Goal: Task Accomplishment & Management: Manage account settings

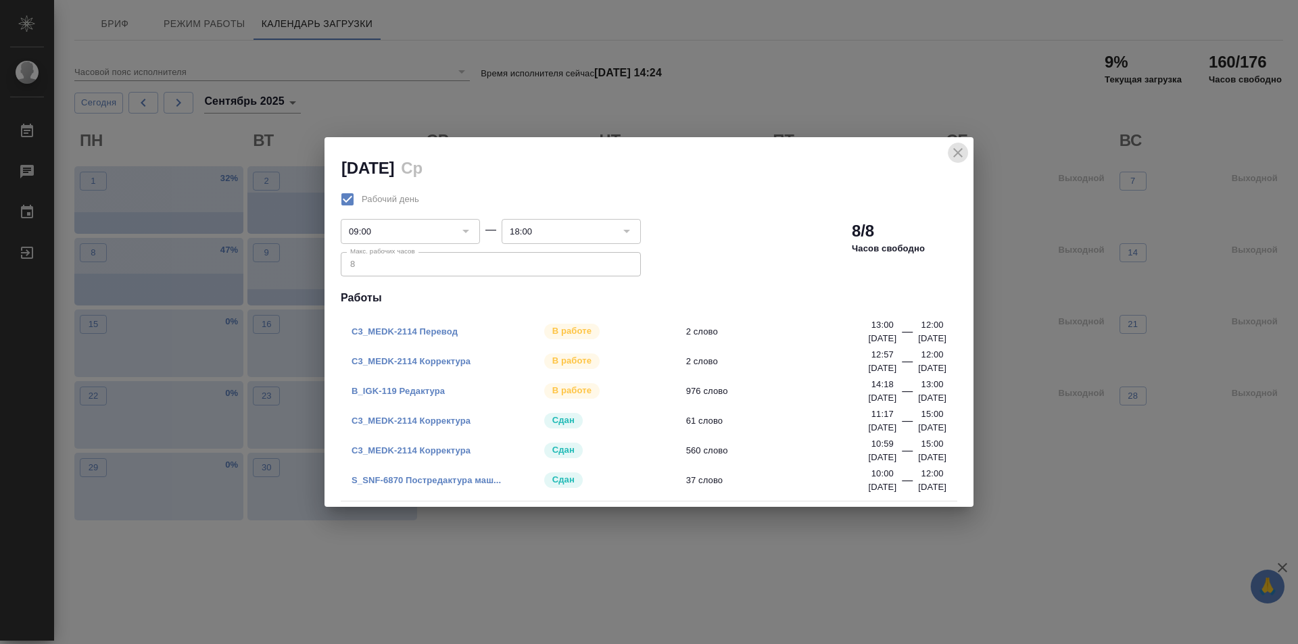
click at [965, 151] on icon "close" at bounding box center [958, 153] width 16 height 16
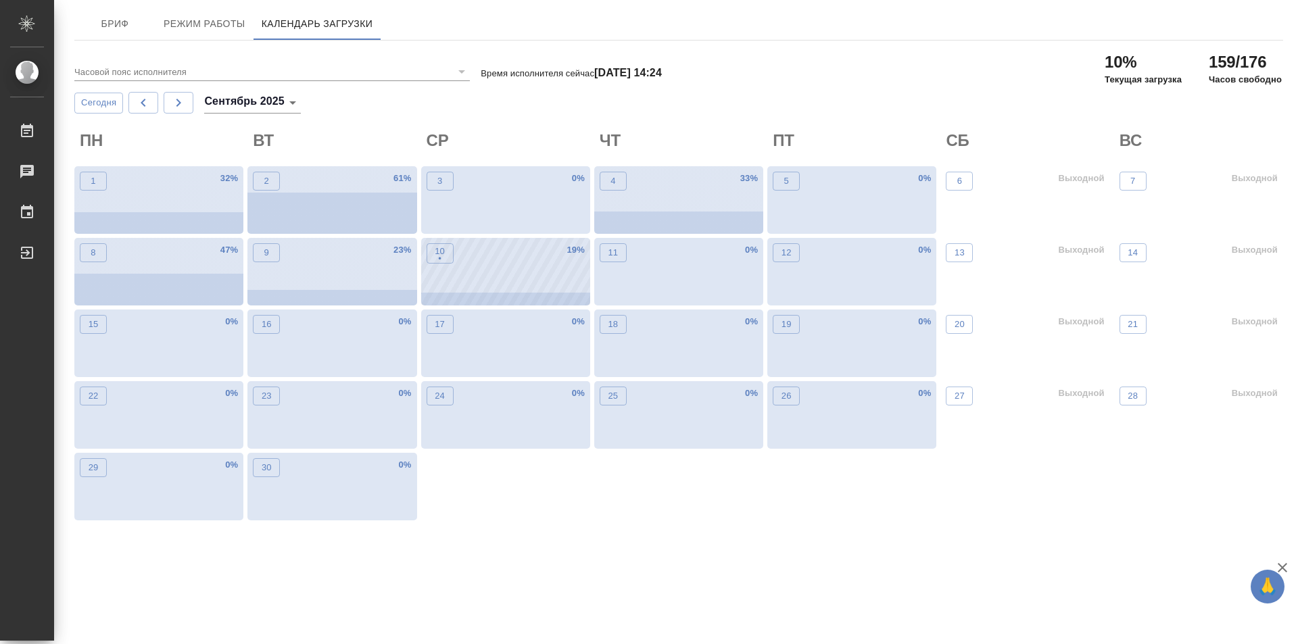
click at [489, 241] on div "10 • 19 %" at bounding box center [505, 272] width 169 height 68
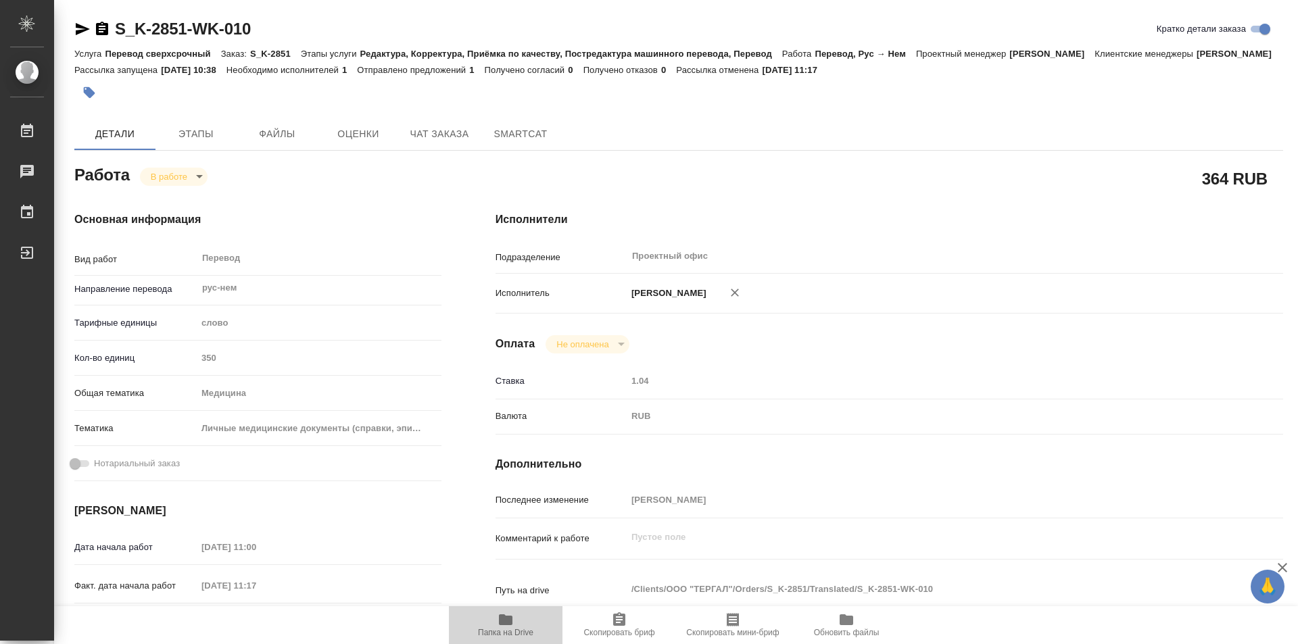
click at [505, 623] on icon "button" at bounding box center [506, 619] width 14 height 11
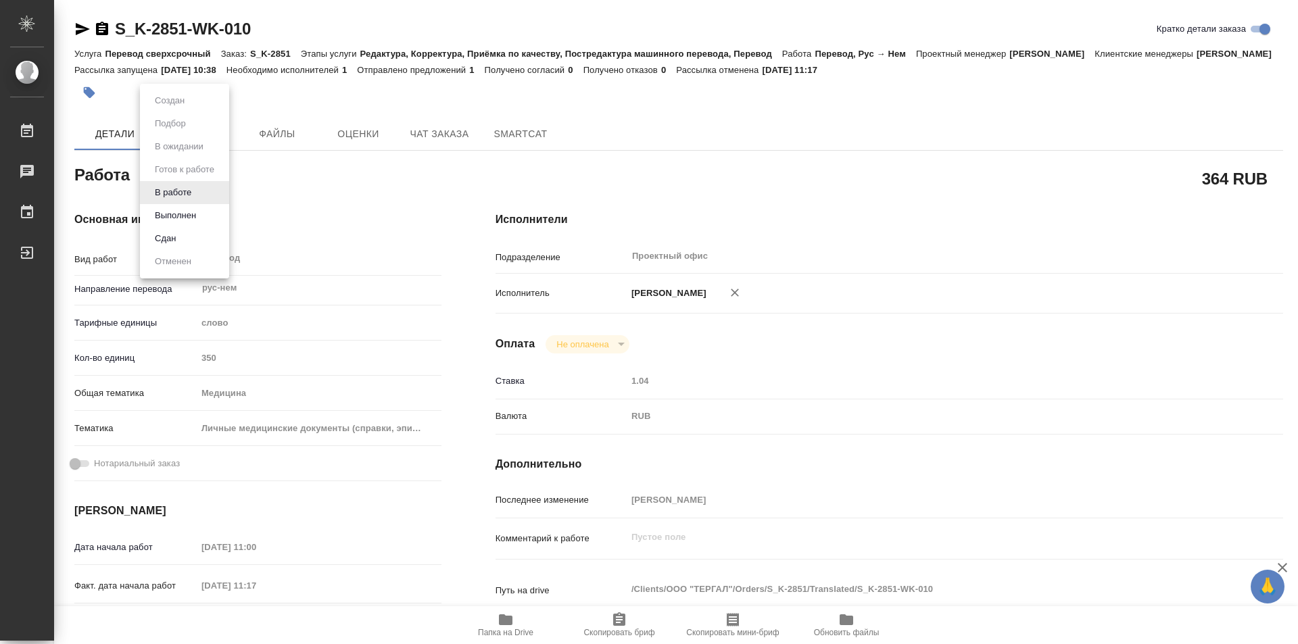
drag, startPoint x: 203, startPoint y: 190, endPoint x: 189, endPoint y: 198, distance: 16.9
click at [203, 189] on body "🙏 .cls-1 fill:#fff; AWATERA Kozinets Larisa Работы 0 Чаты График Выйти S_K-2851…" at bounding box center [649, 322] width 1298 height 644
click at [164, 239] on button "Сдан" at bounding box center [165, 238] width 29 height 15
type textarea "x"
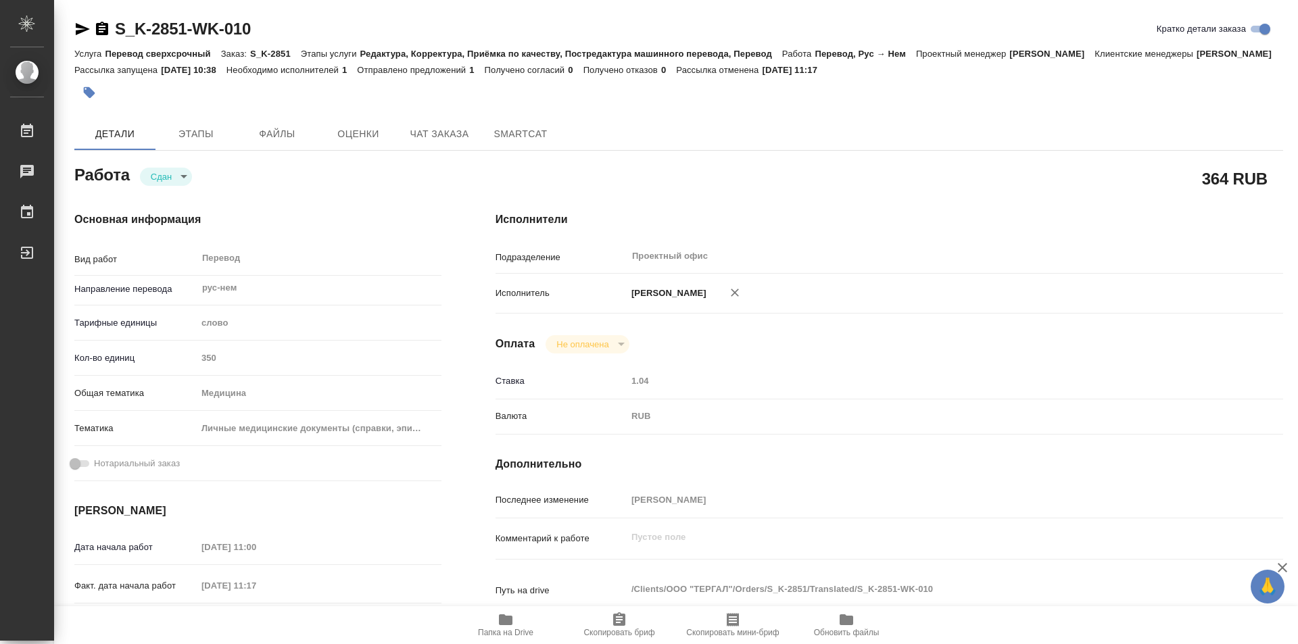
type textarea "x"
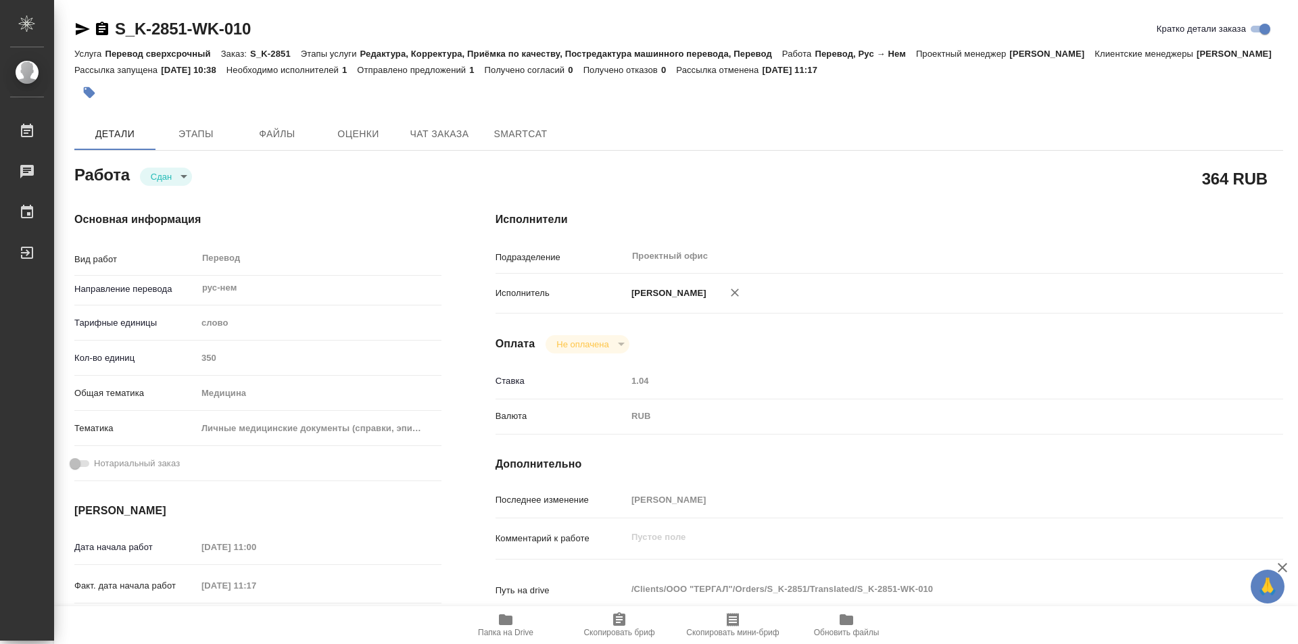
type textarea "x"
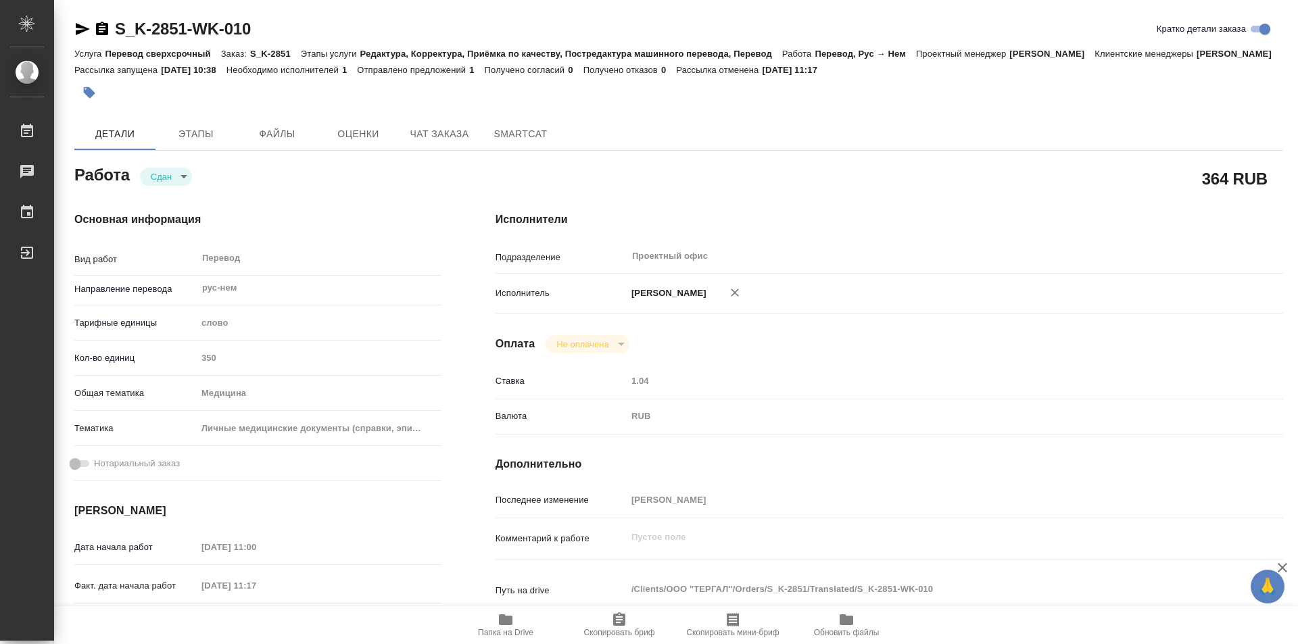
type textarea "x"
click at [99, 28] on icon "button" at bounding box center [102, 29] width 12 height 14
click at [524, 143] on span "SmartCat" at bounding box center [520, 134] width 65 height 17
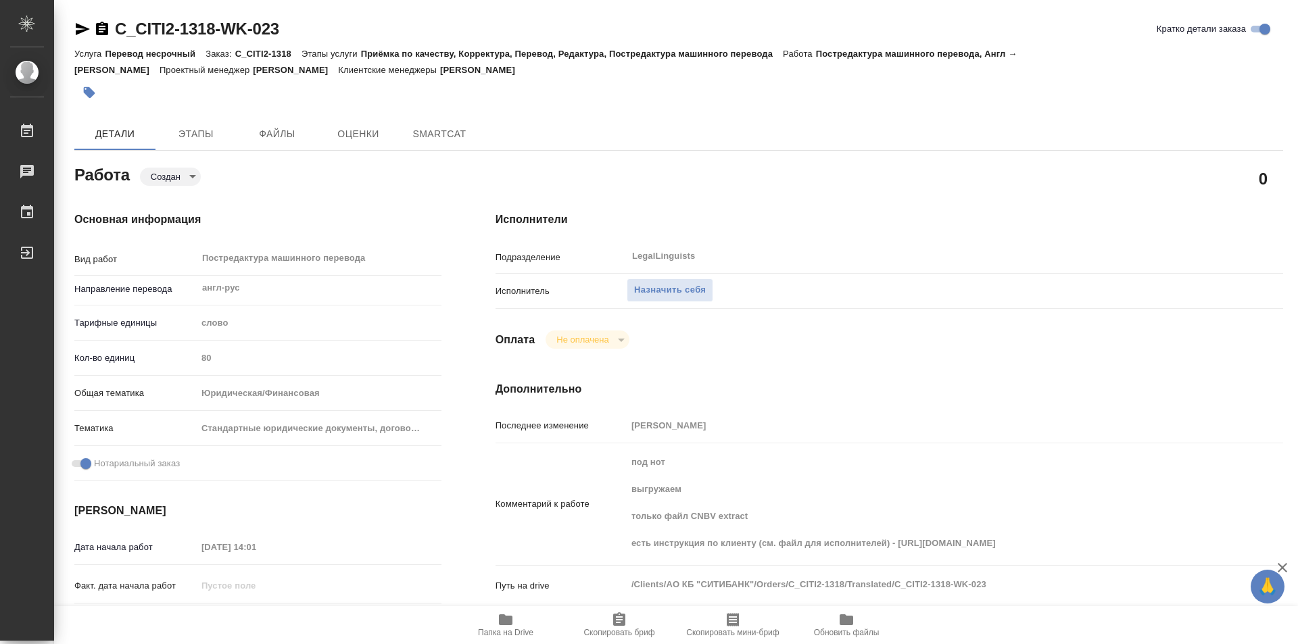
type textarea "x"
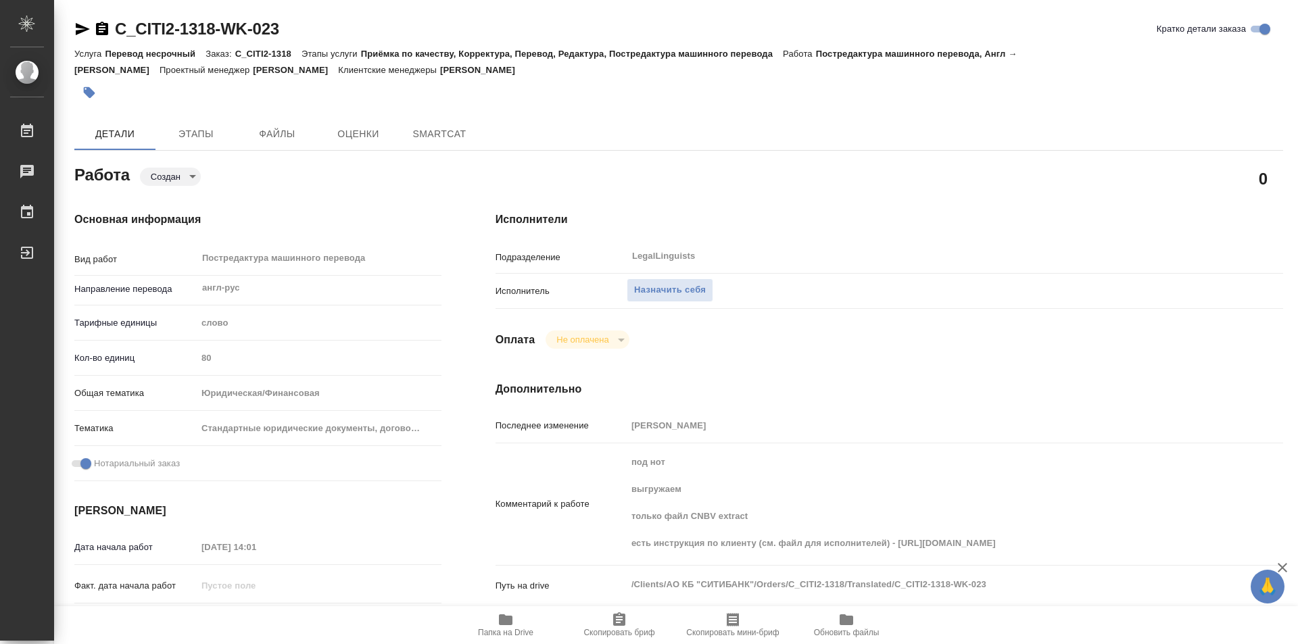
type textarea "x"
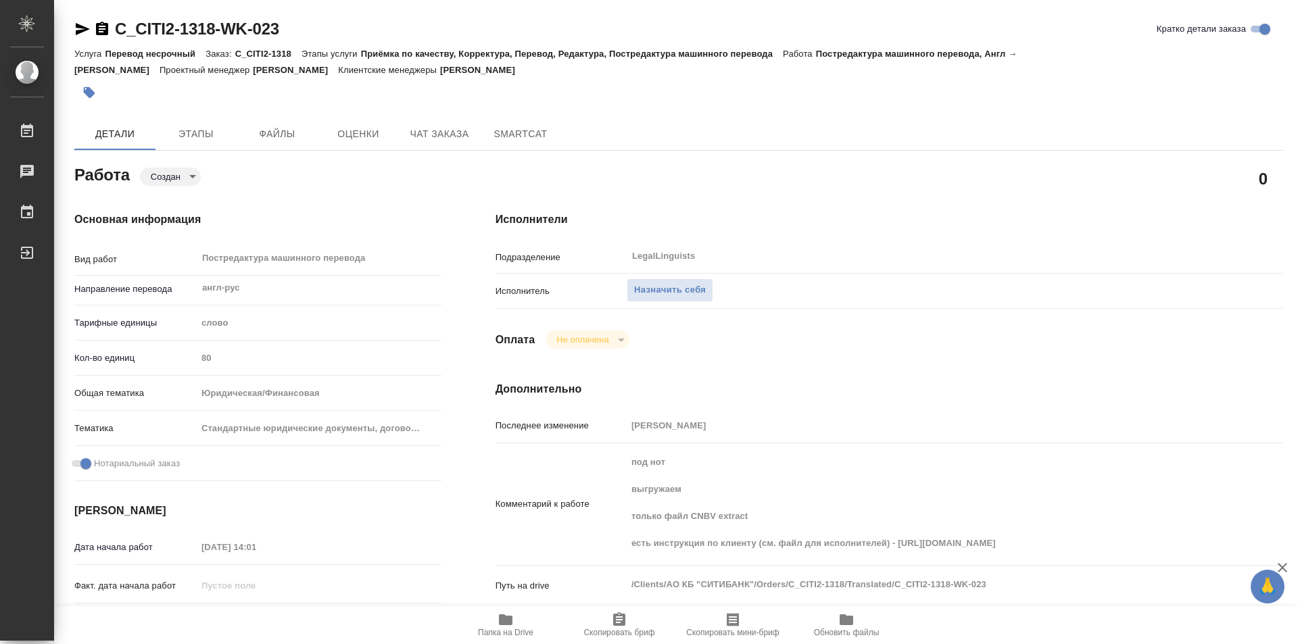
type textarea "x"
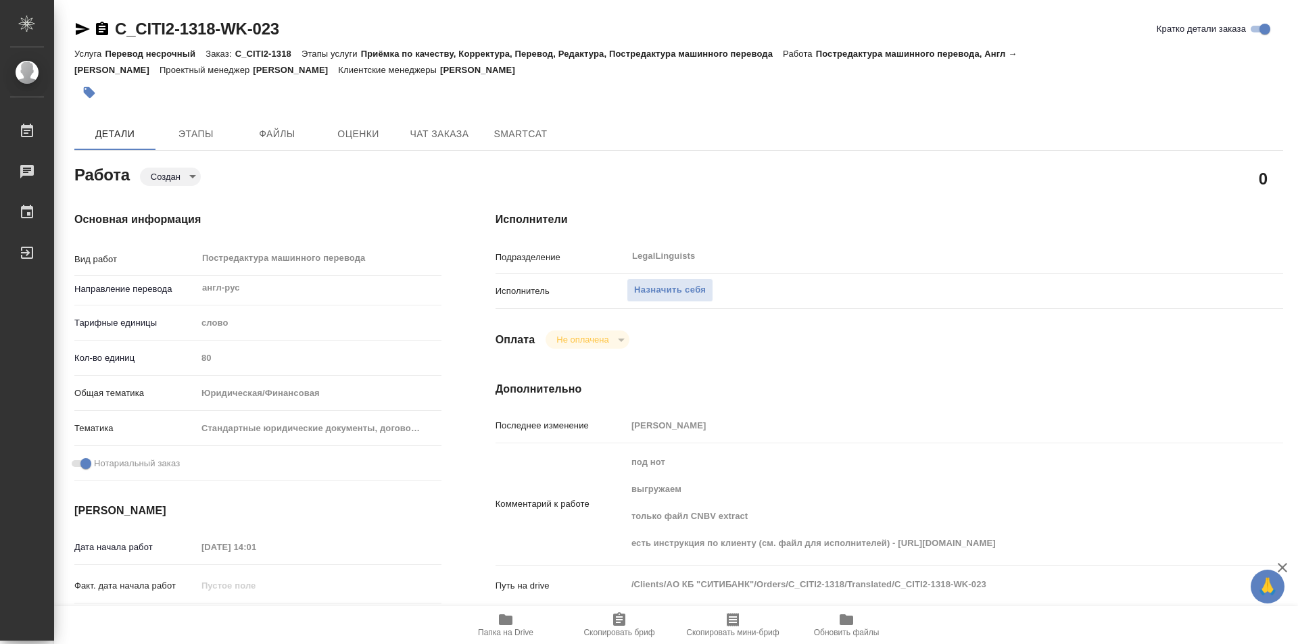
type textarea "x"
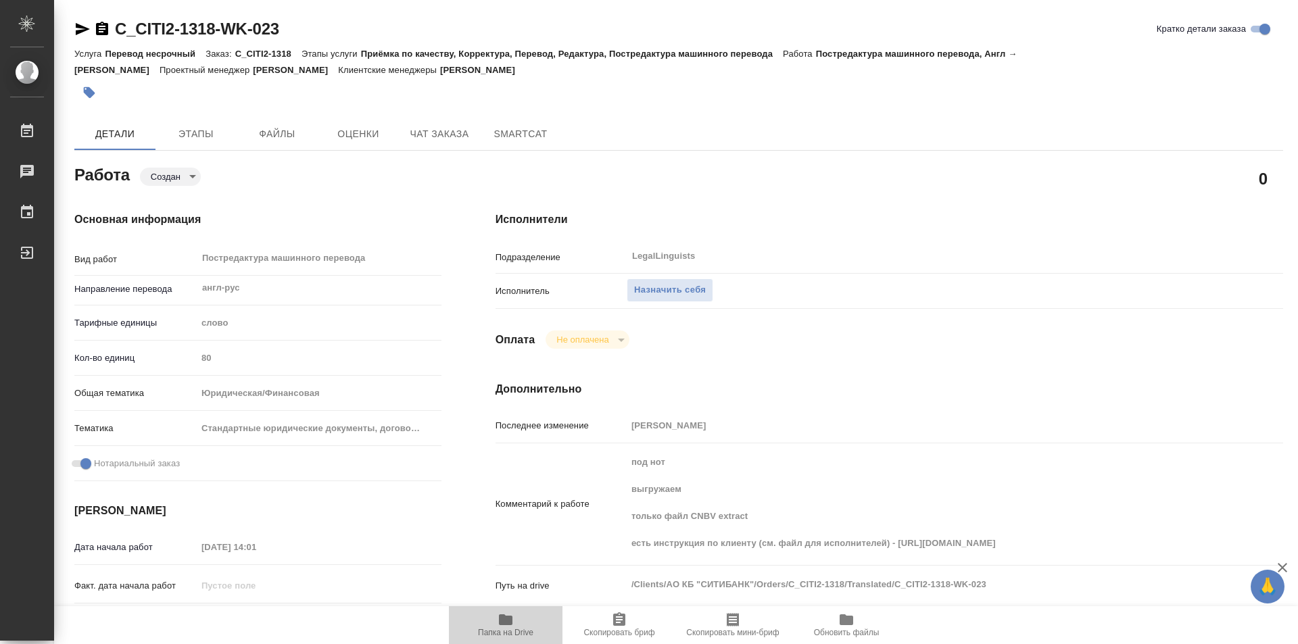
click at [524, 627] on span "Папка на Drive" at bounding box center [505, 625] width 97 height 26
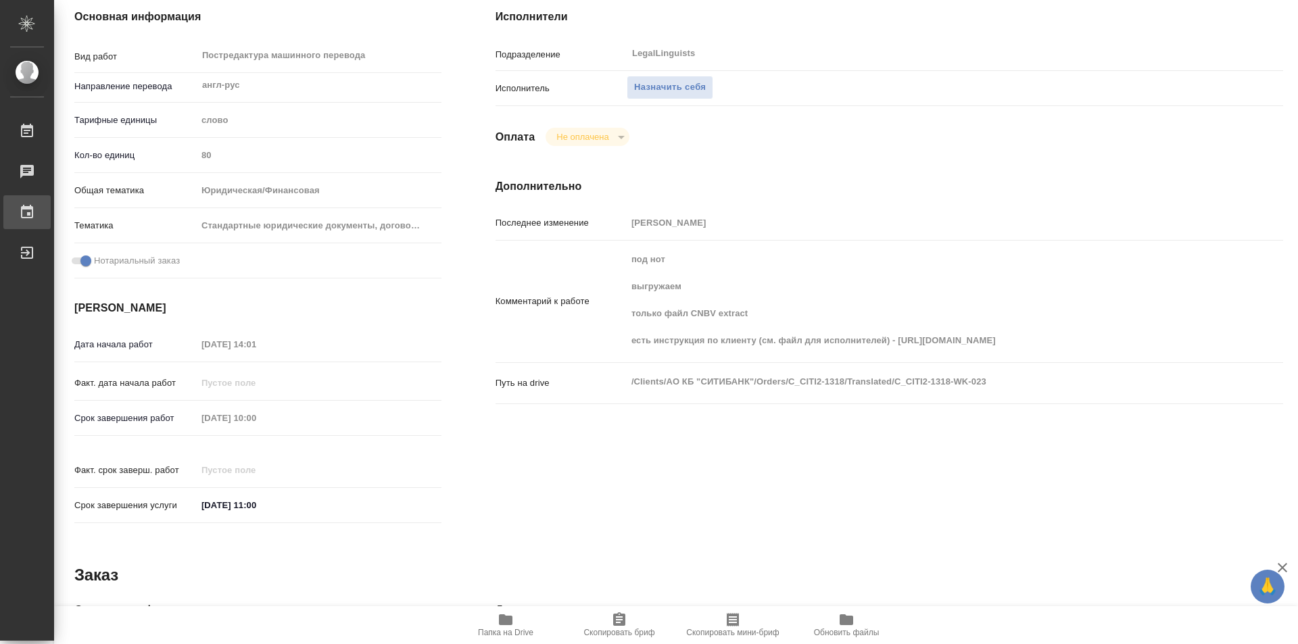
type textarea "x"
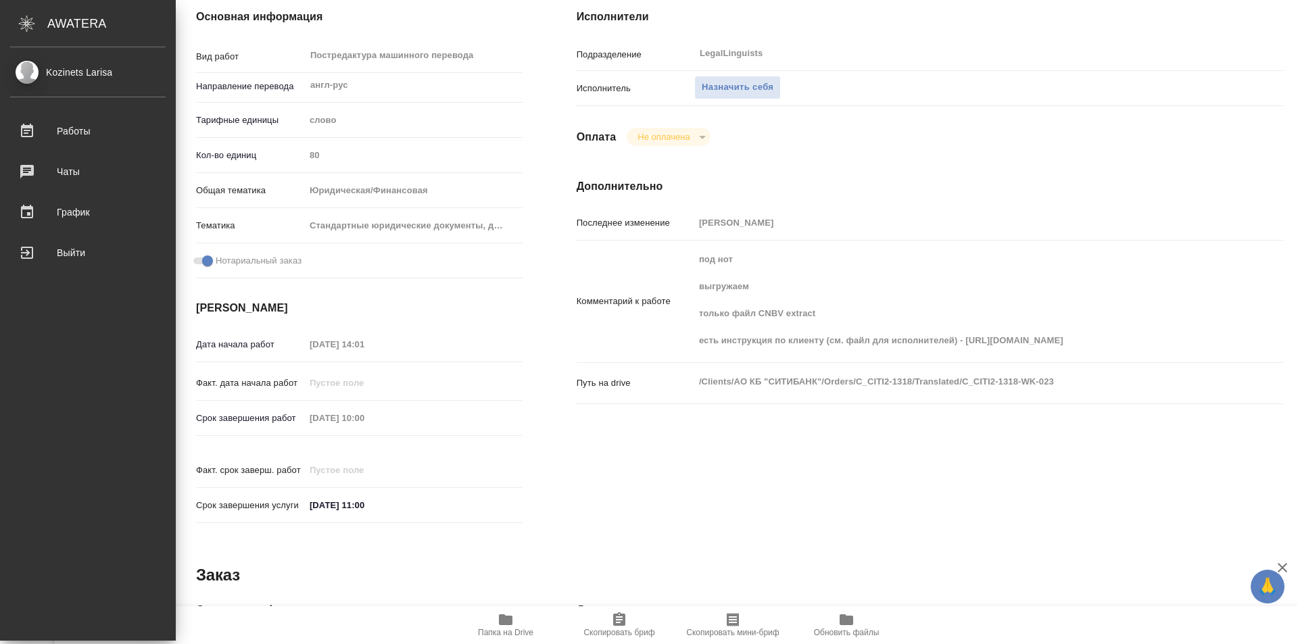
type textarea "x"
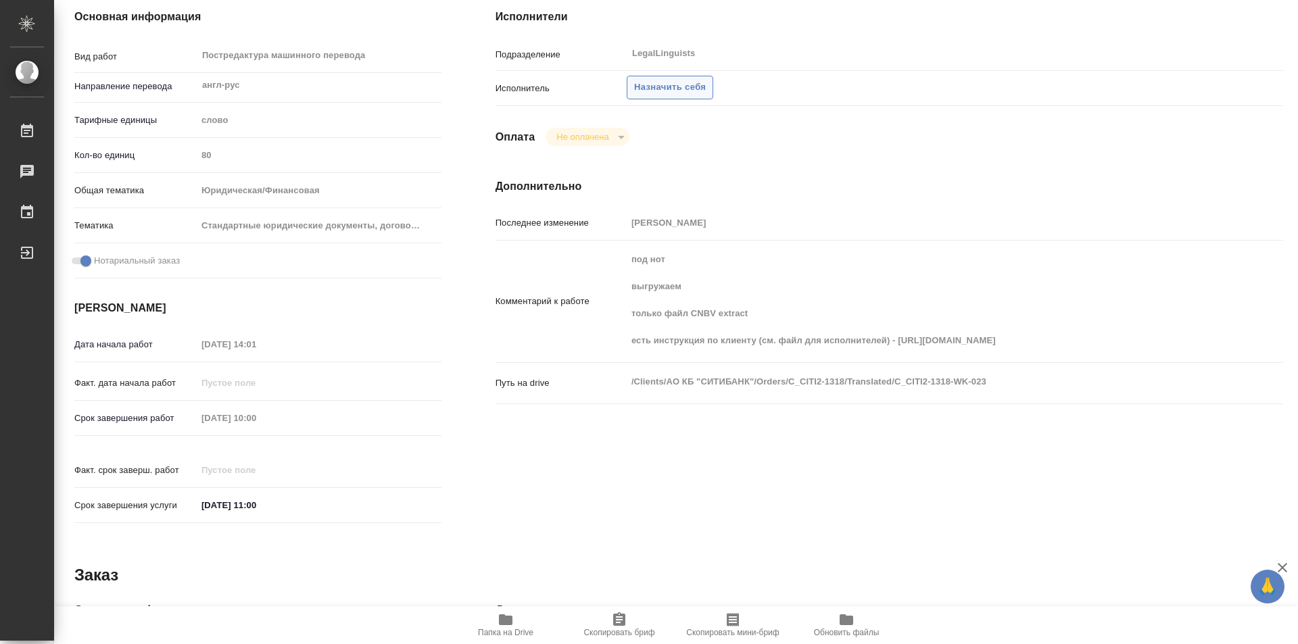
click at [655, 87] on span "Назначить себя" at bounding box center [670, 88] width 72 height 16
type textarea "x"
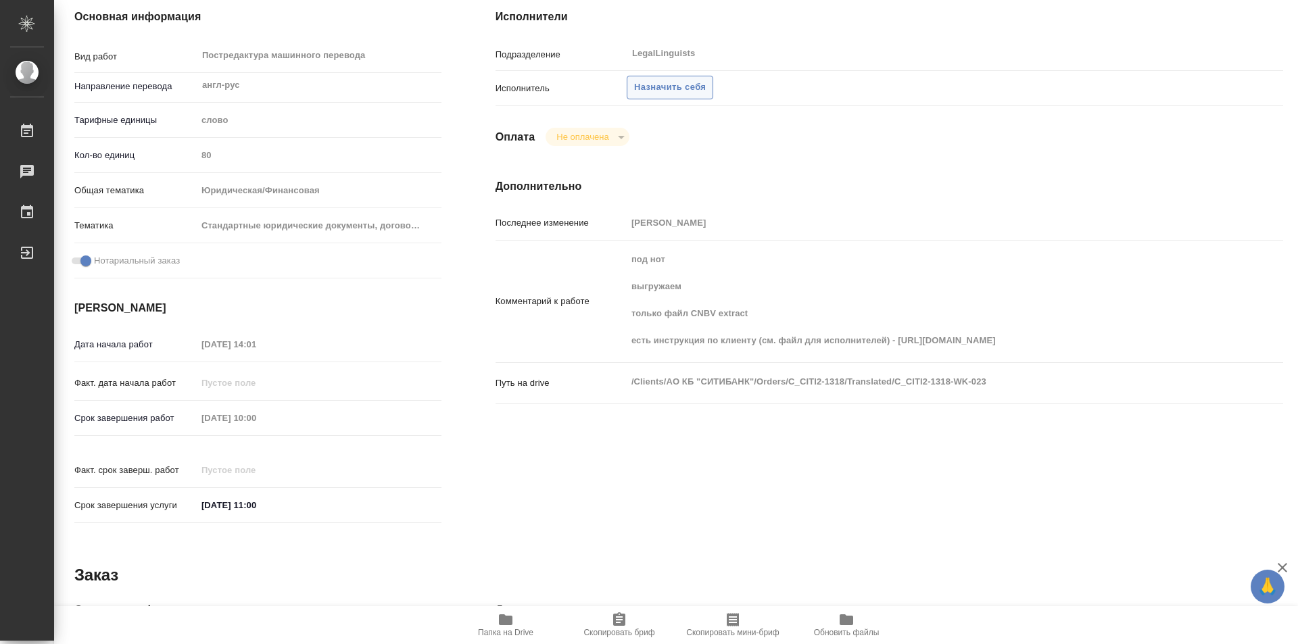
type textarea "x"
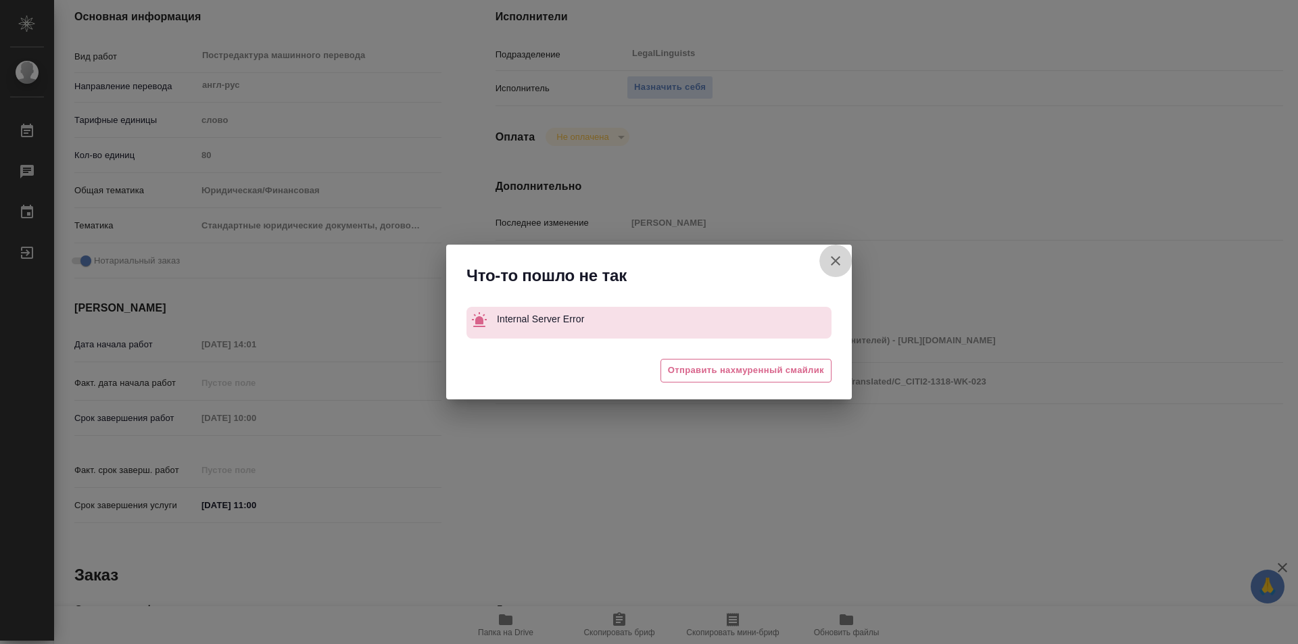
click at [837, 255] on icon "button" at bounding box center [835, 261] width 16 height 16
type textarea "x"
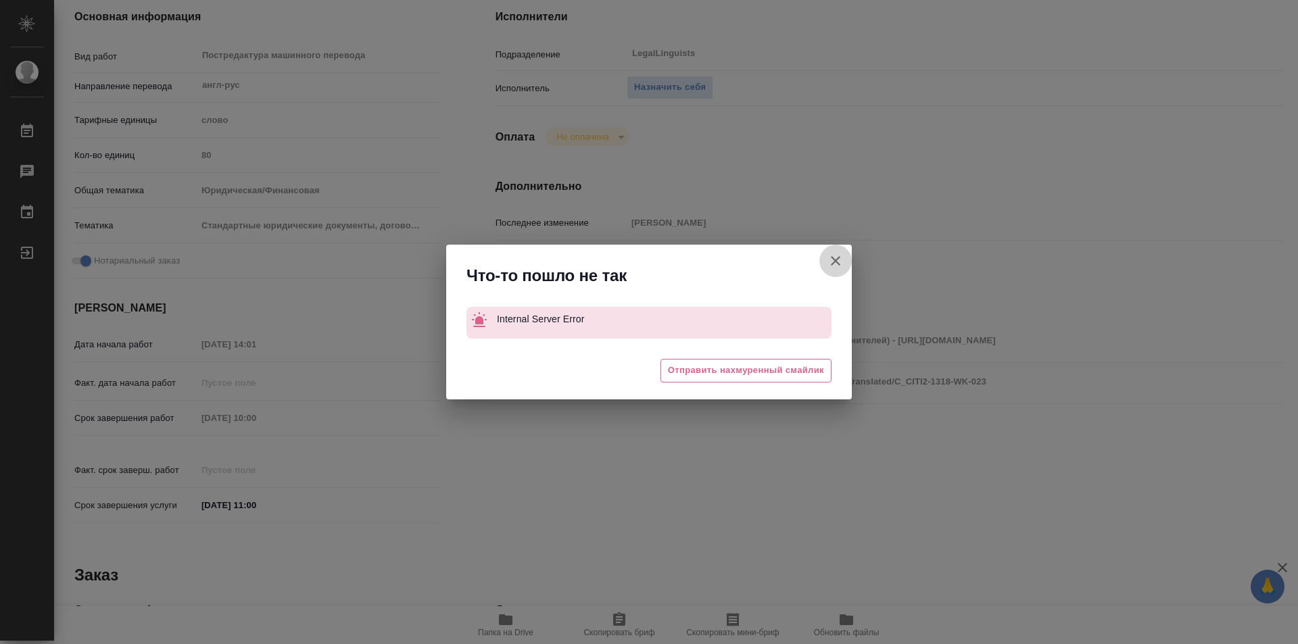
type textarea "x"
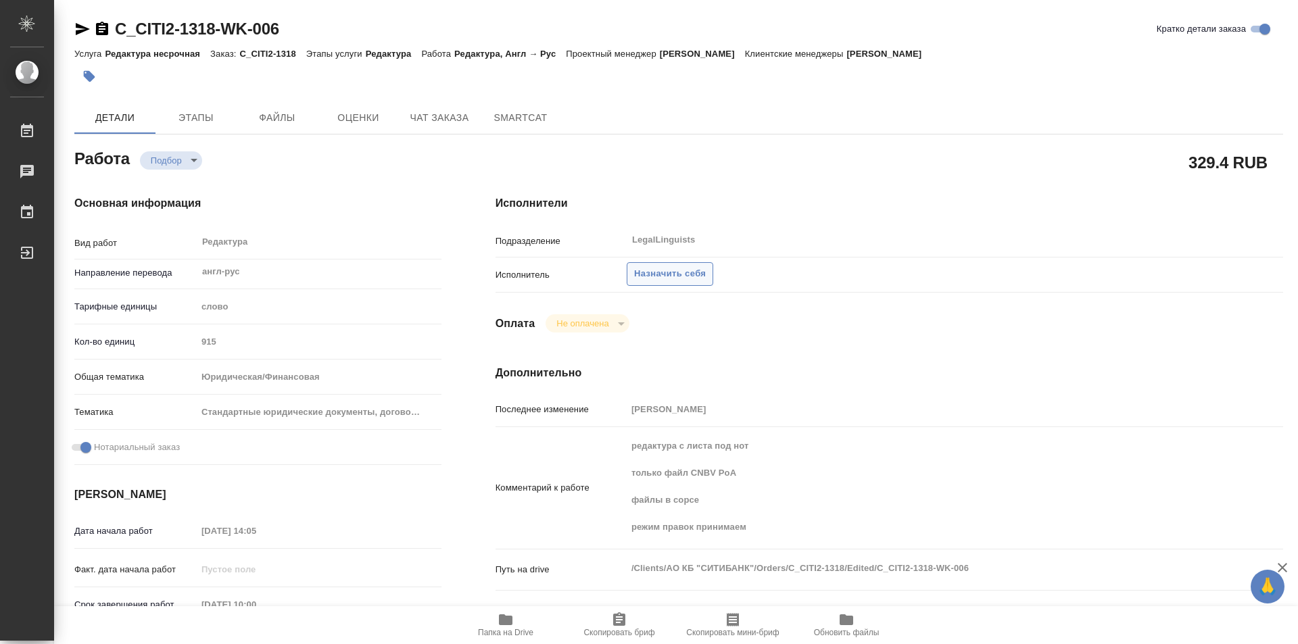
click at [676, 275] on span "Назначить себя" at bounding box center [670, 274] width 72 height 16
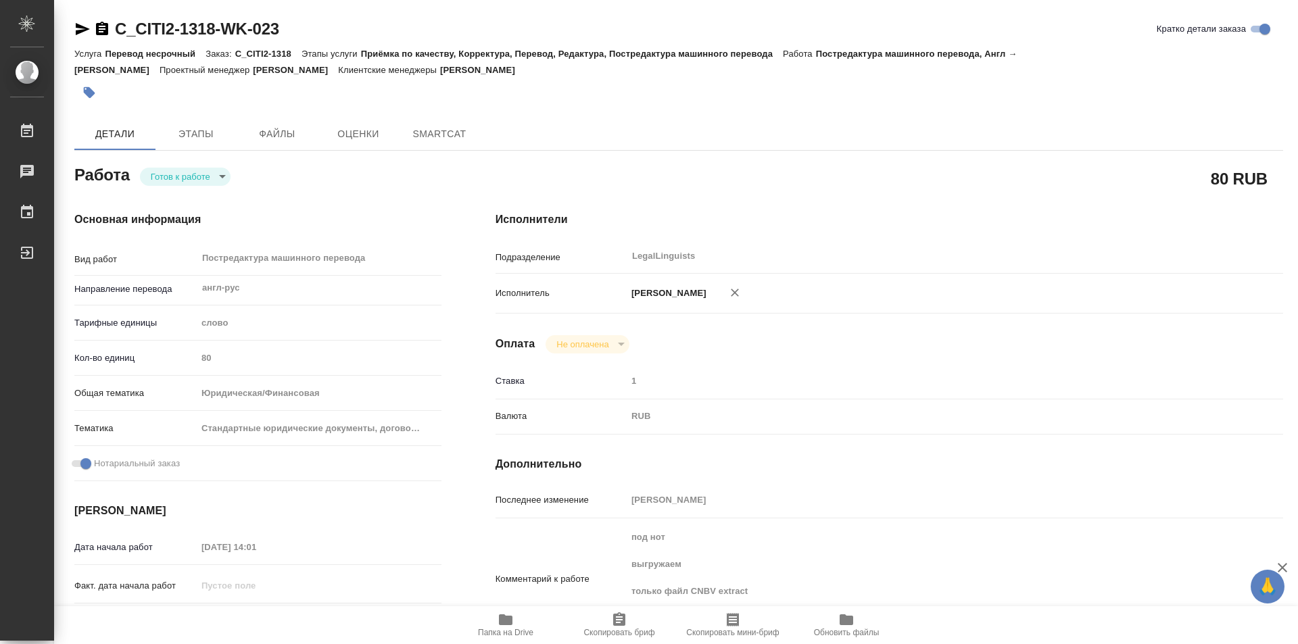
type textarea "x"
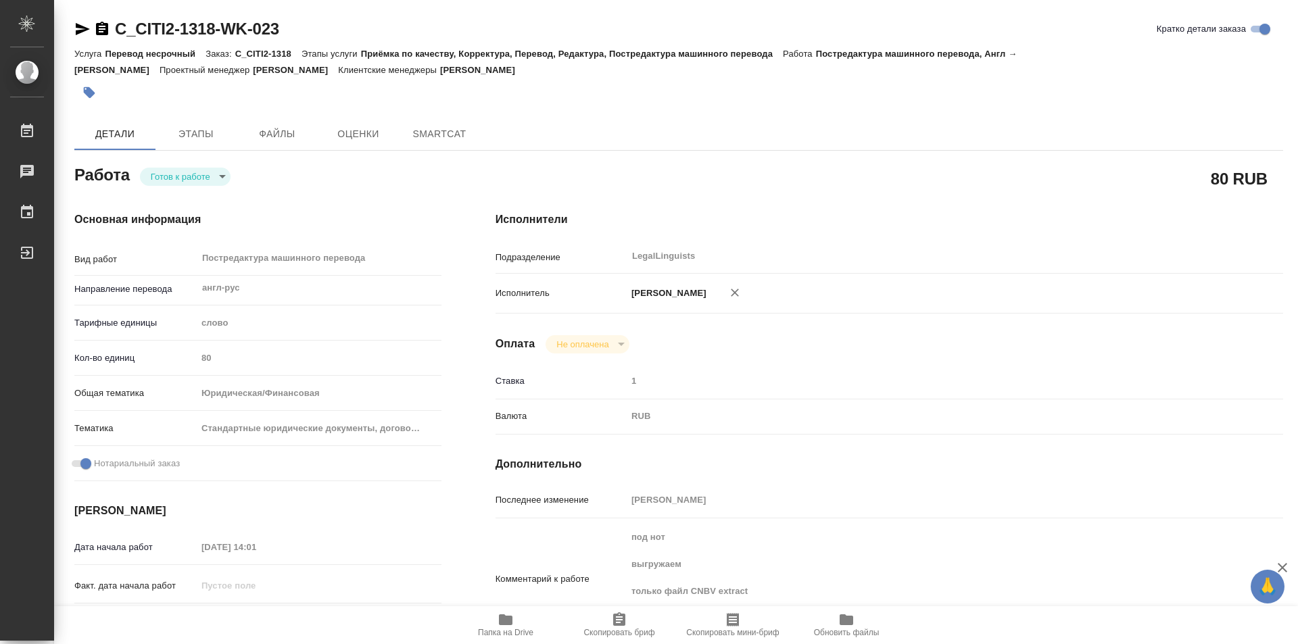
type textarea "x"
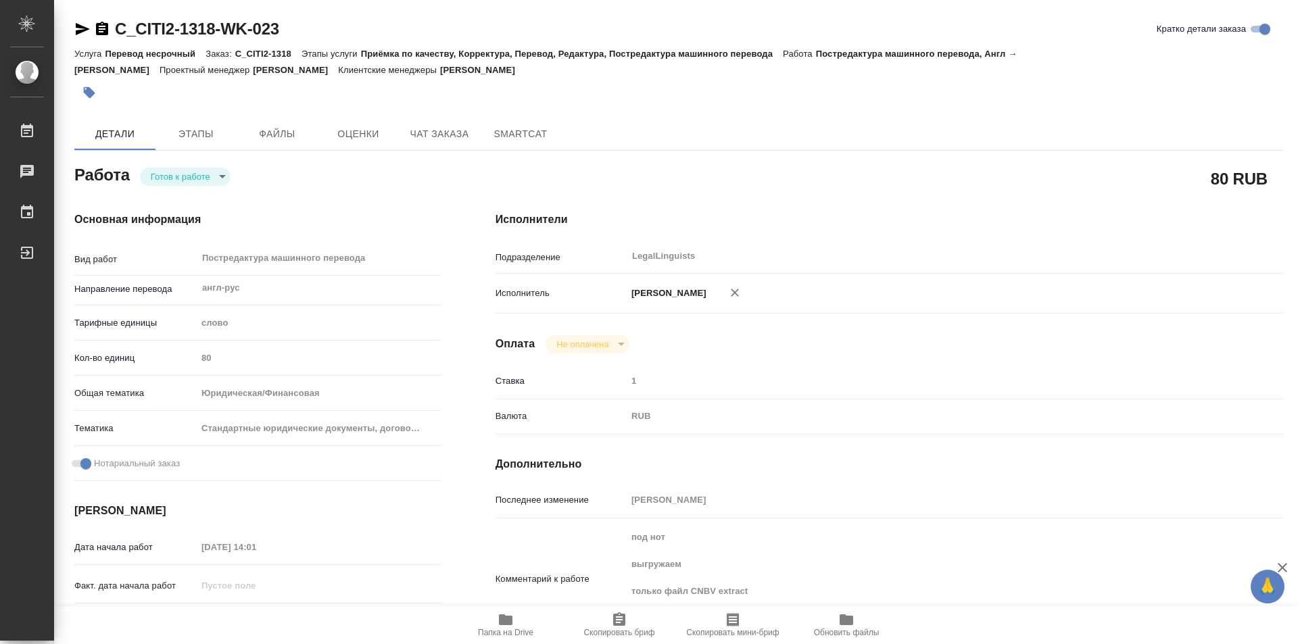
type textarea "x"
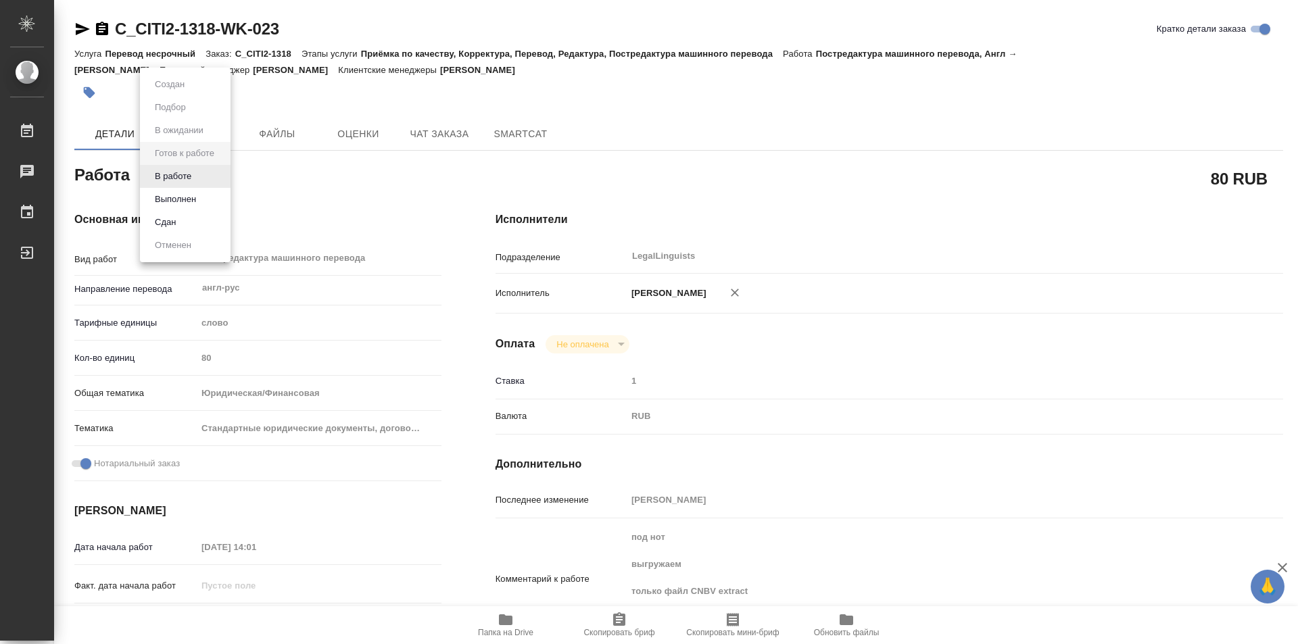
click at [221, 172] on body "🙏 .cls-1 fill:#fff; AWATERA Kozinets Larisa Работы Чаты График Выйти C_CITI2-13…" at bounding box center [649, 322] width 1298 height 644
type textarea "x"
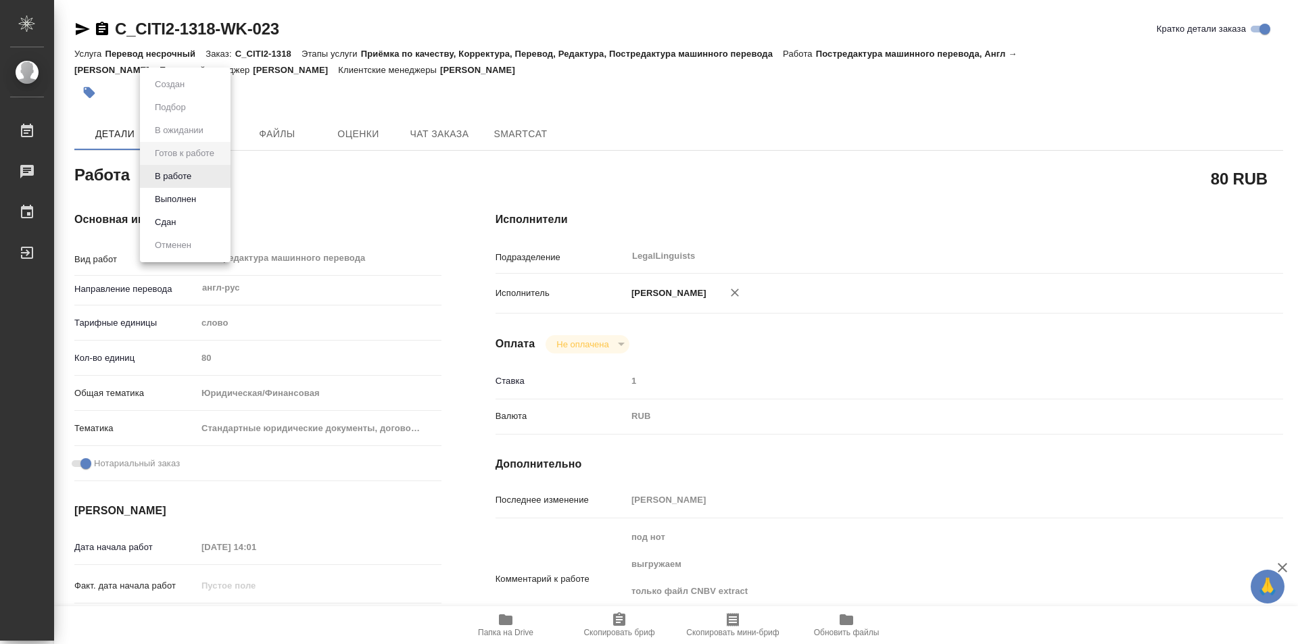
type textarea "x"
click at [172, 173] on button "В работе" at bounding box center [173, 176] width 45 height 15
type textarea "x"
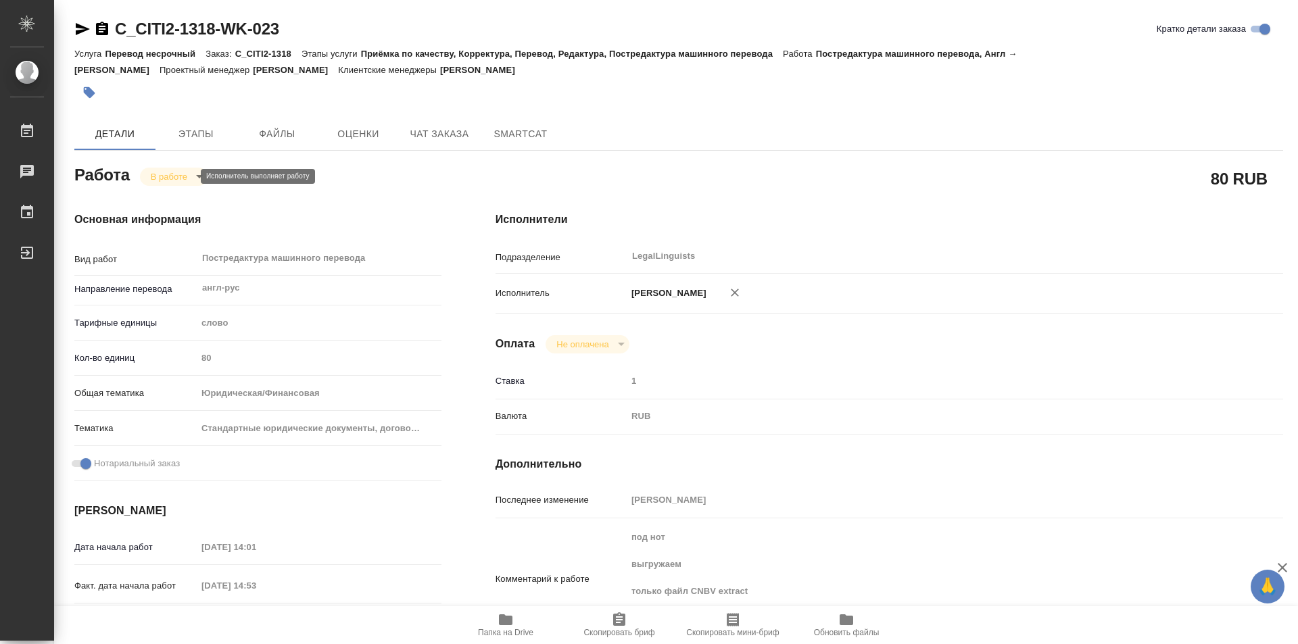
type textarea "x"
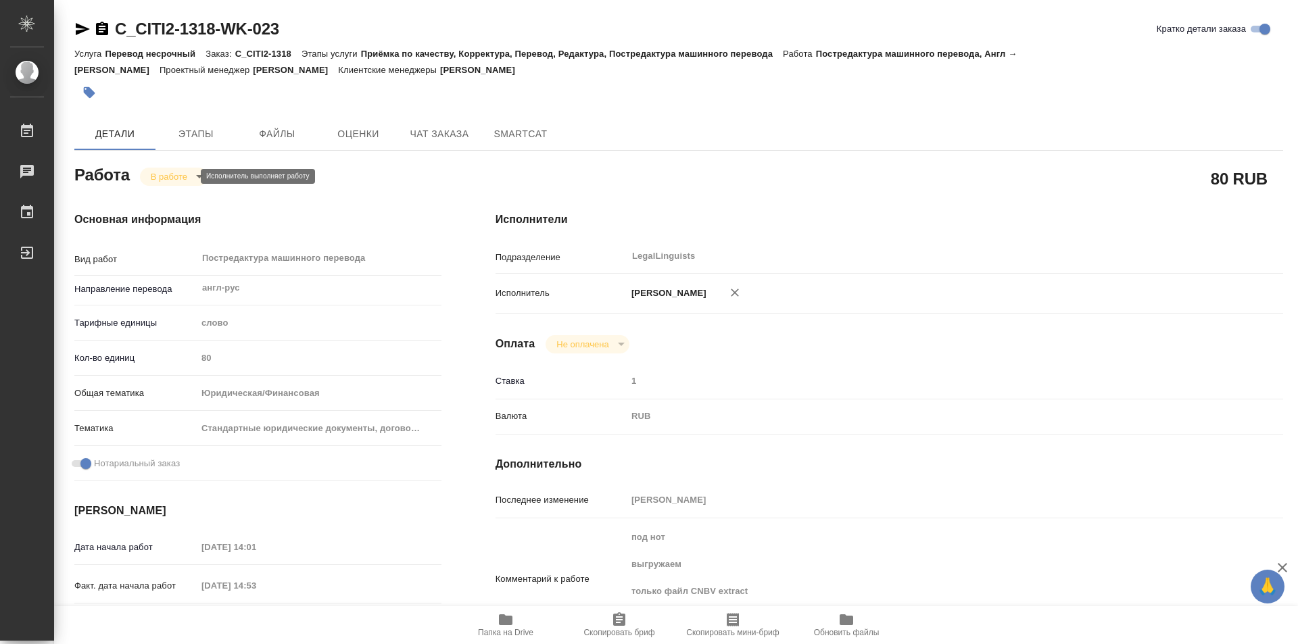
type textarea "x"
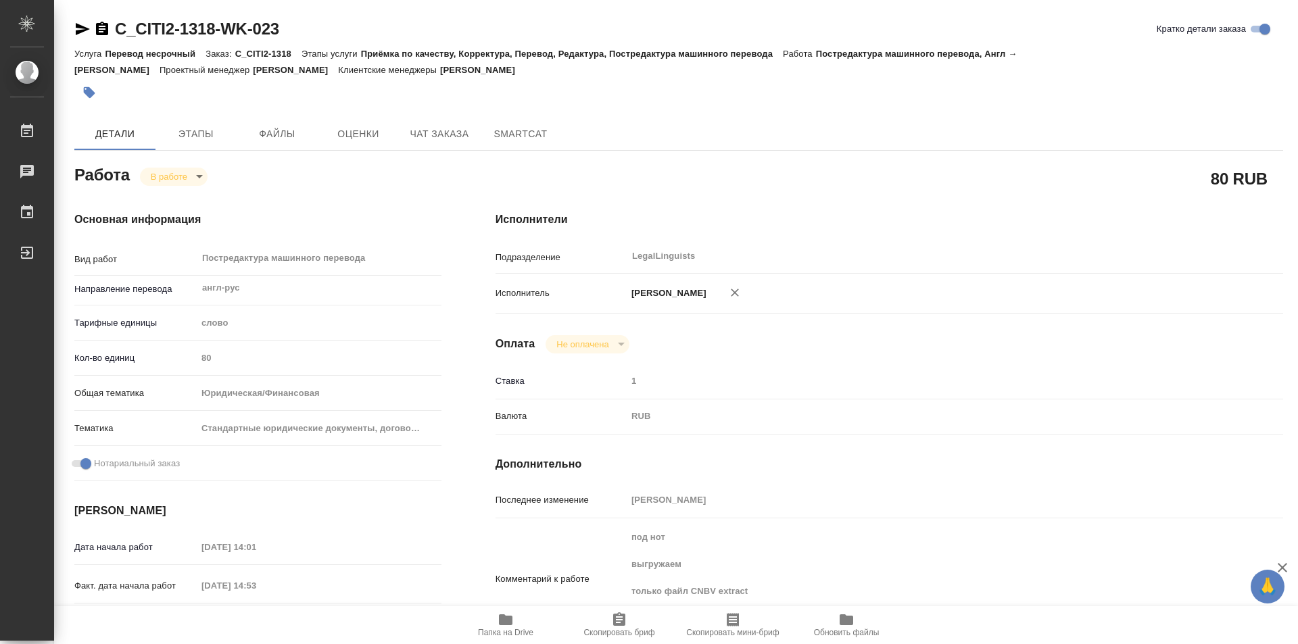
type textarea "x"
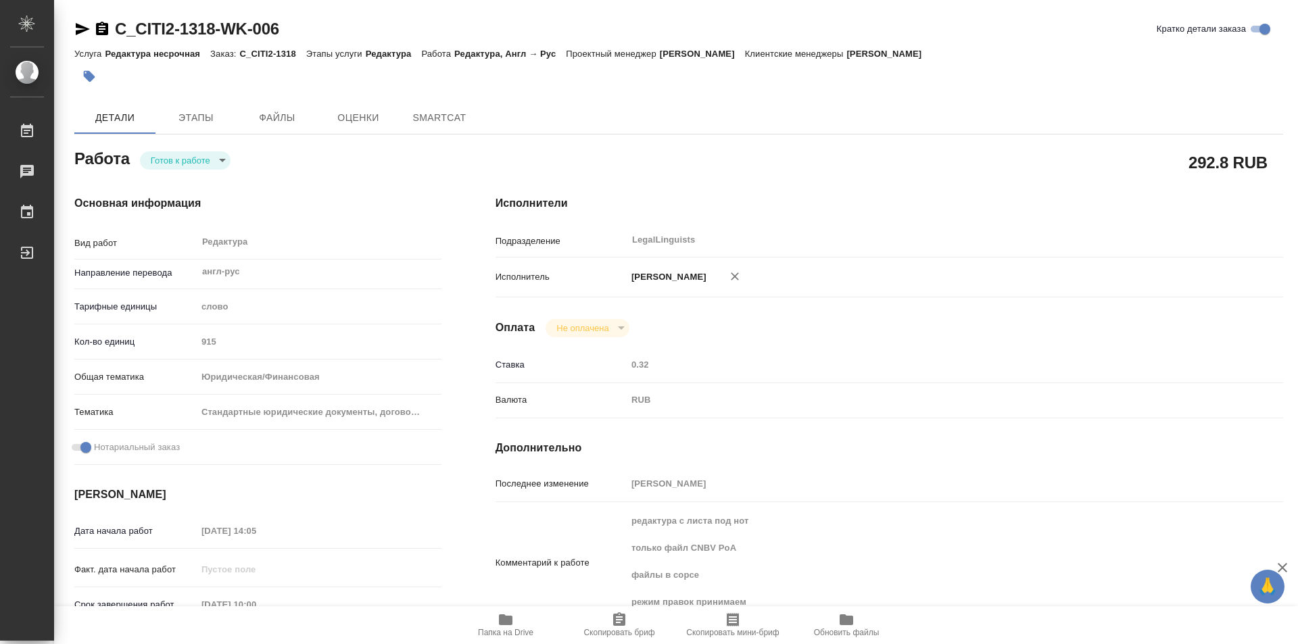
type textarea "x"
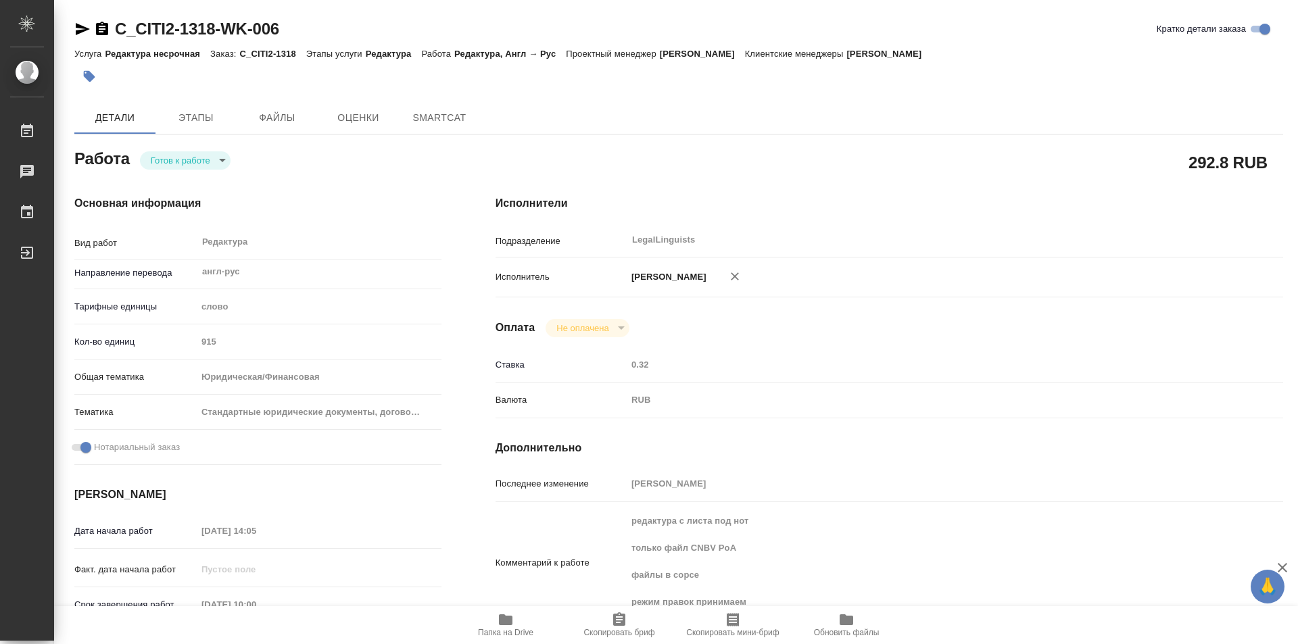
type textarea "x"
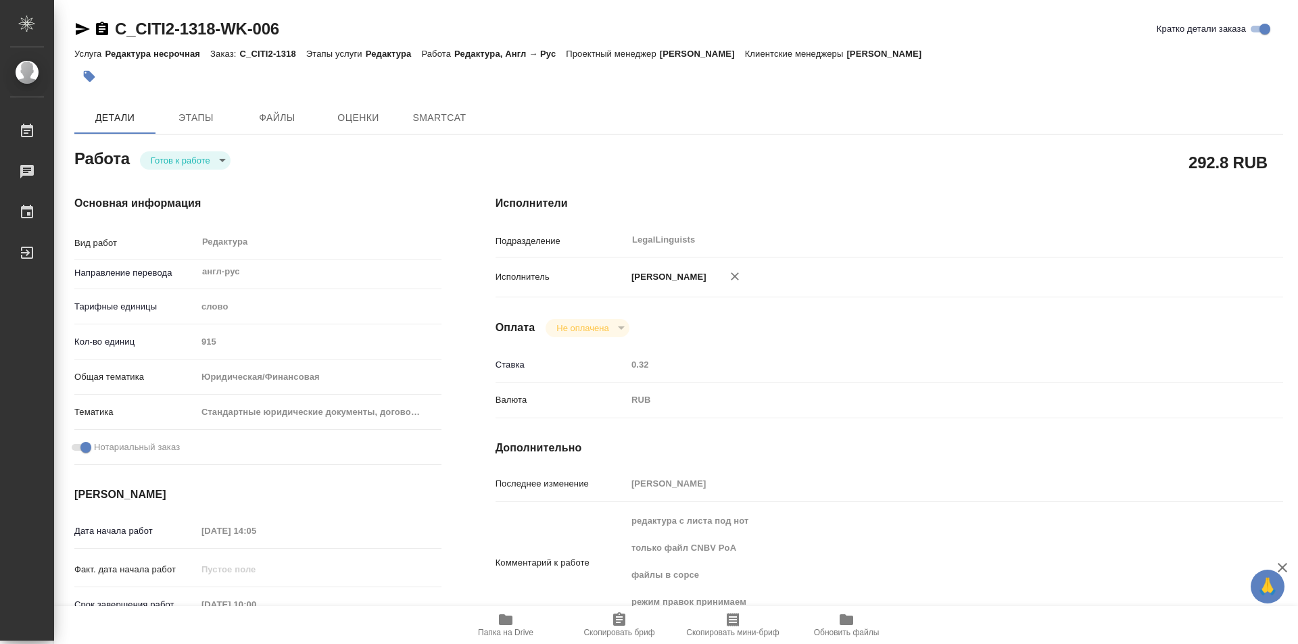
type textarea "x"
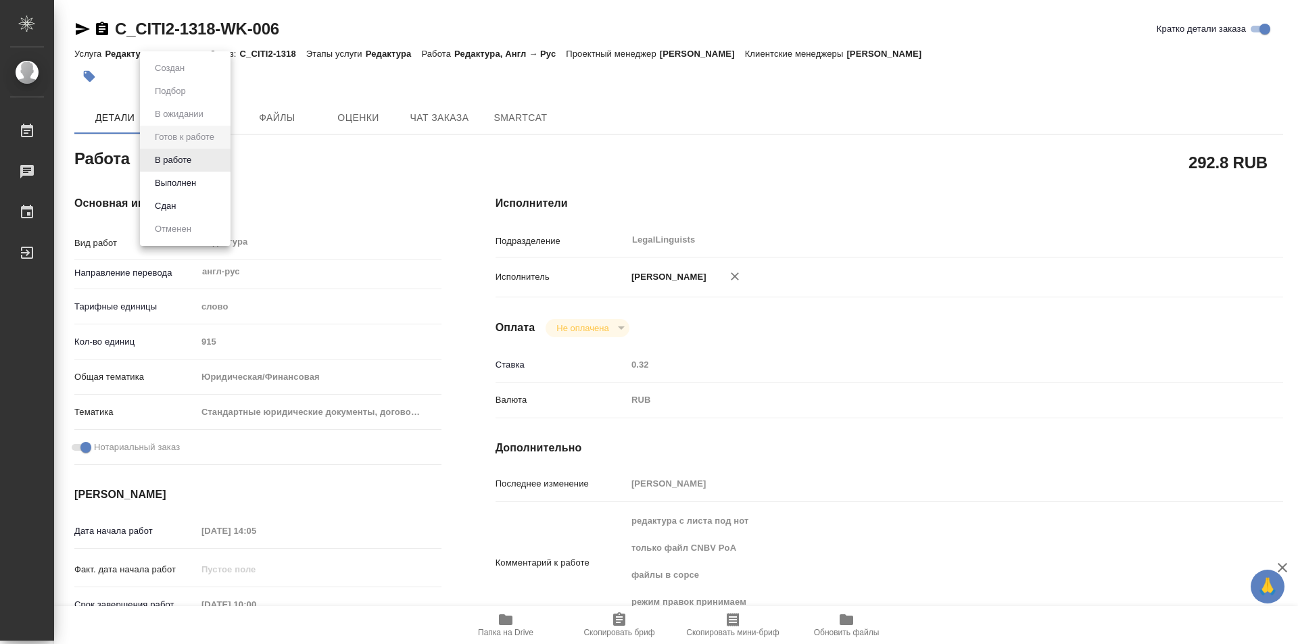
click at [223, 158] on body "🙏 .cls-1 fill:#fff; AWATERA Kozinets Larisa Работы Чаты График Выйти C_CITI2-13…" at bounding box center [649, 322] width 1298 height 644
type textarea "x"
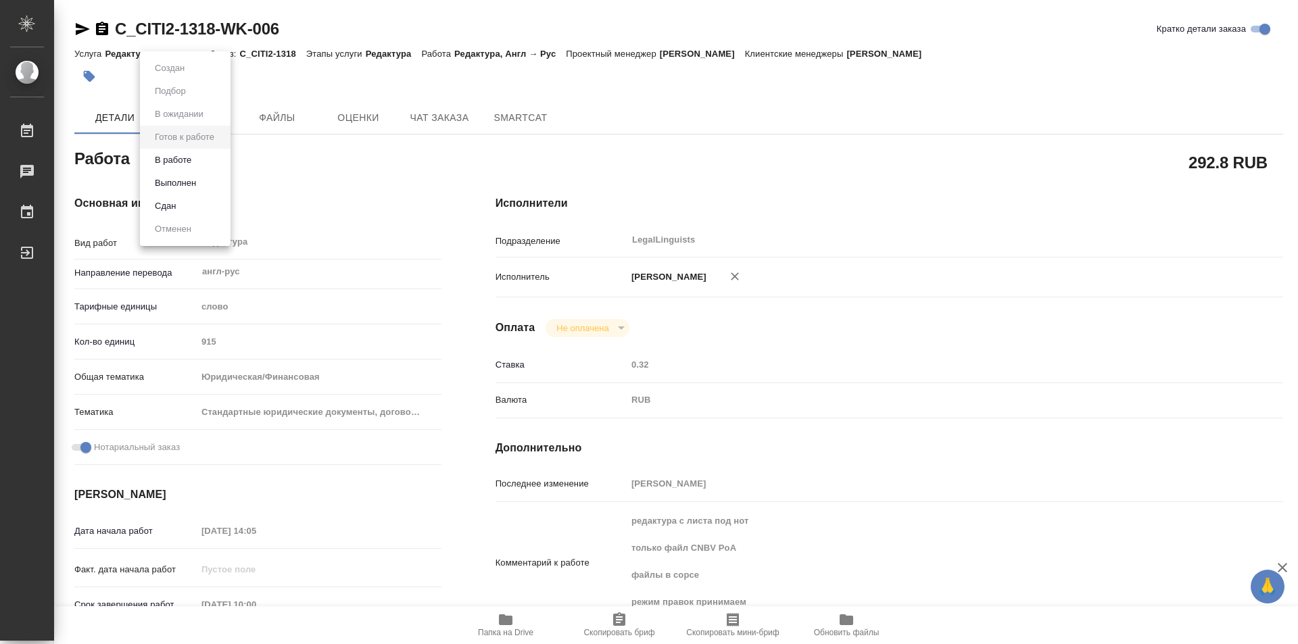
type textarea "x"
click at [178, 156] on button "В работе" at bounding box center [173, 160] width 45 height 15
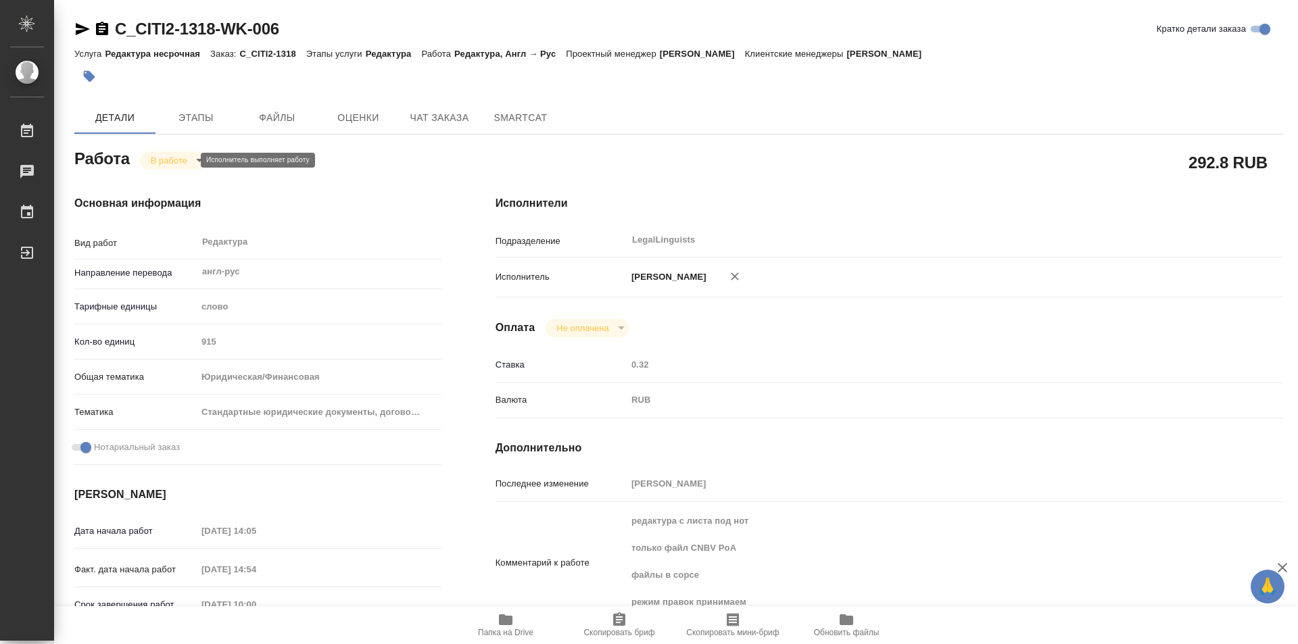
type textarea "x"
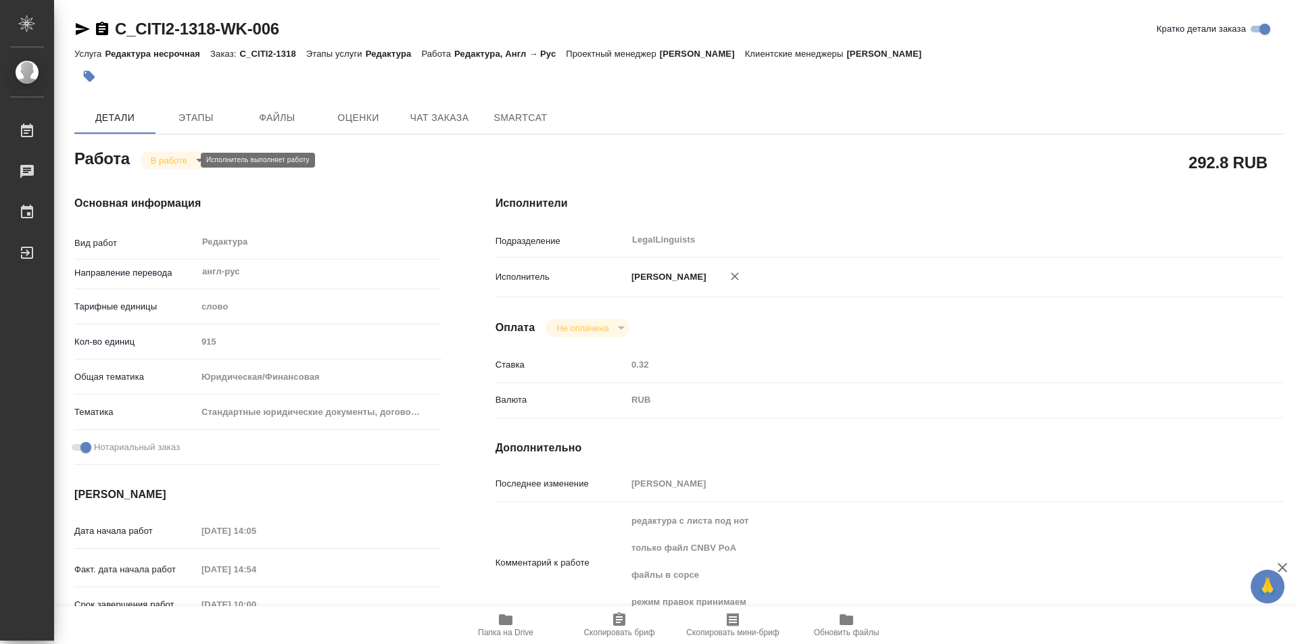
type textarea "x"
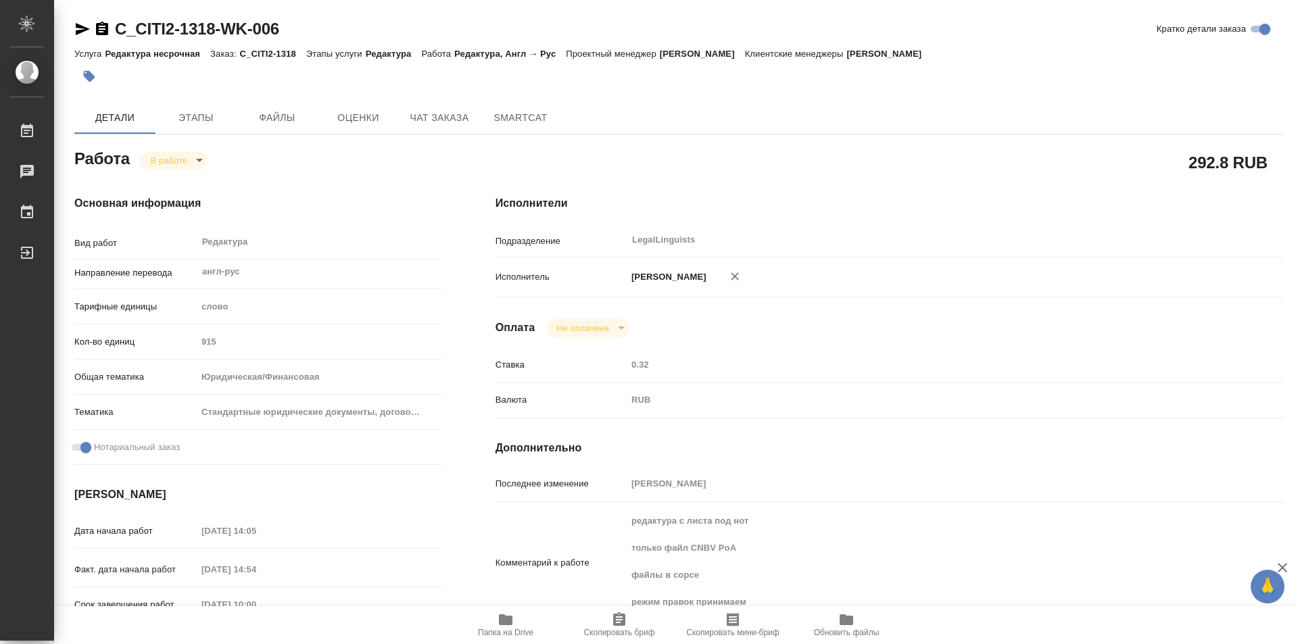
scroll to position [135, 0]
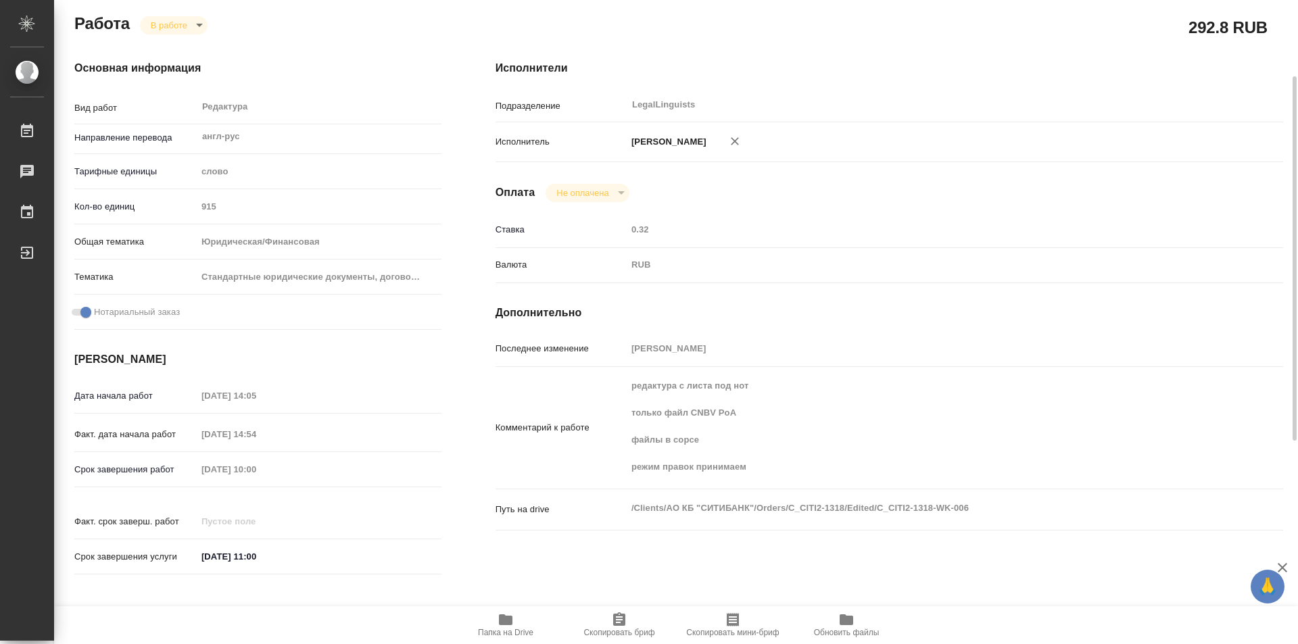
type textarea "x"
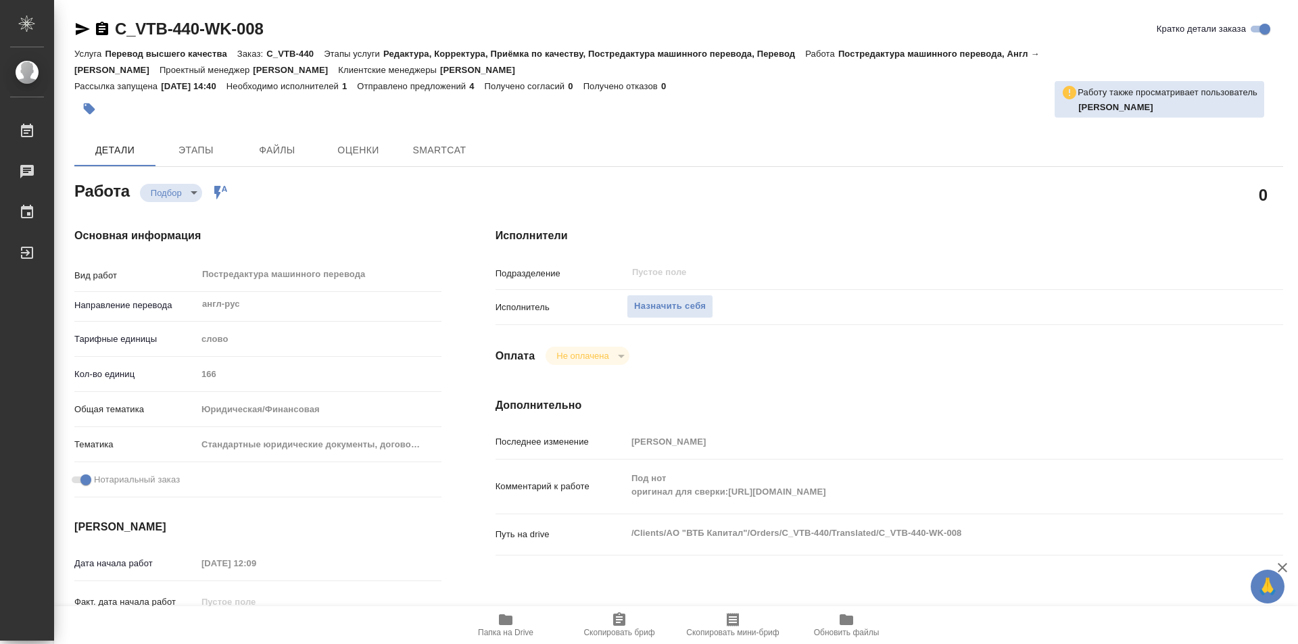
type textarea "x"
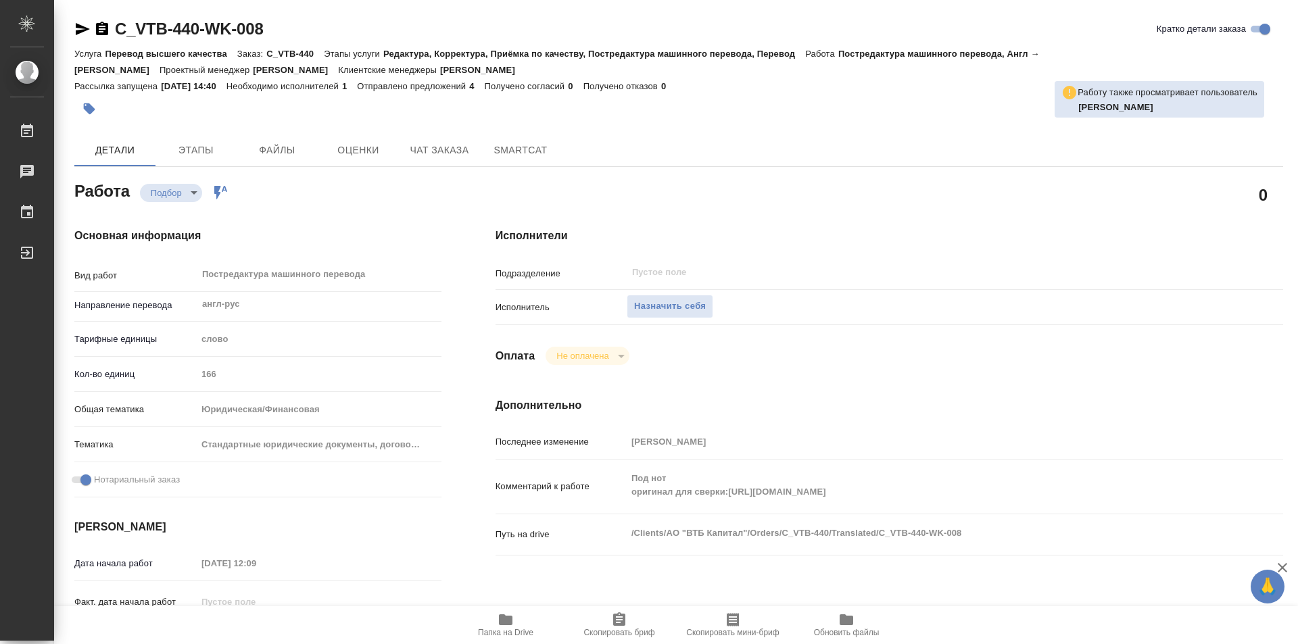
type textarea "x"
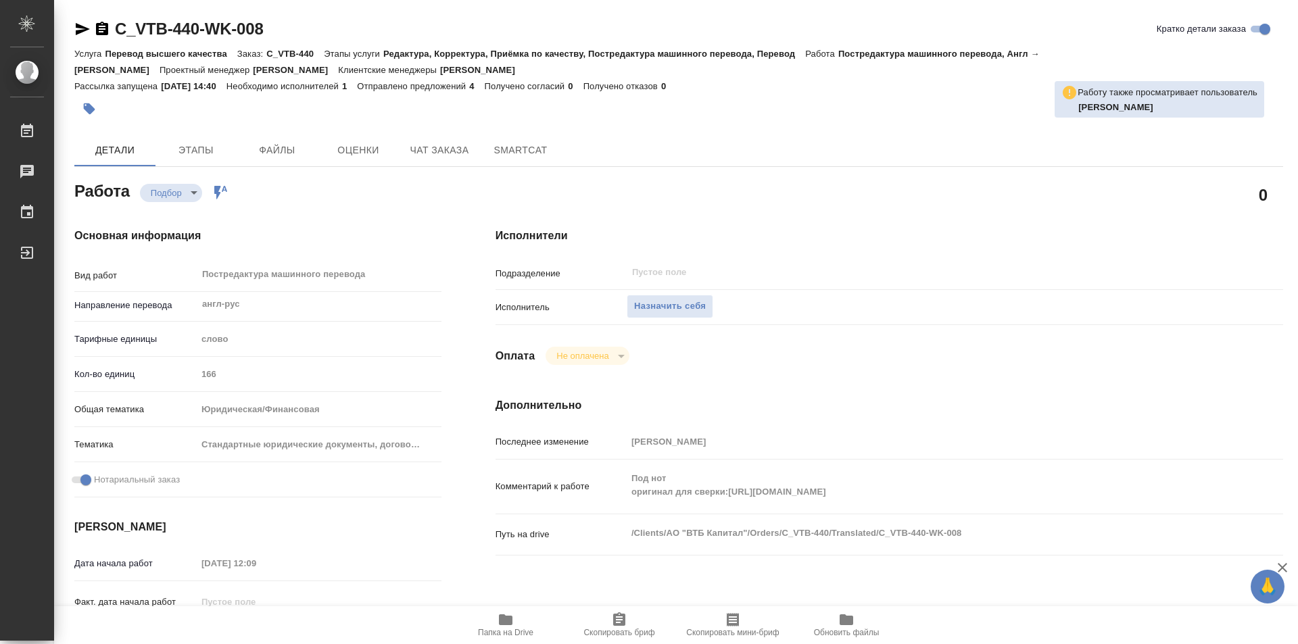
type textarea "x"
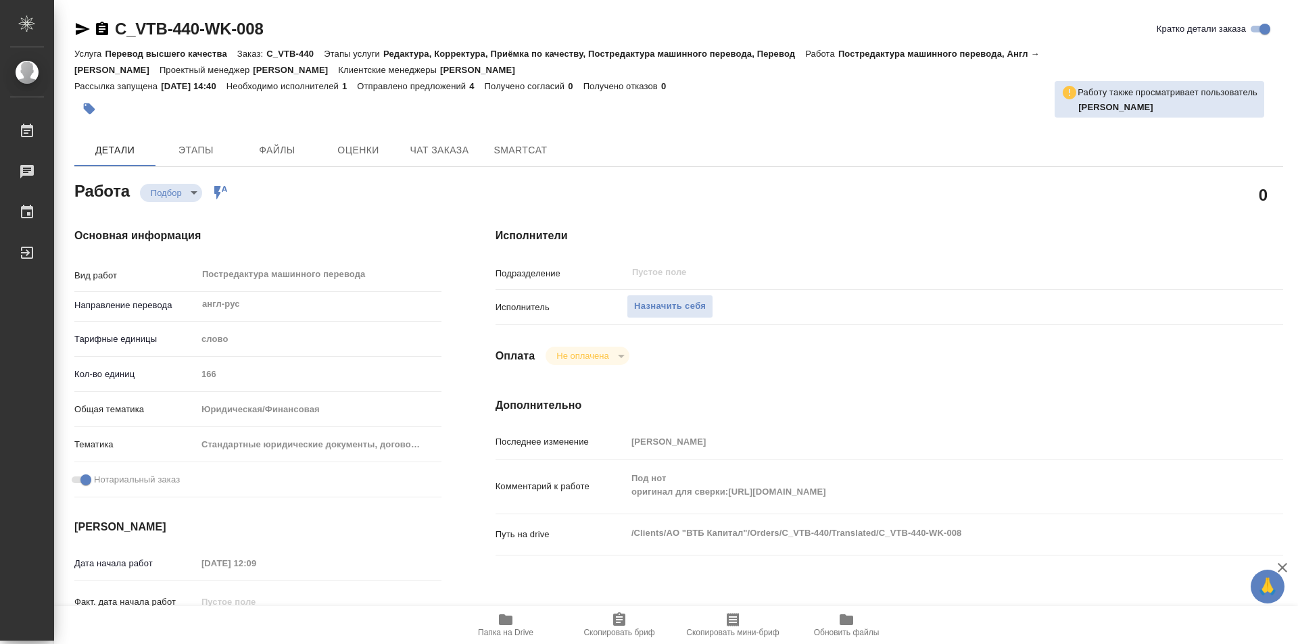
type textarea "x"
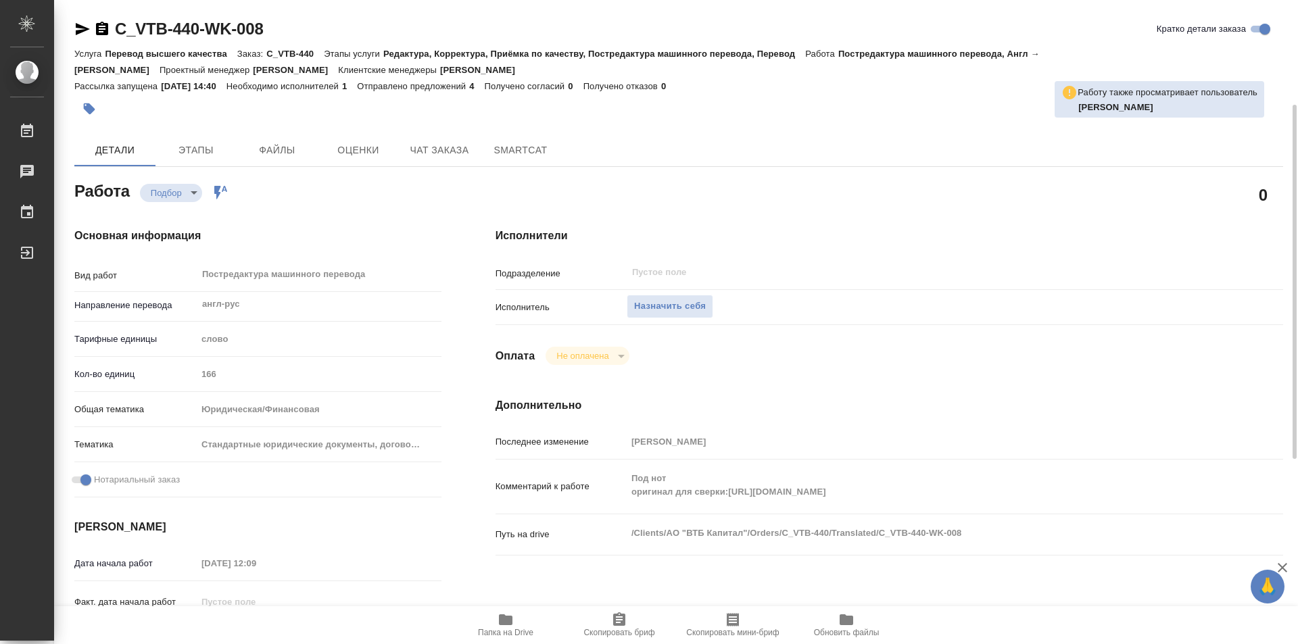
scroll to position [203, 0]
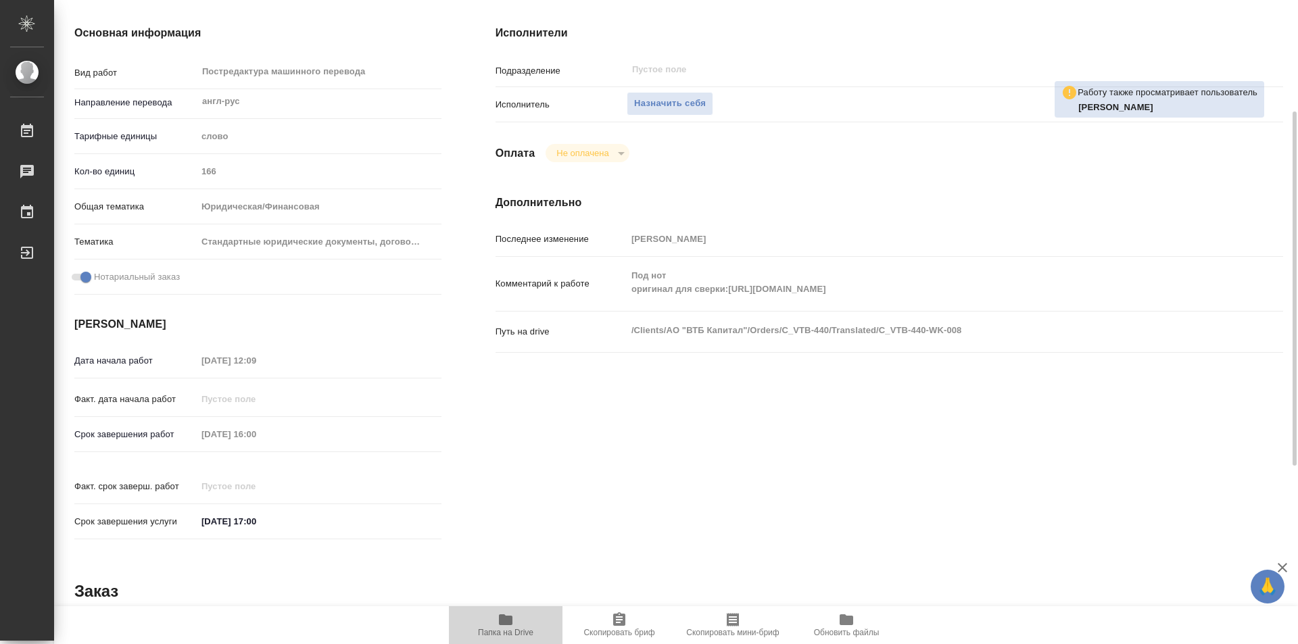
click at [513, 624] on icon "button" at bounding box center [505, 620] width 16 height 16
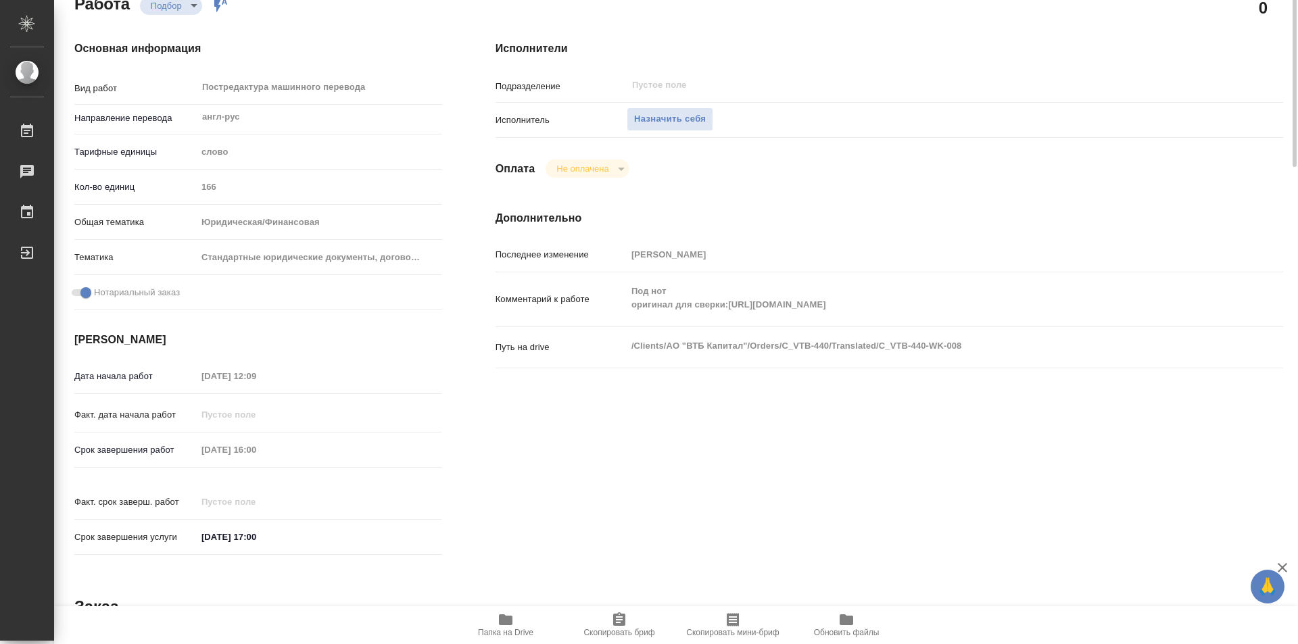
scroll to position [0, 0]
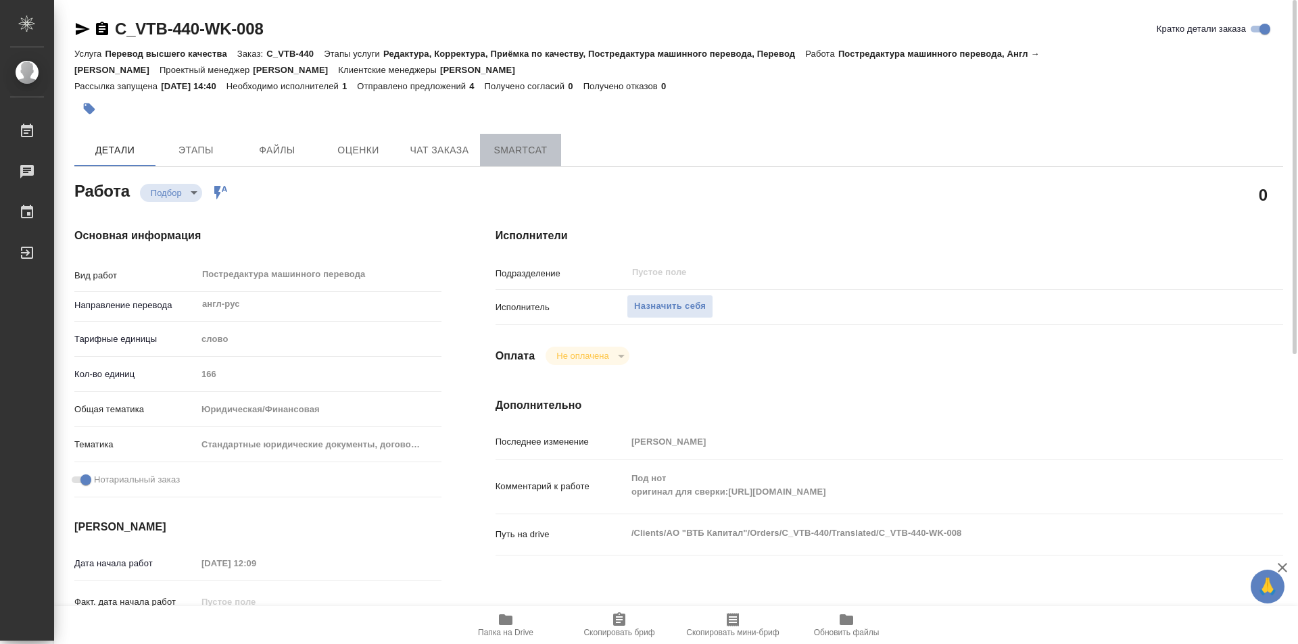
click at [518, 152] on span "SmartCat" at bounding box center [520, 150] width 65 height 17
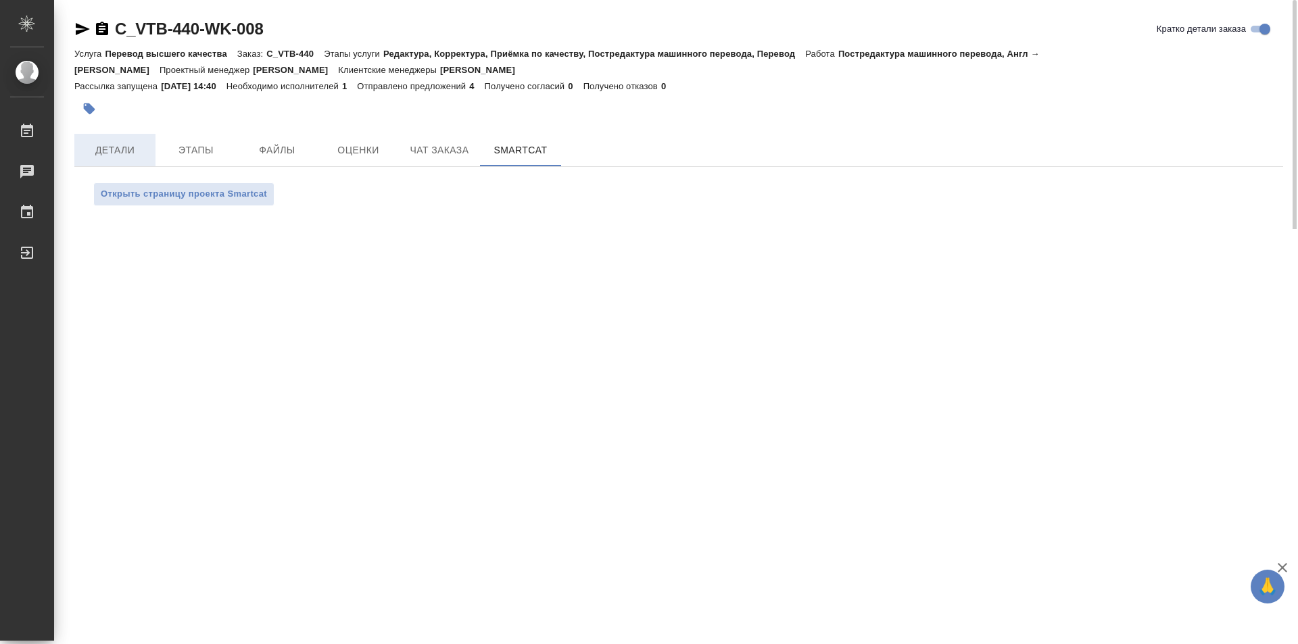
click at [107, 152] on span "Детали" at bounding box center [114, 150] width 65 height 17
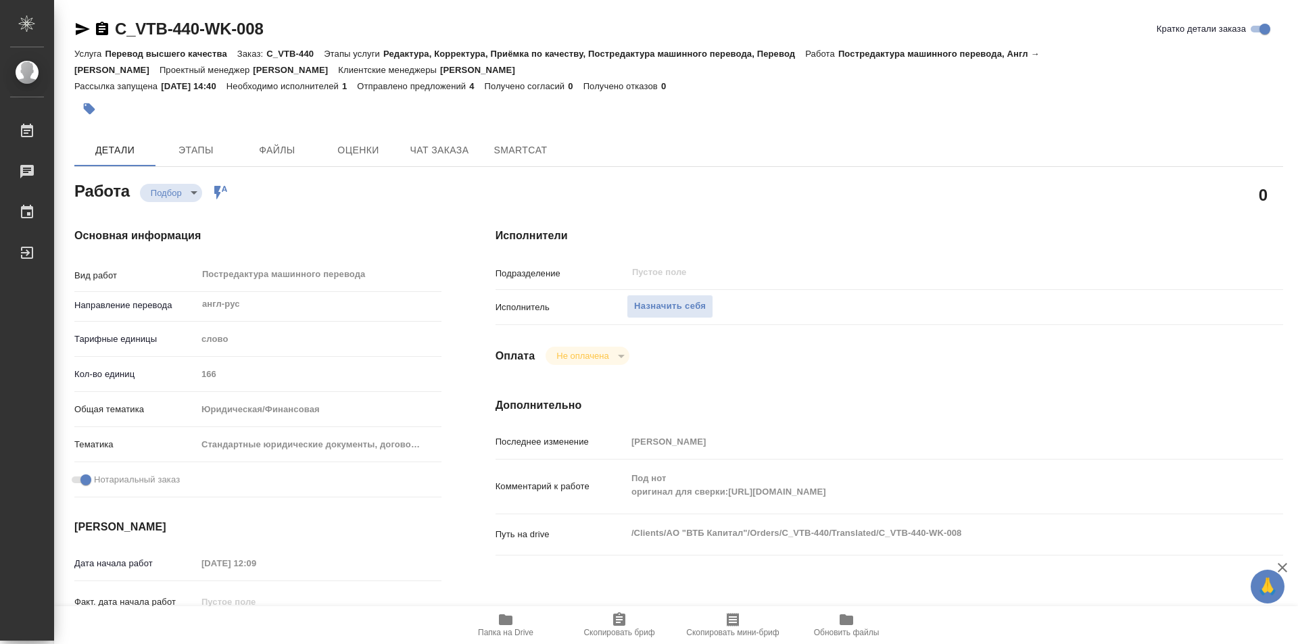
type textarea "x"
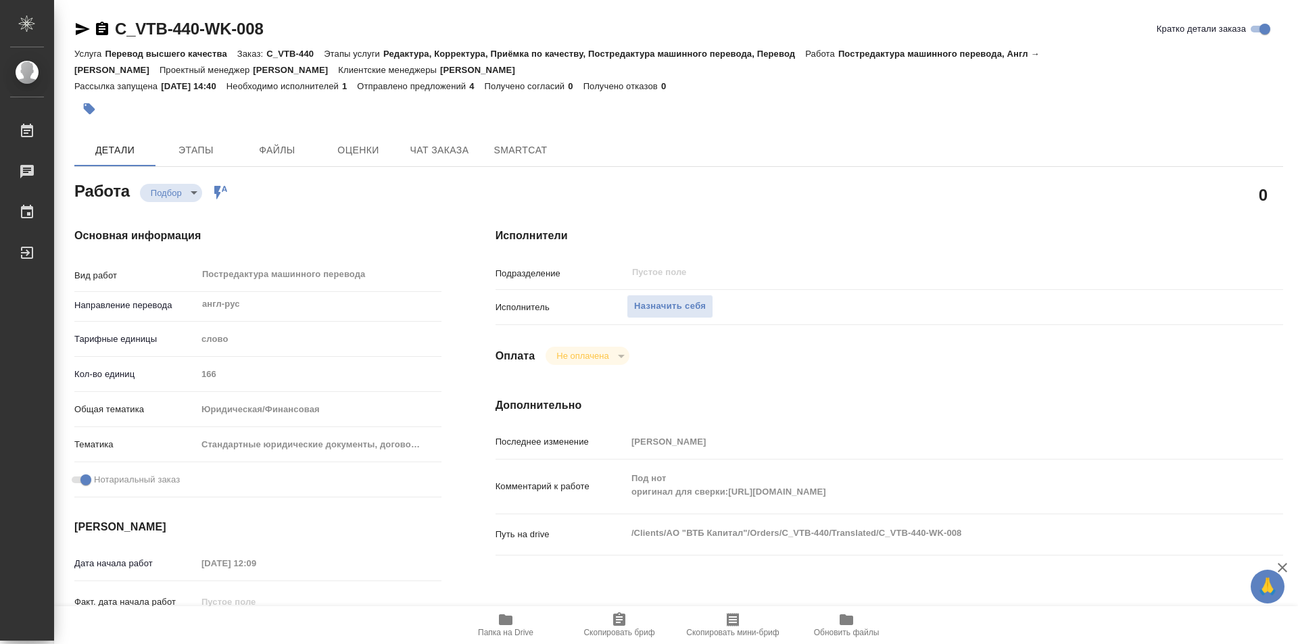
type textarea "x"
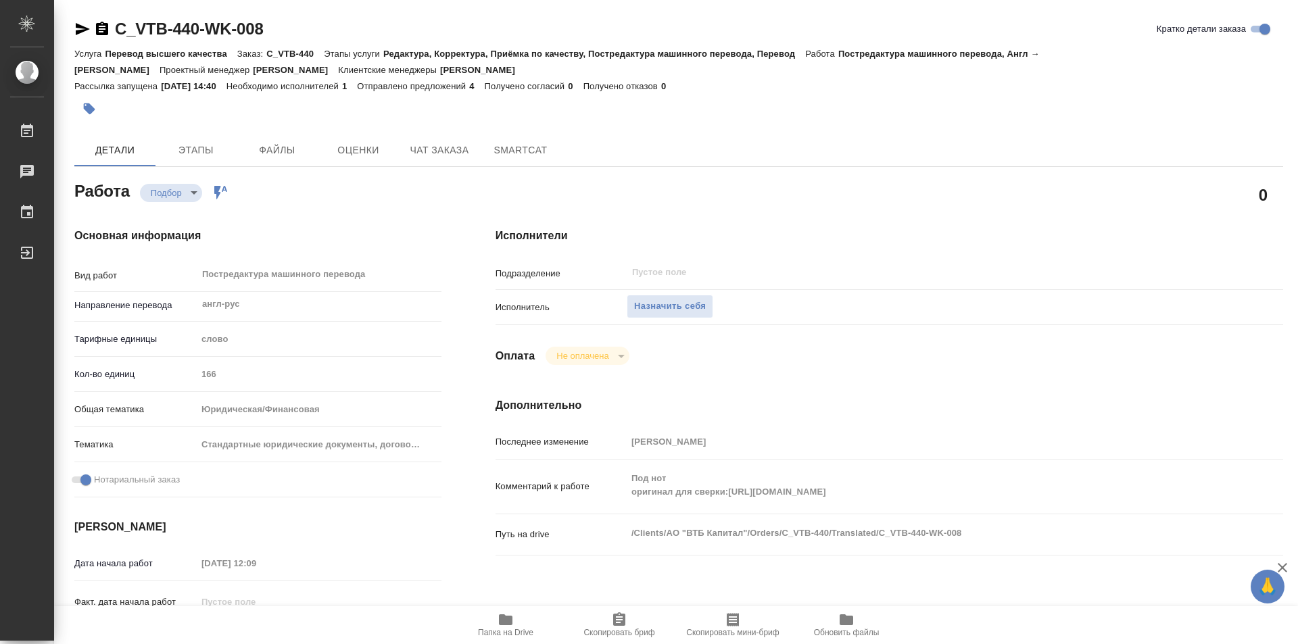
type textarea "x"
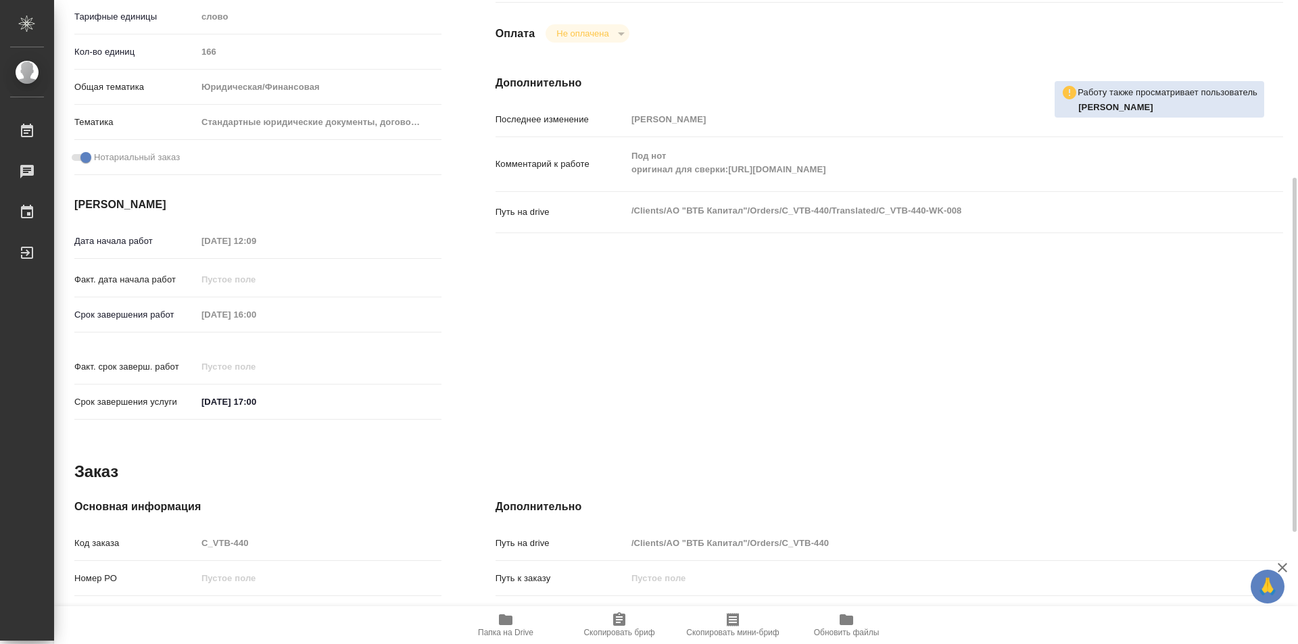
scroll to position [120, 0]
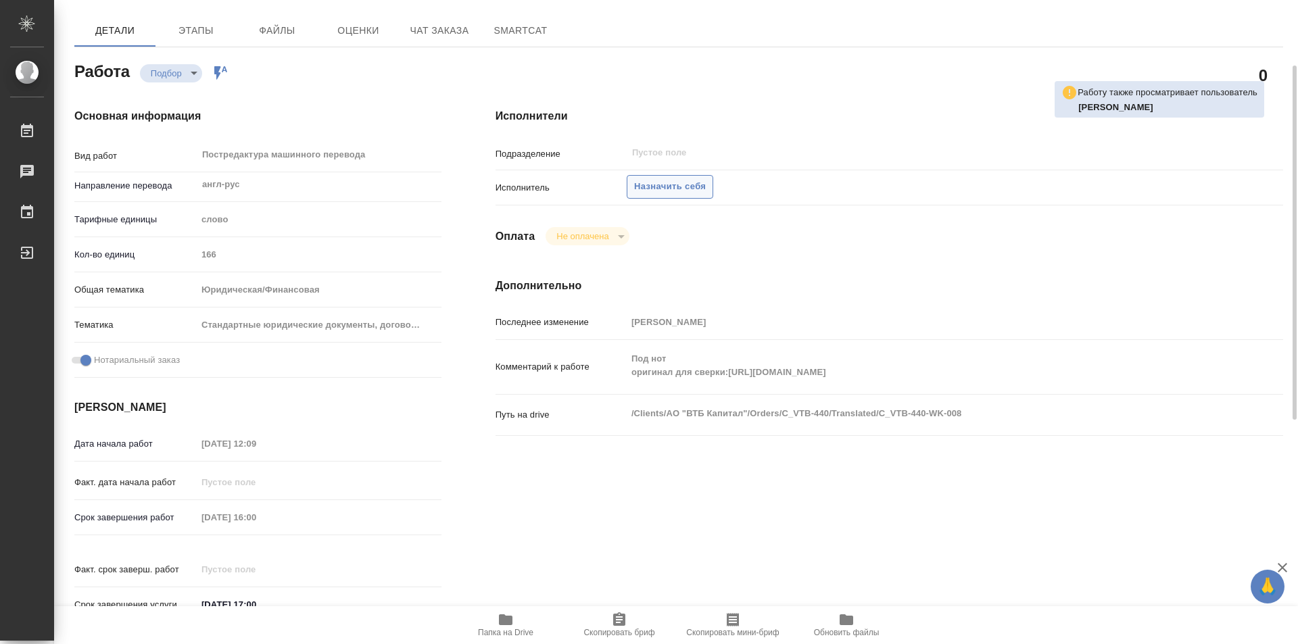
click at [692, 186] on span "Назначить себя" at bounding box center [670, 187] width 72 height 16
type textarea "x"
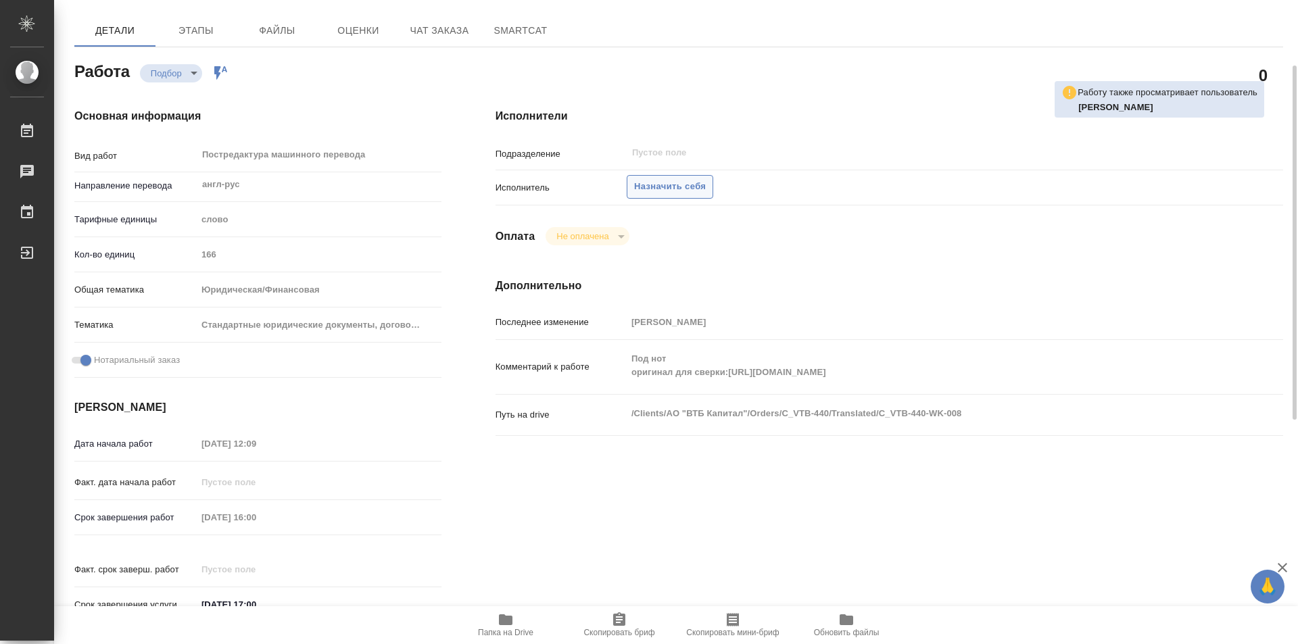
type textarea "x"
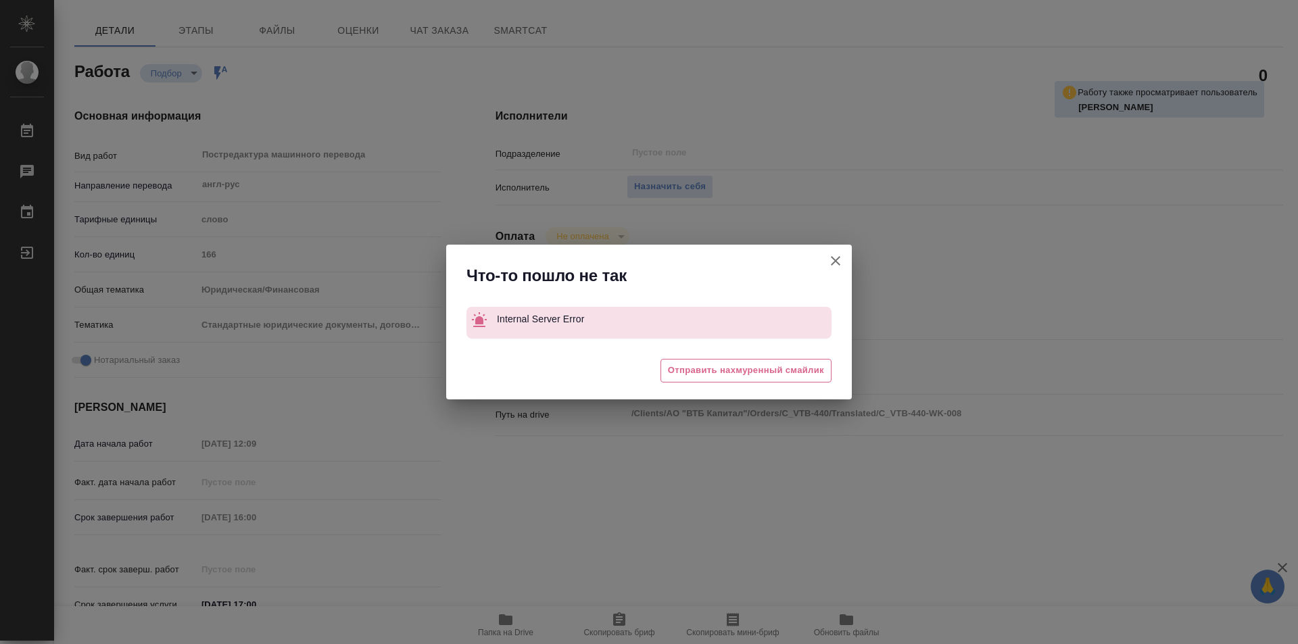
click at [838, 263] on icon "button" at bounding box center [835, 260] width 9 height 9
type textarea "x"
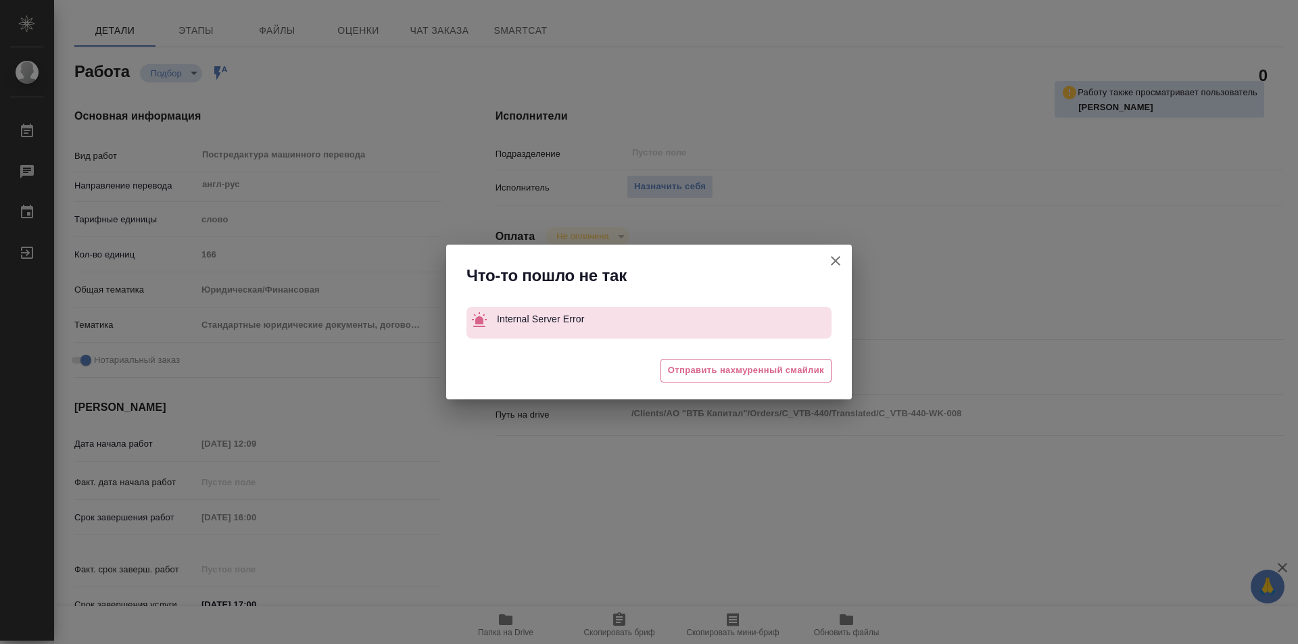
type textarea "x"
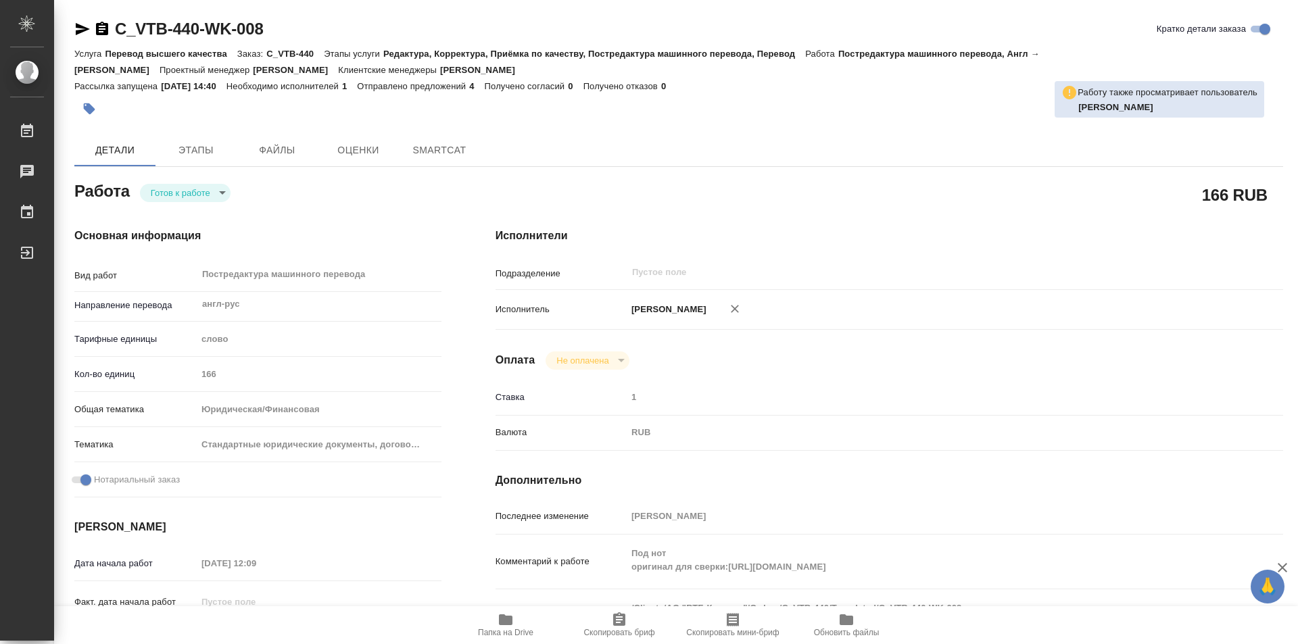
type textarea "x"
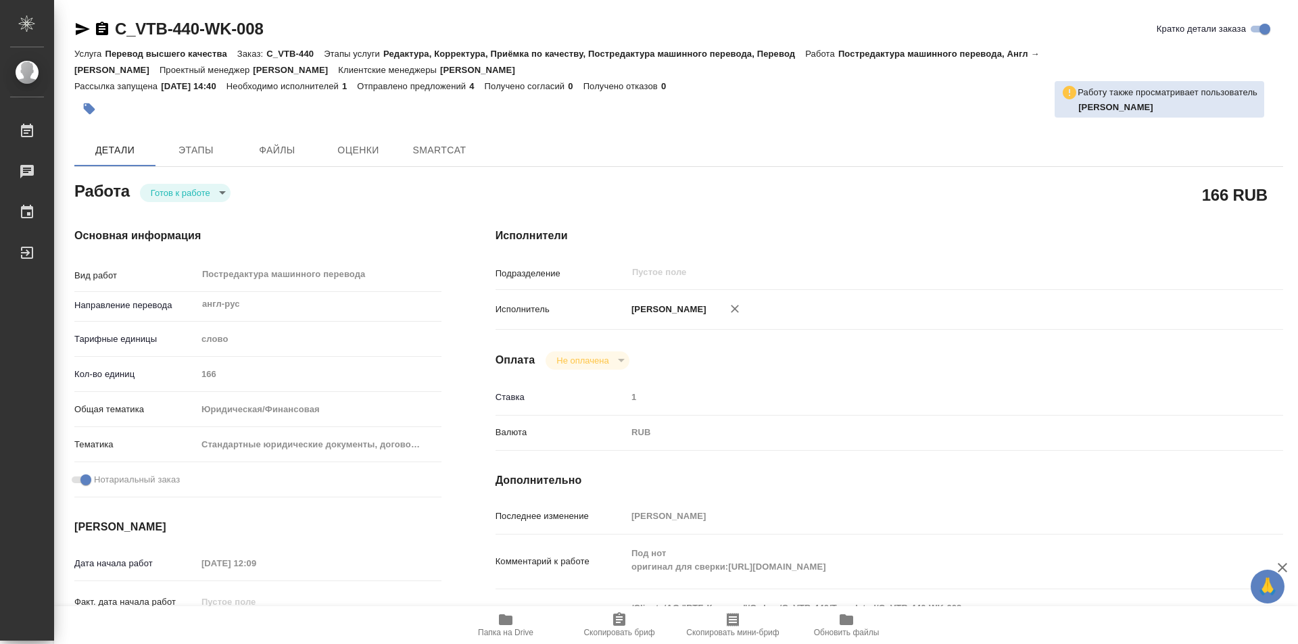
type textarea "x"
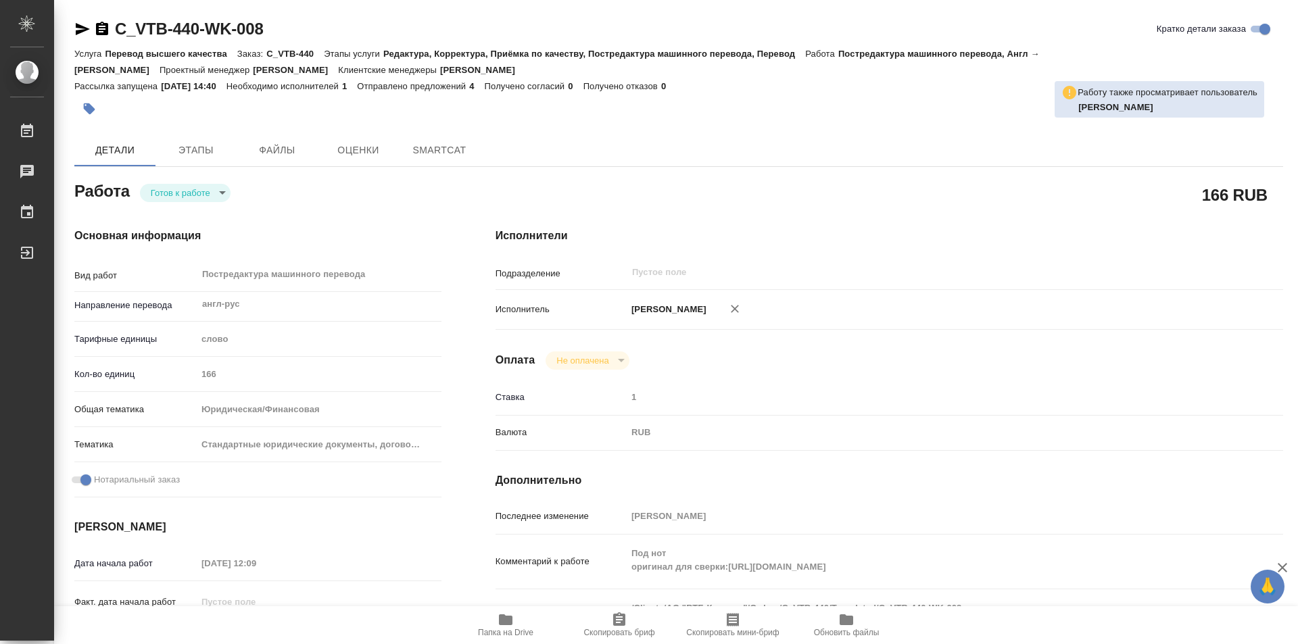
type textarea "x"
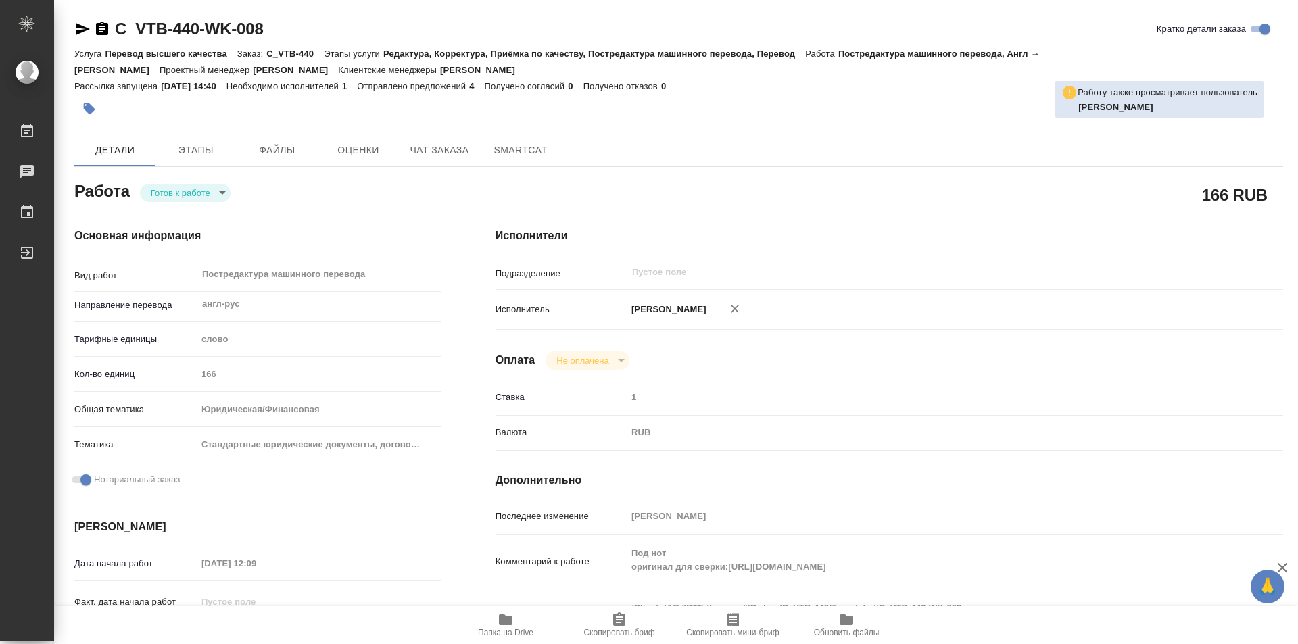
click at [224, 197] on body "🙏 .cls-1 fill:#fff; AWATERA Kozinets Larisa Работы Чаты График Выйти C_VTB-440-…" at bounding box center [649, 322] width 1298 height 644
type textarea "x"
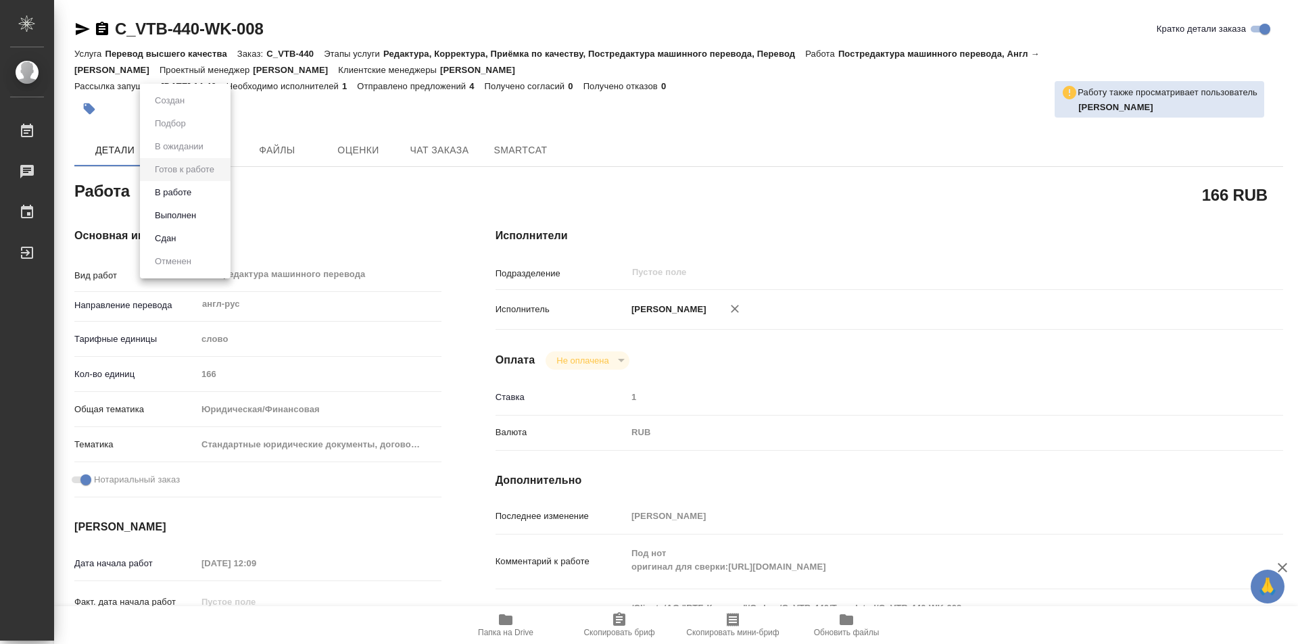
type textarea "x"
click at [180, 185] on button "В работе" at bounding box center [173, 192] width 45 height 15
type textarea "x"
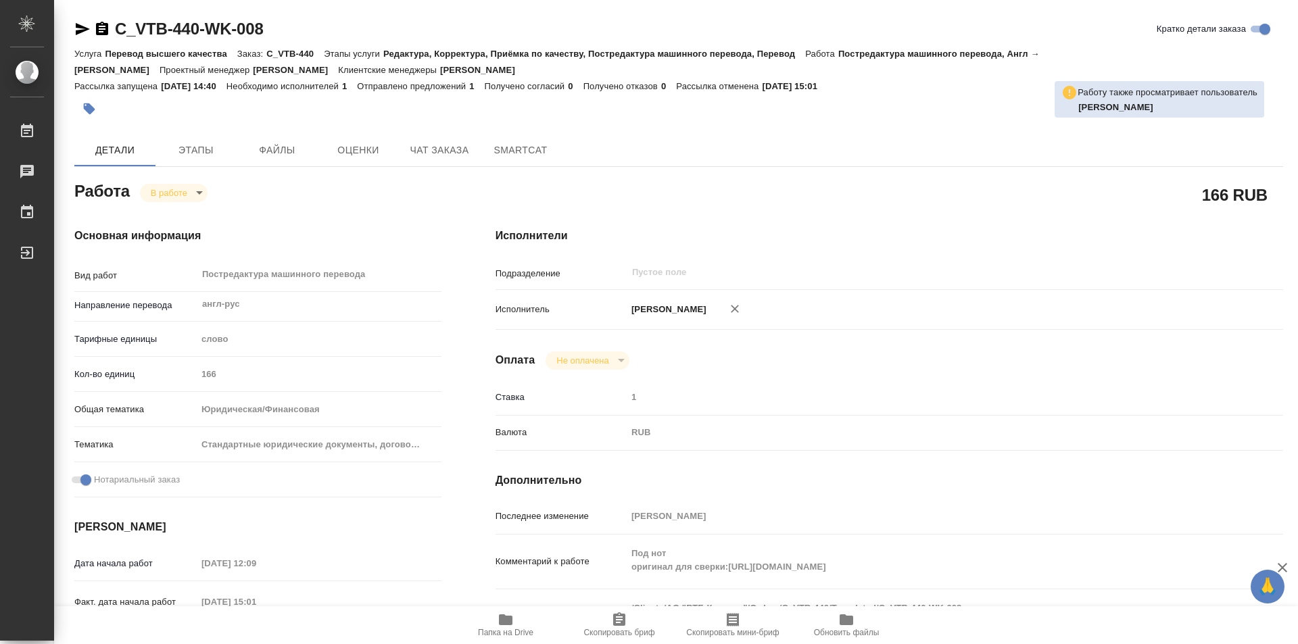
type textarea "x"
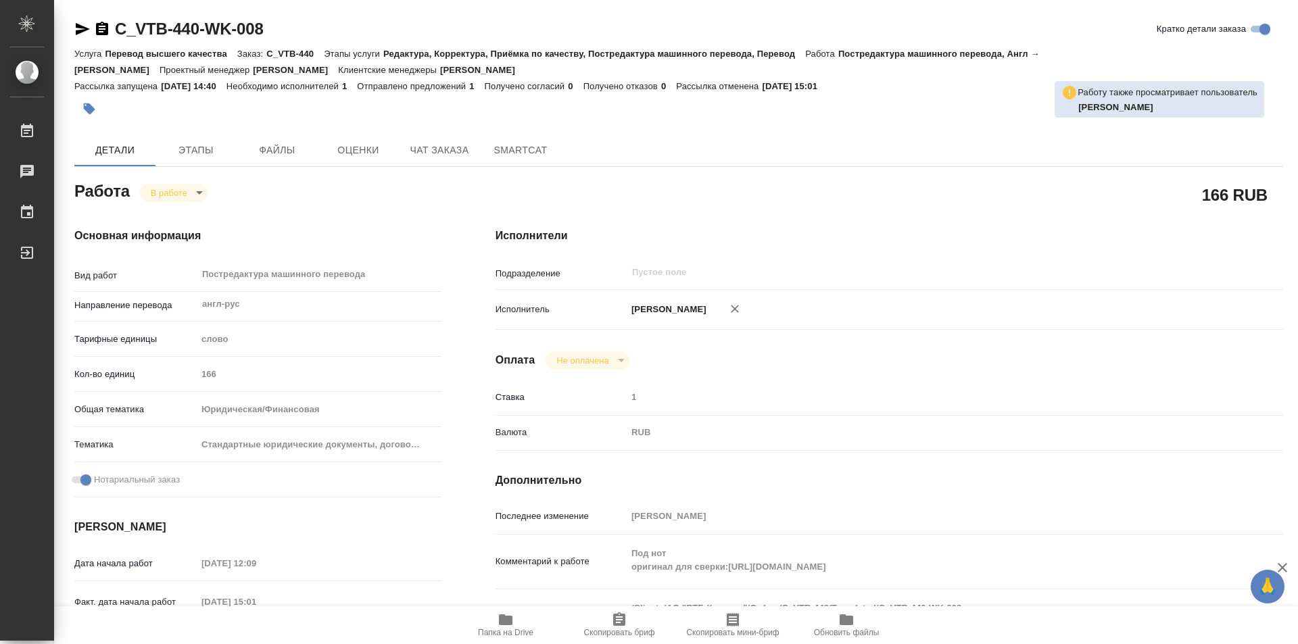
type textarea "x"
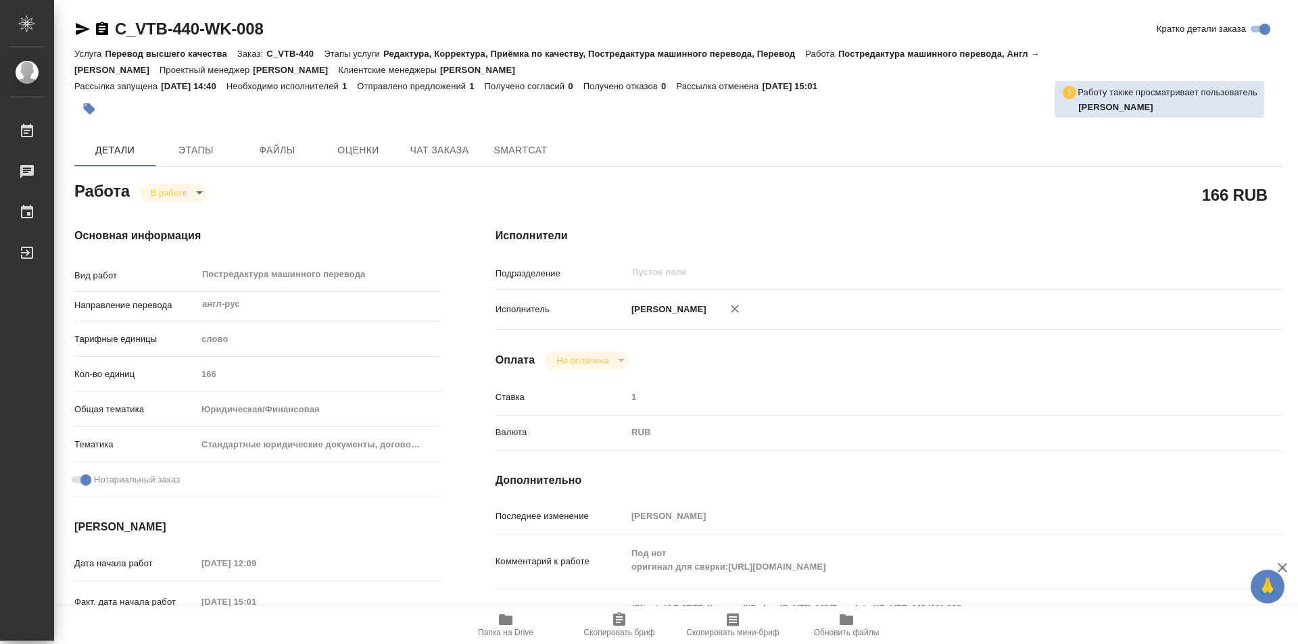
type textarea "x"
click at [193, 192] on body "🙏 .cls-1 fill:#fff; AWATERA Kozinets Larisa Работы 0 Чаты График Выйти C_VTB-44…" at bounding box center [649, 322] width 1298 height 644
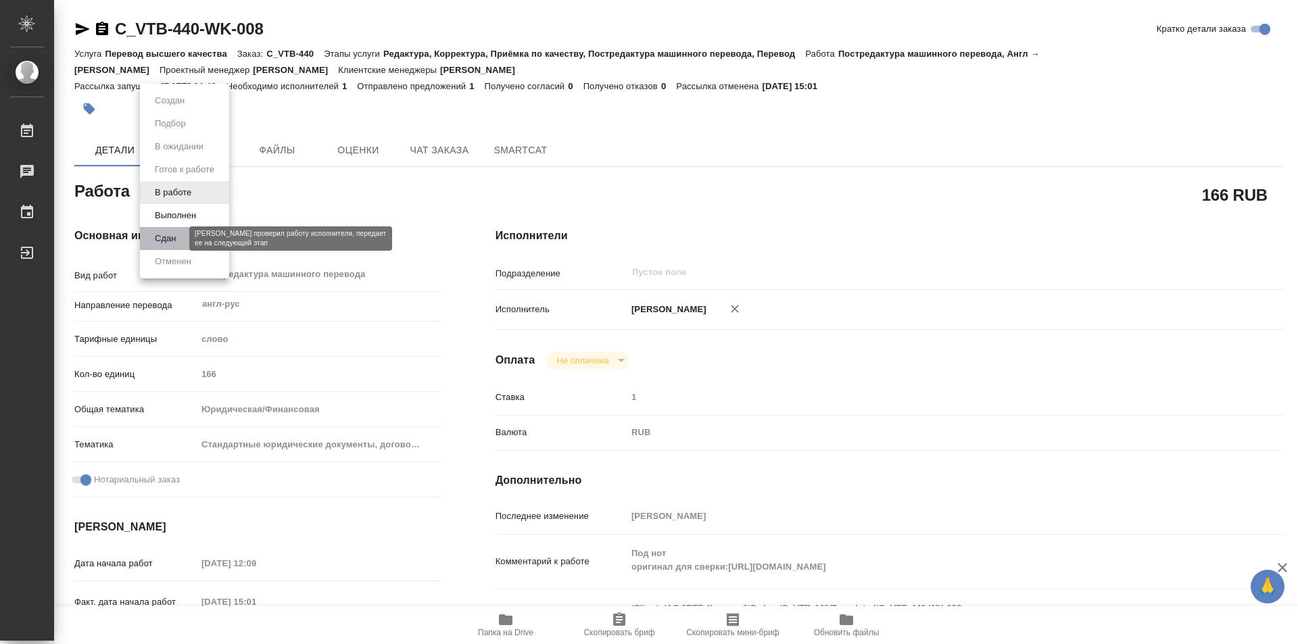
click at [161, 243] on button "Сдан" at bounding box center [165, 238] width 29 height 15
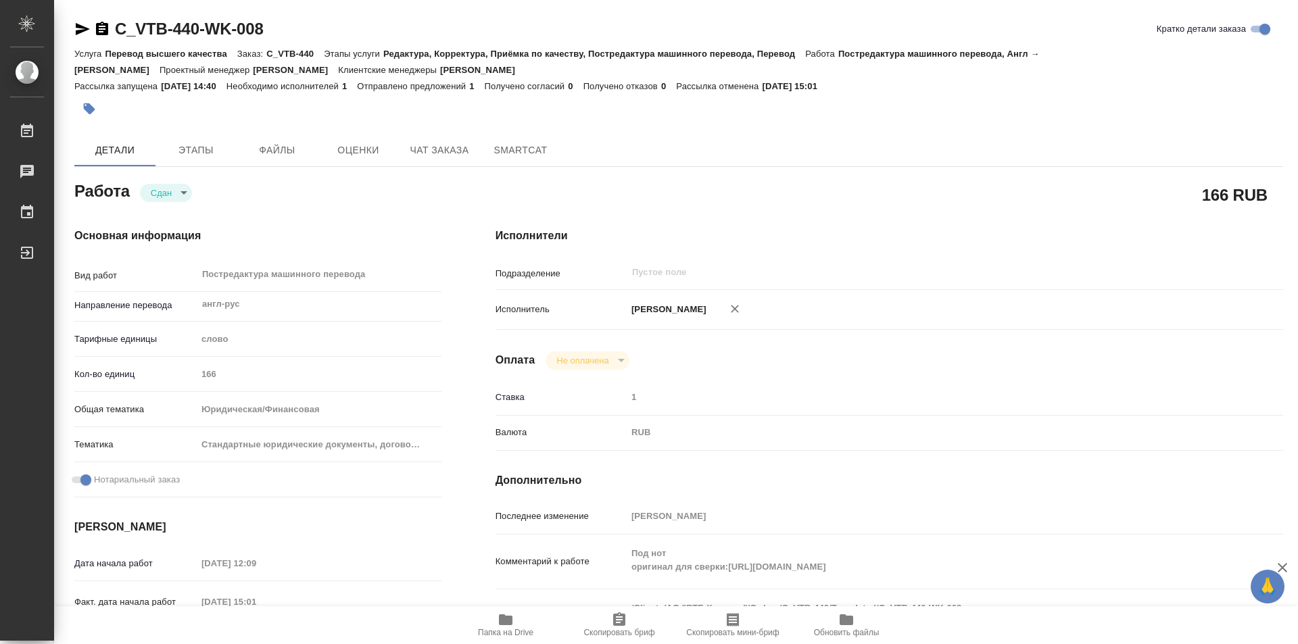
type textarea "x"
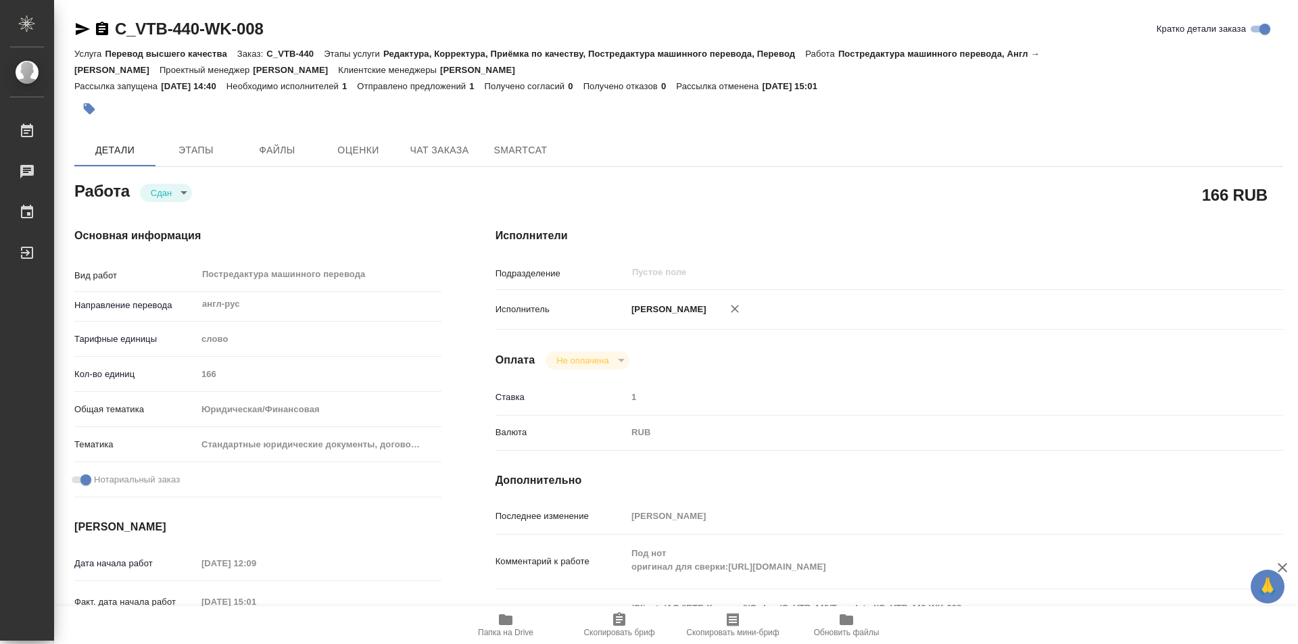
type textarea "x"
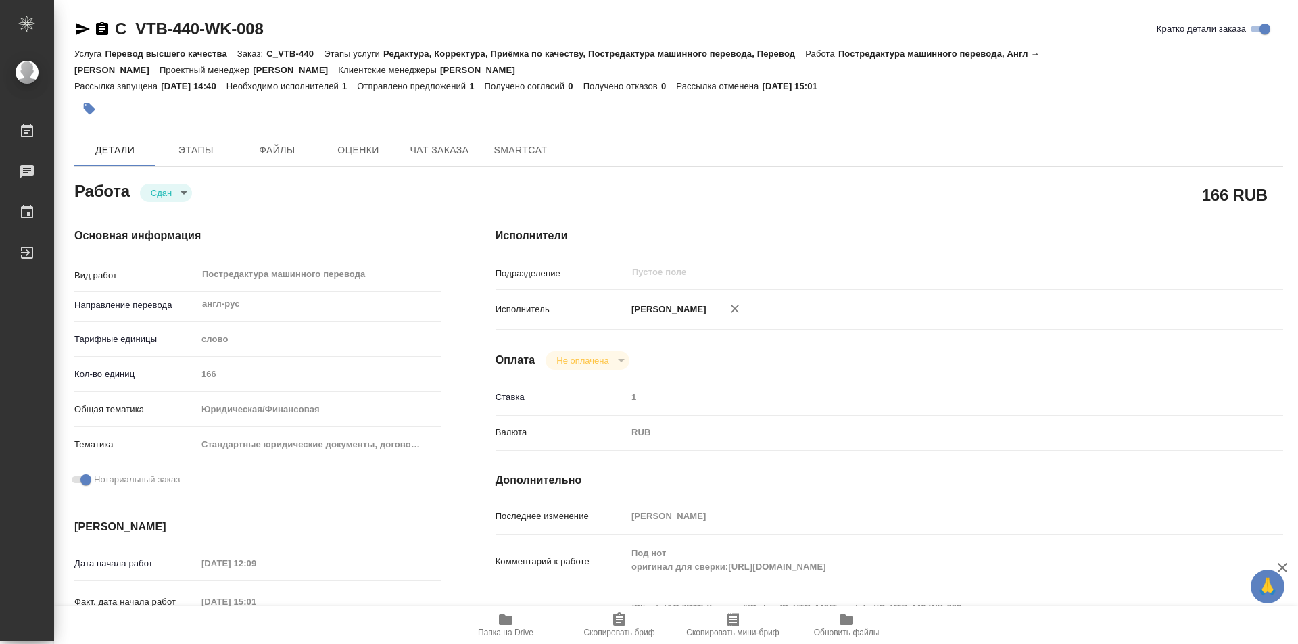
type textarea "x"
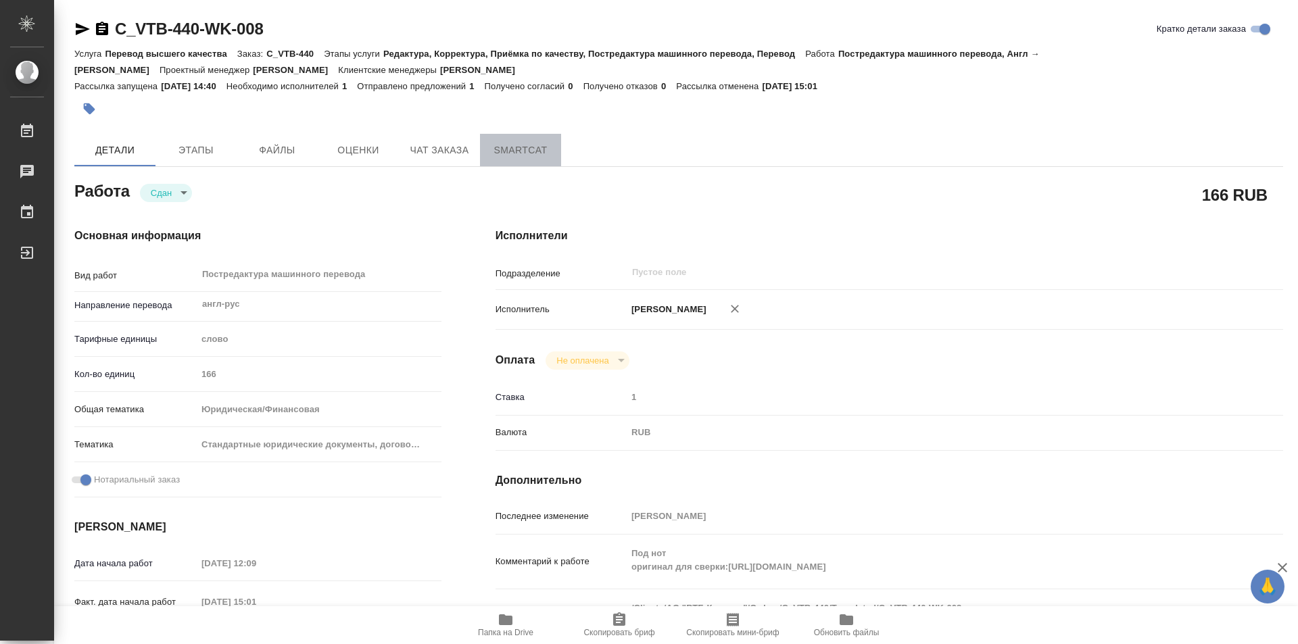
click at [508, 149] on span "SmartCat" at bounding box center [520, 150] width 65 height 17
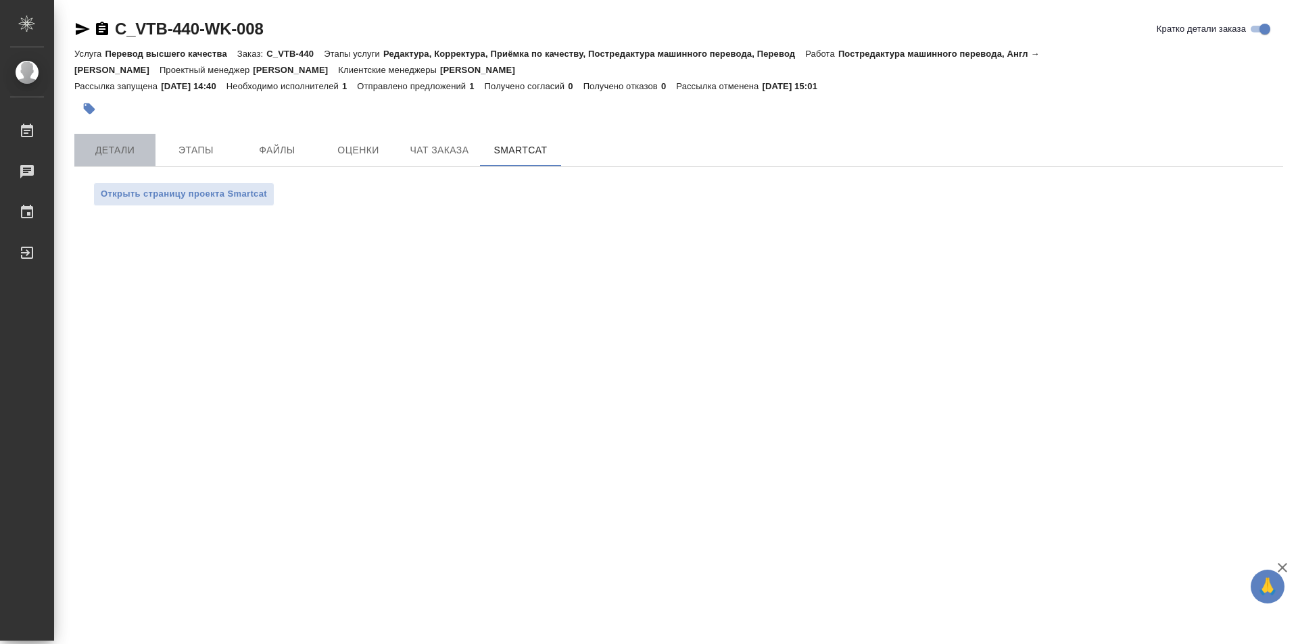
click at [115, 149] on span "Детали" at bounding box center [114, 150] width 65 height 17
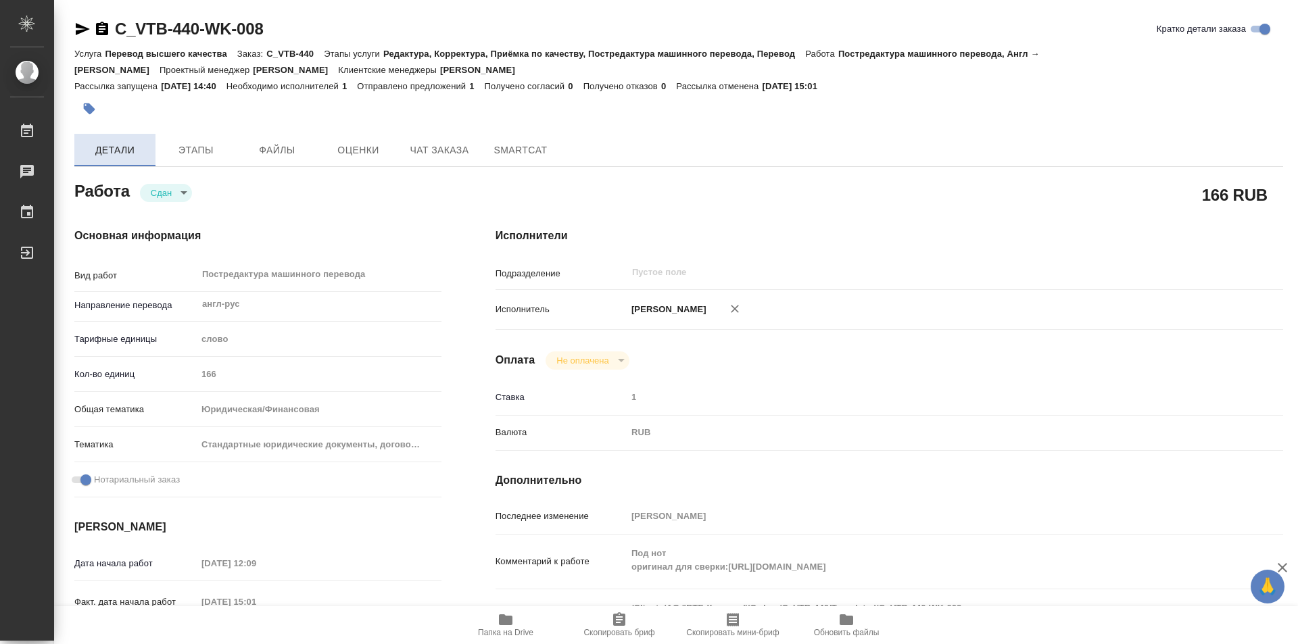
type textarea "x"
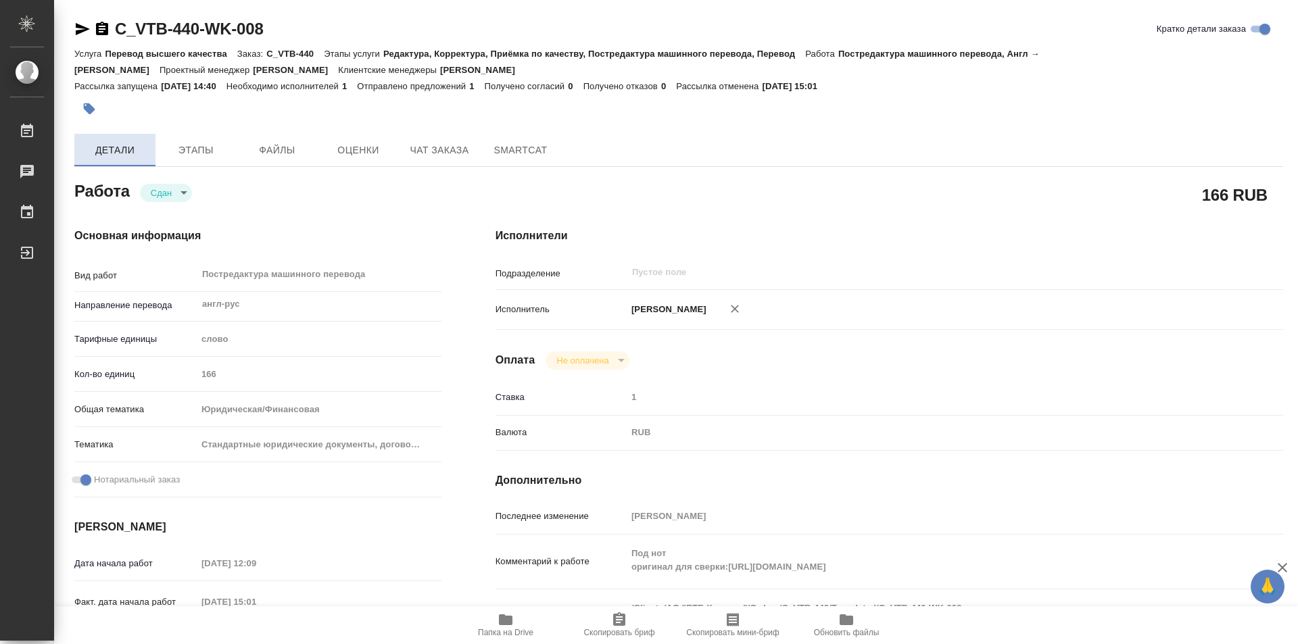
type textarea "x"
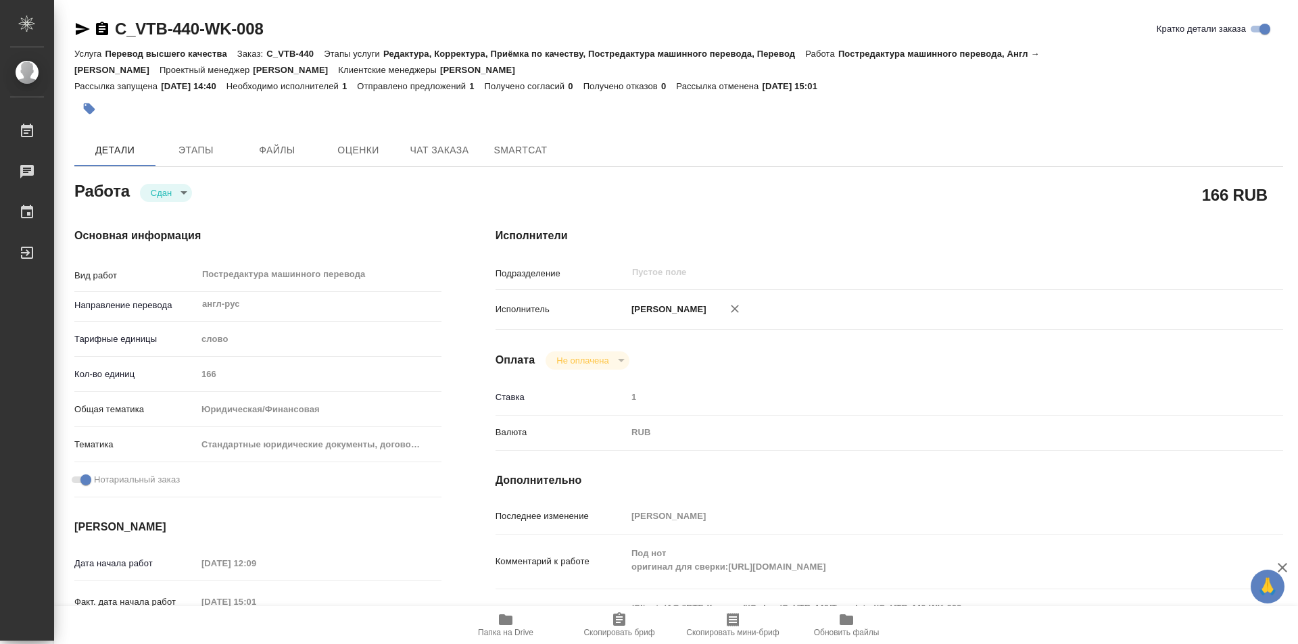
type textarea "x"
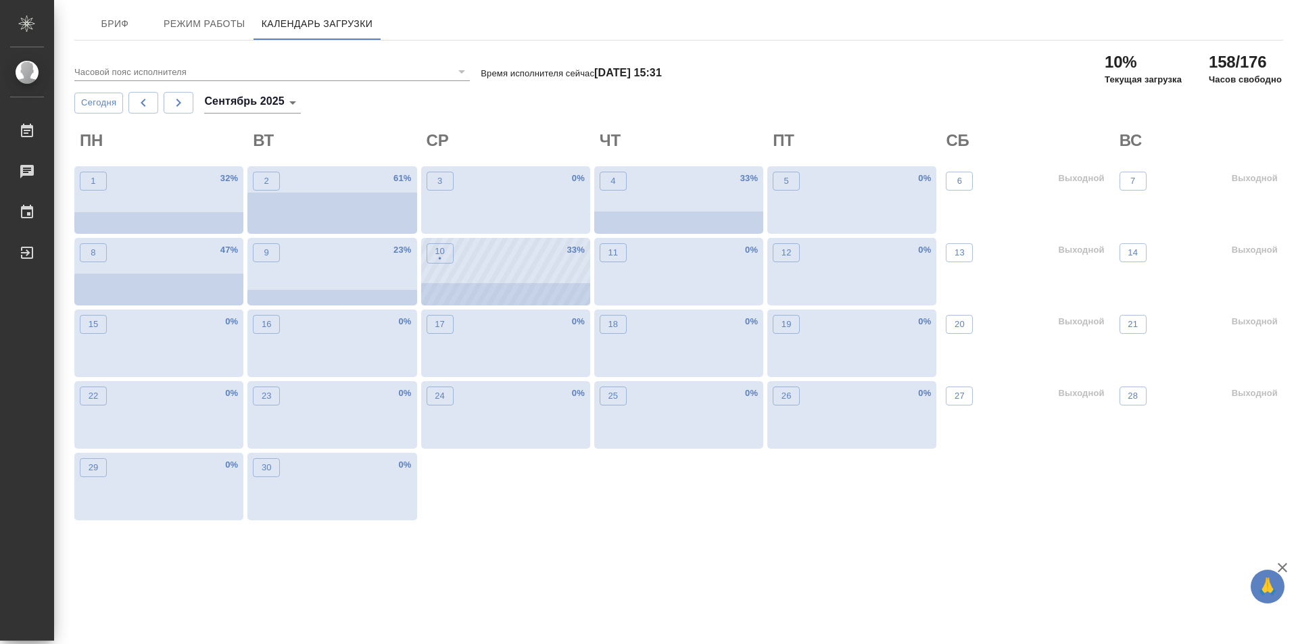
click at [527, 295] on div "10 • 33 %" at bounding box center [505, 272] width 169 height 68
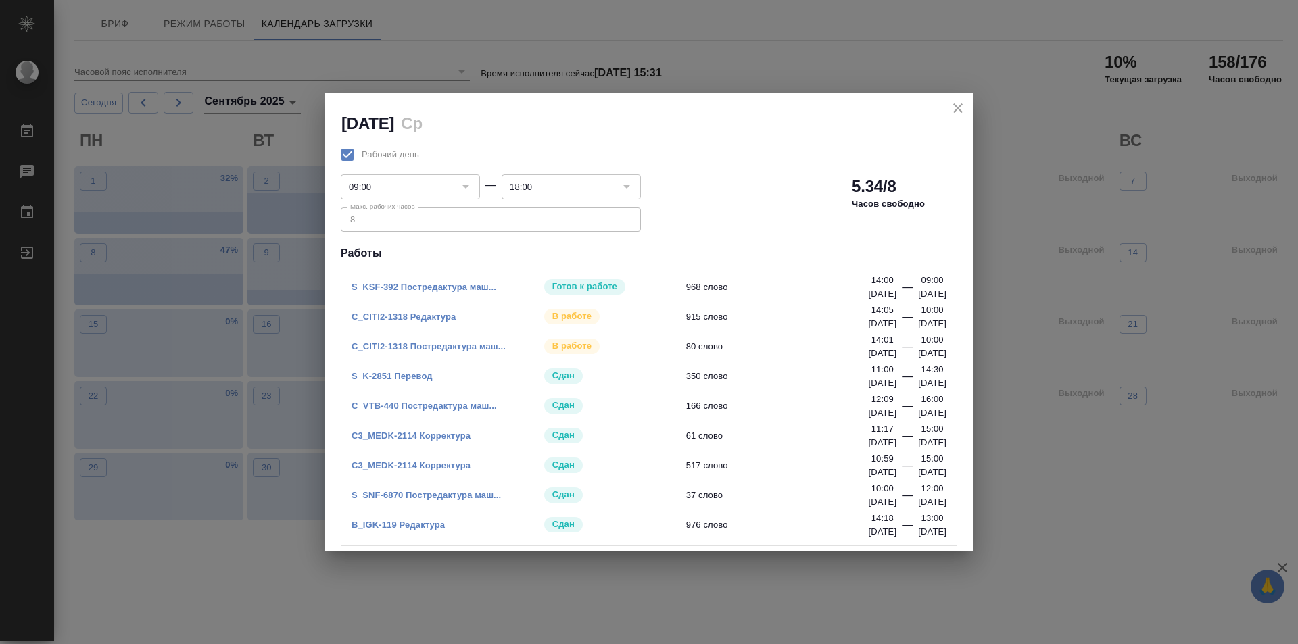
click at [426, 403] on link "C_VTB-440 Постредактура маш..." at bounding box center [423, 406] width 145 height 10
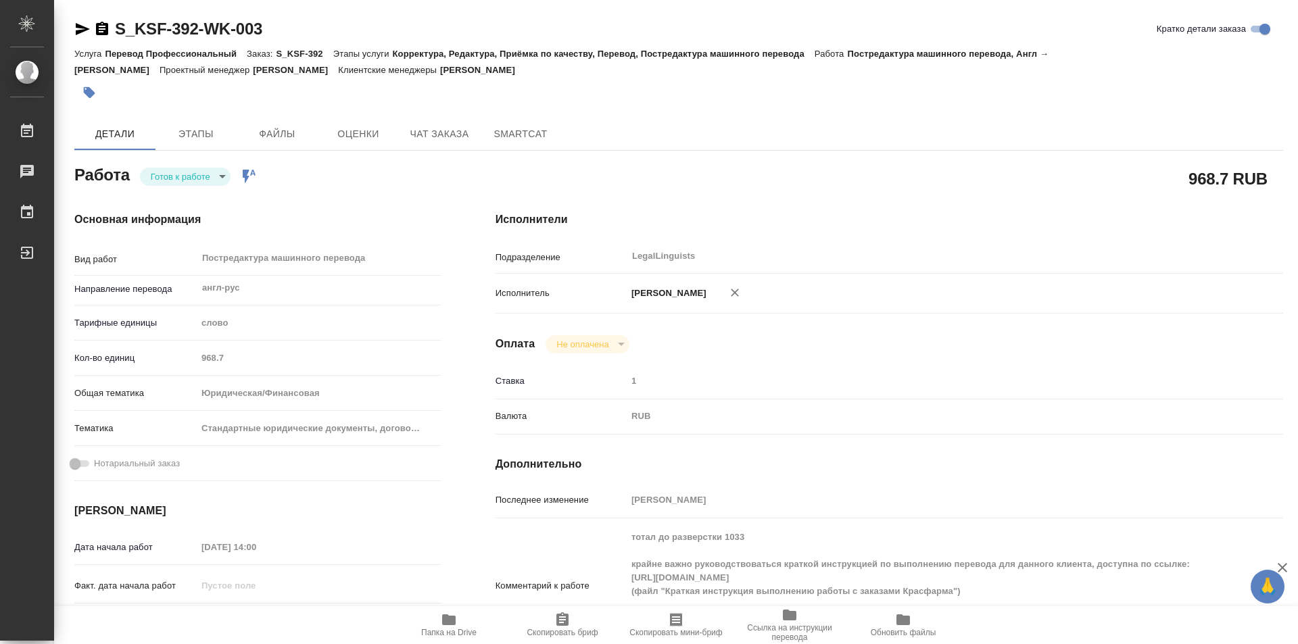
click at [219, 181] on body "🙏 .cls-1 fill:#fff; AWATERA Kozinets Larisa Работы 0 Чаты График Выйти S_KSF-39…" at bounding box center [649, 322] width 1298 height 644
click at [183, 175] on button "В работе" at bounding box center [173, 176] width 45 height 15
type textarea "x"
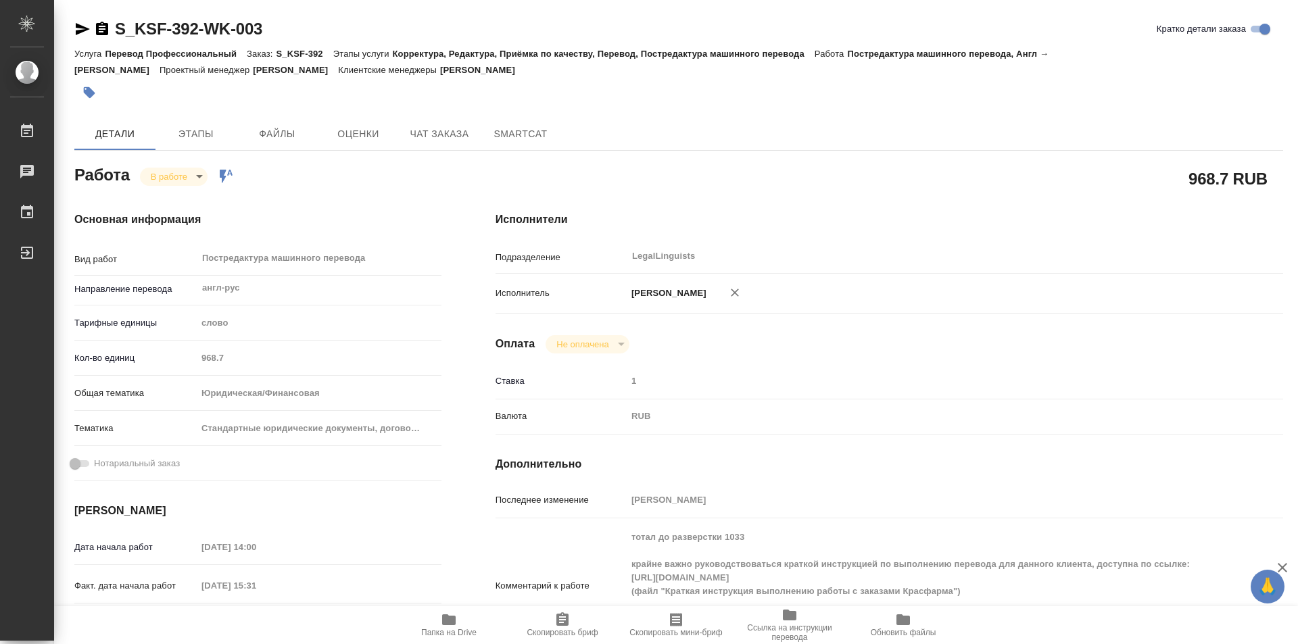
type textarea "x"
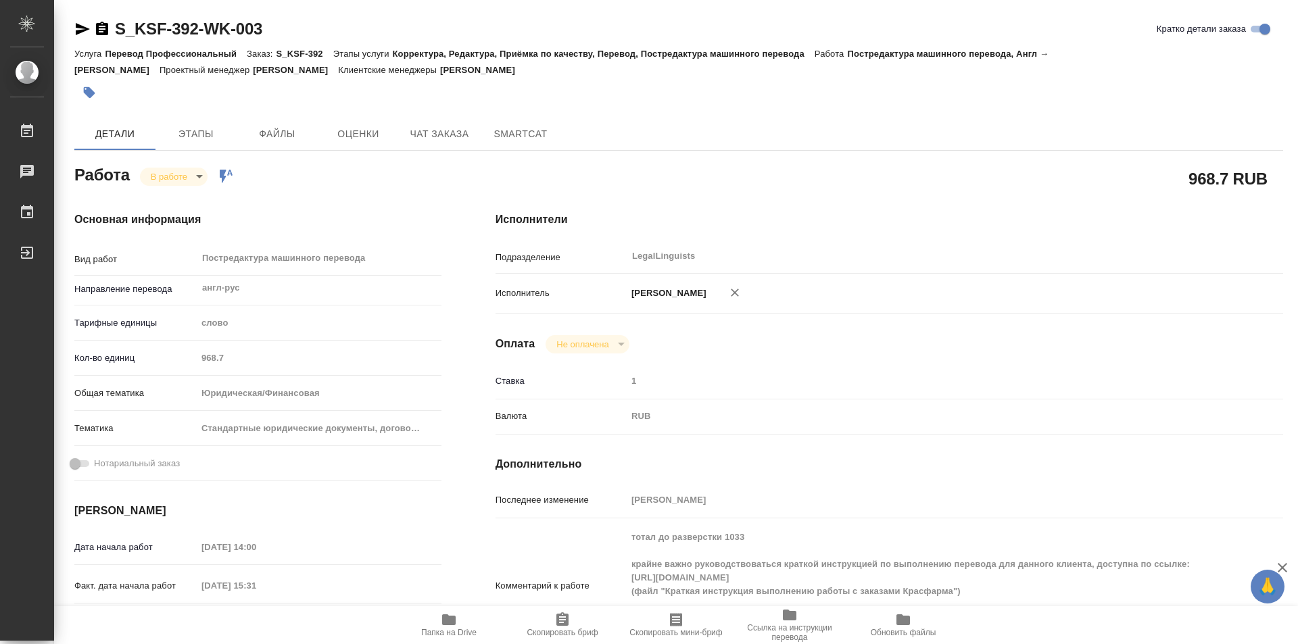
type textarea "x"
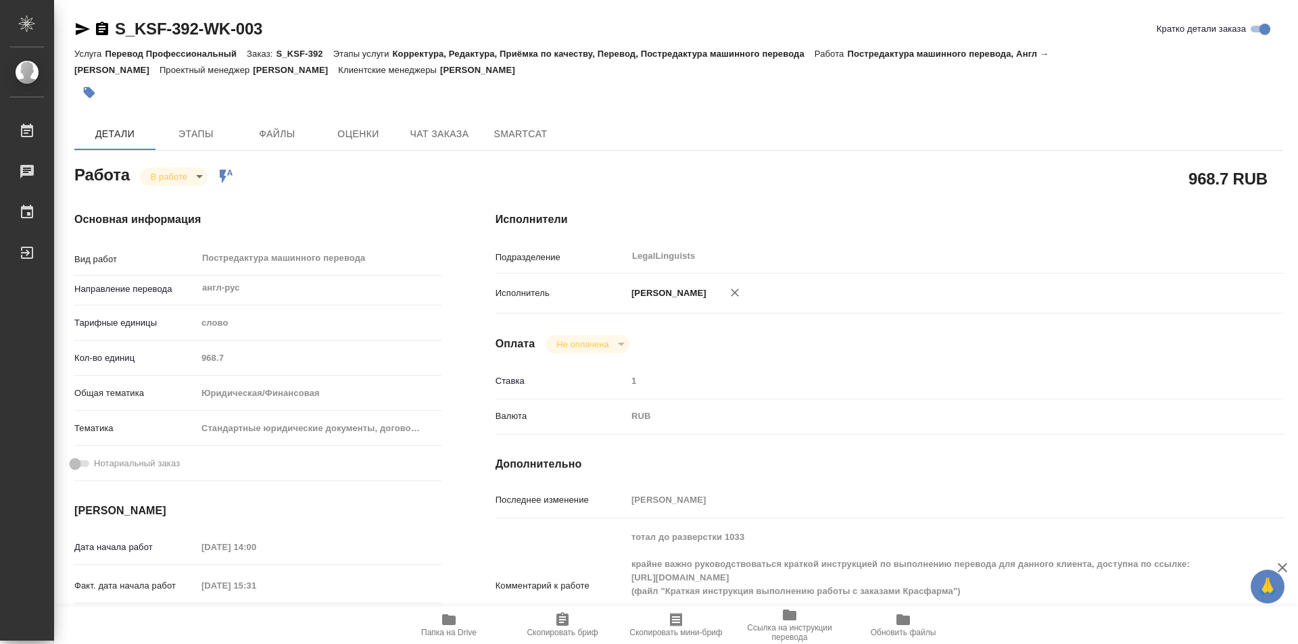
type textarea "x"
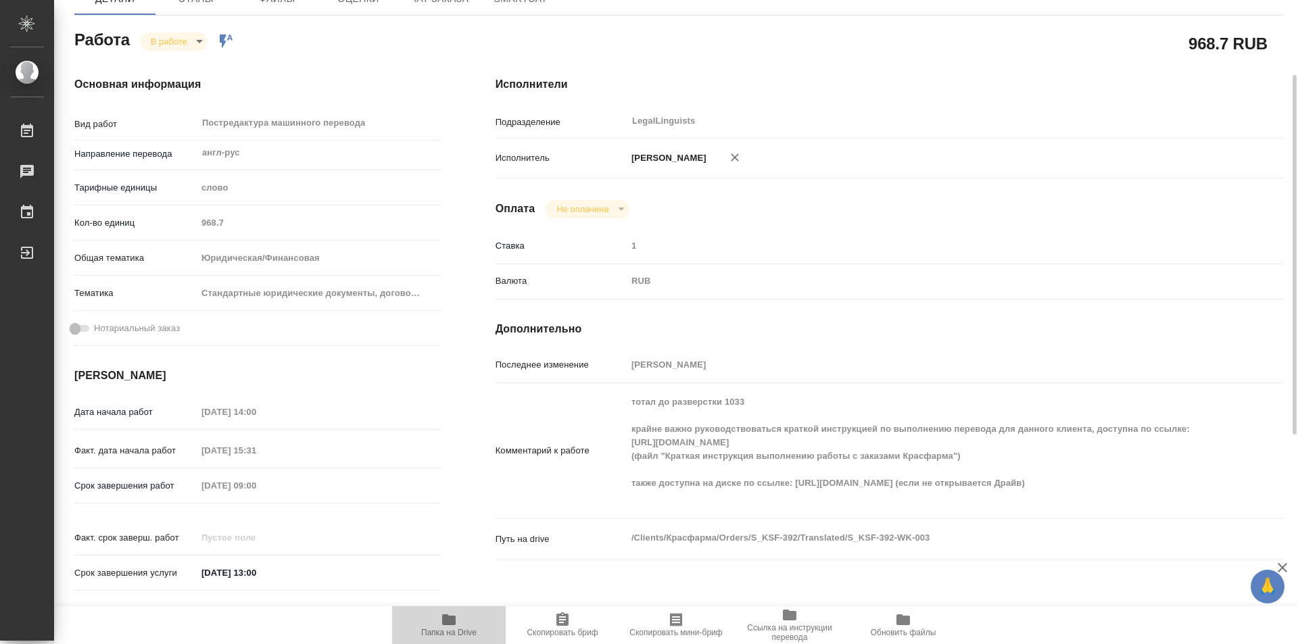
click at [444, 620] on icon "button" at bounding box center [449, 619] width 14 height 11
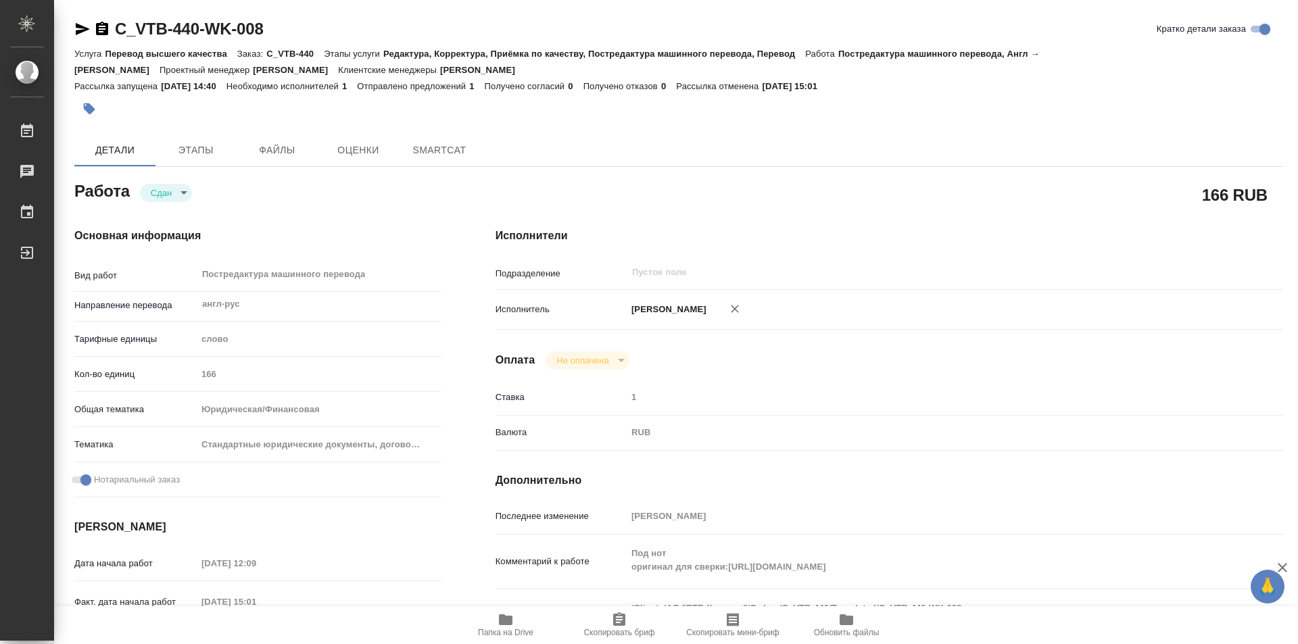
type textarea "x"
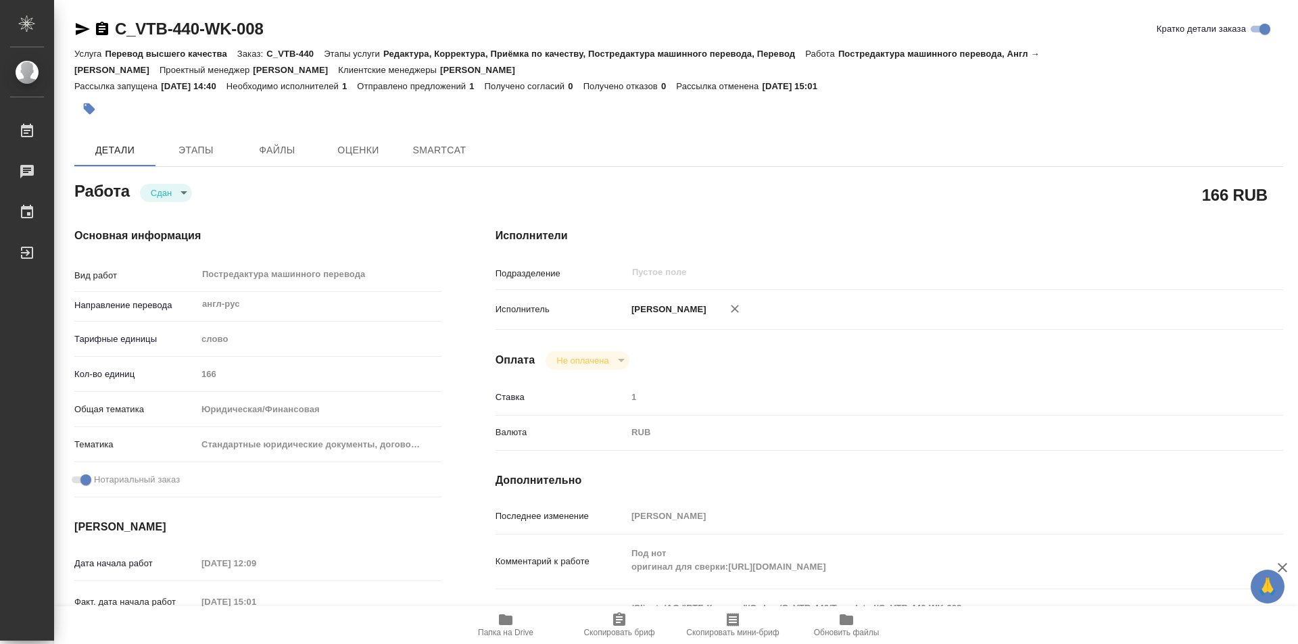
type textarea "x"
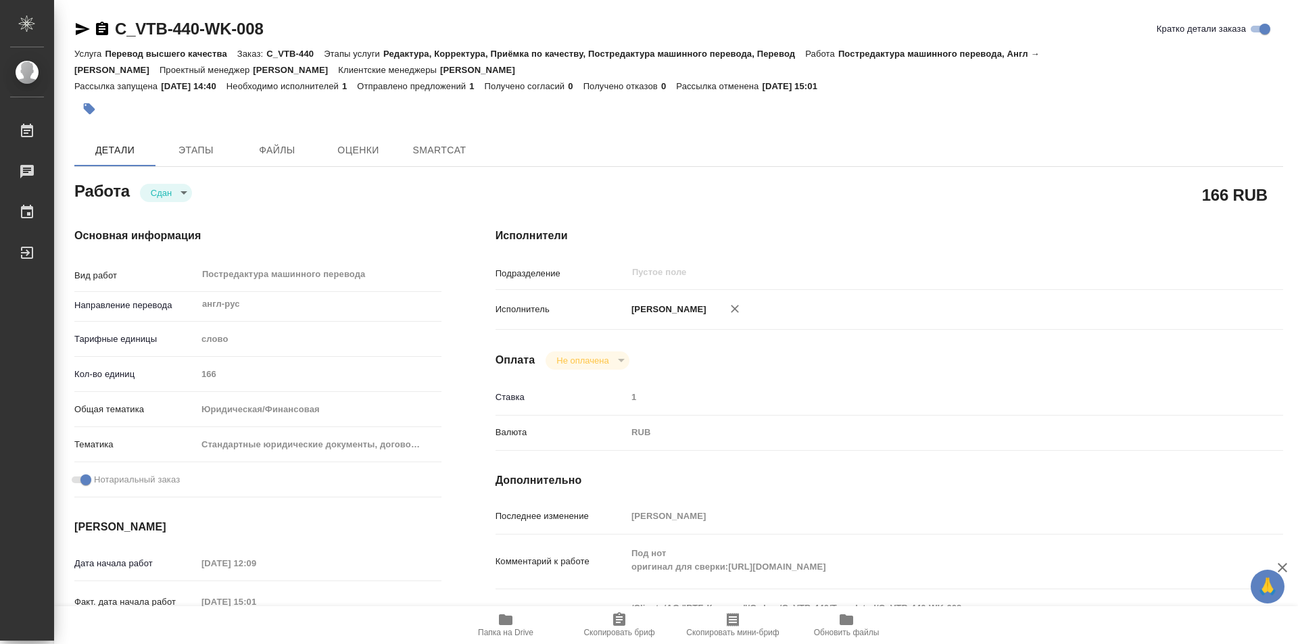
type textarea "x"
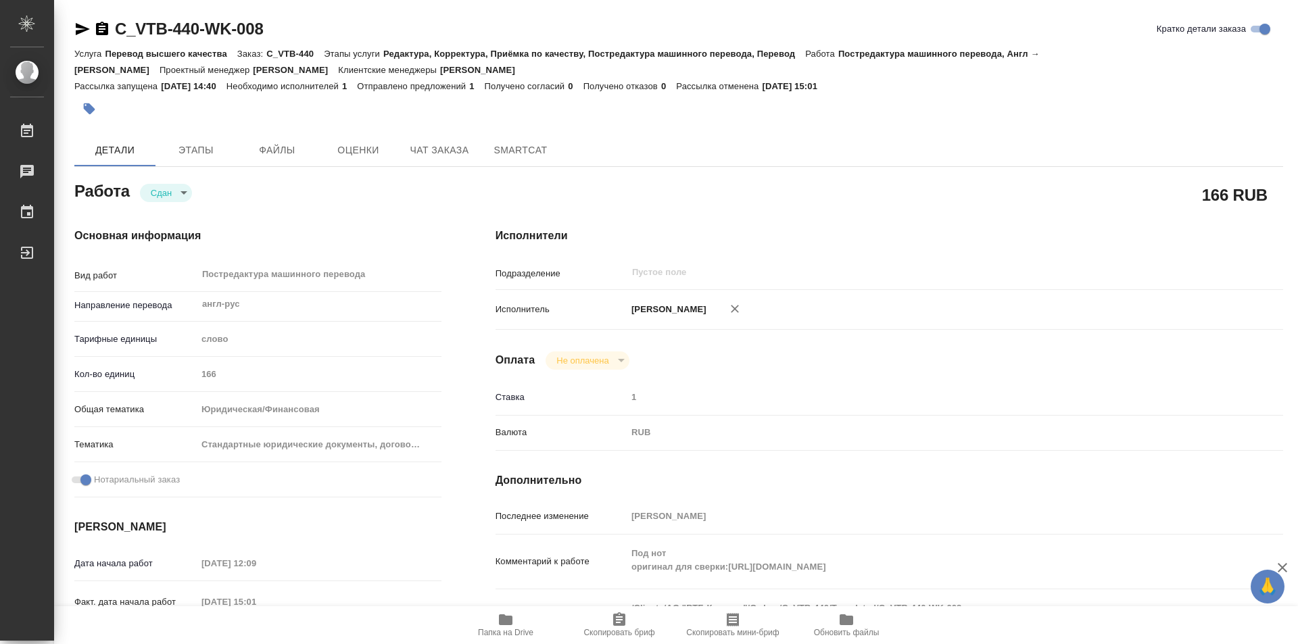
type textarea "x"
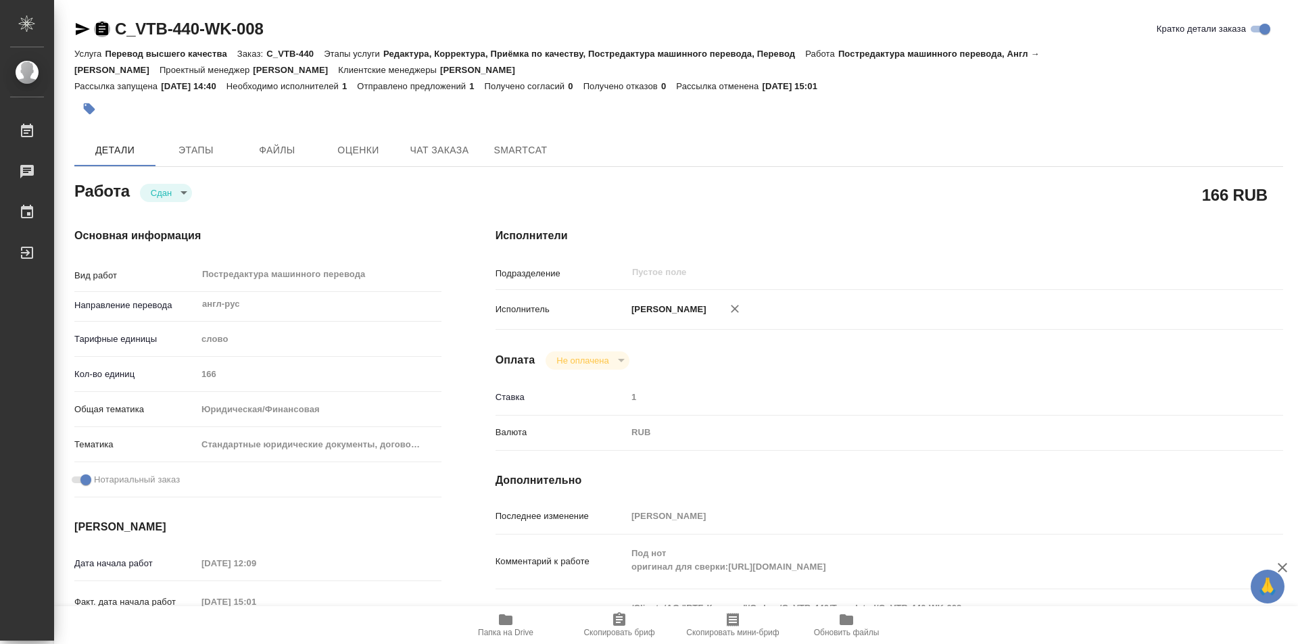
click at [101, 31] on icon "button" at bounding box center [102, 29] width 12 height 14
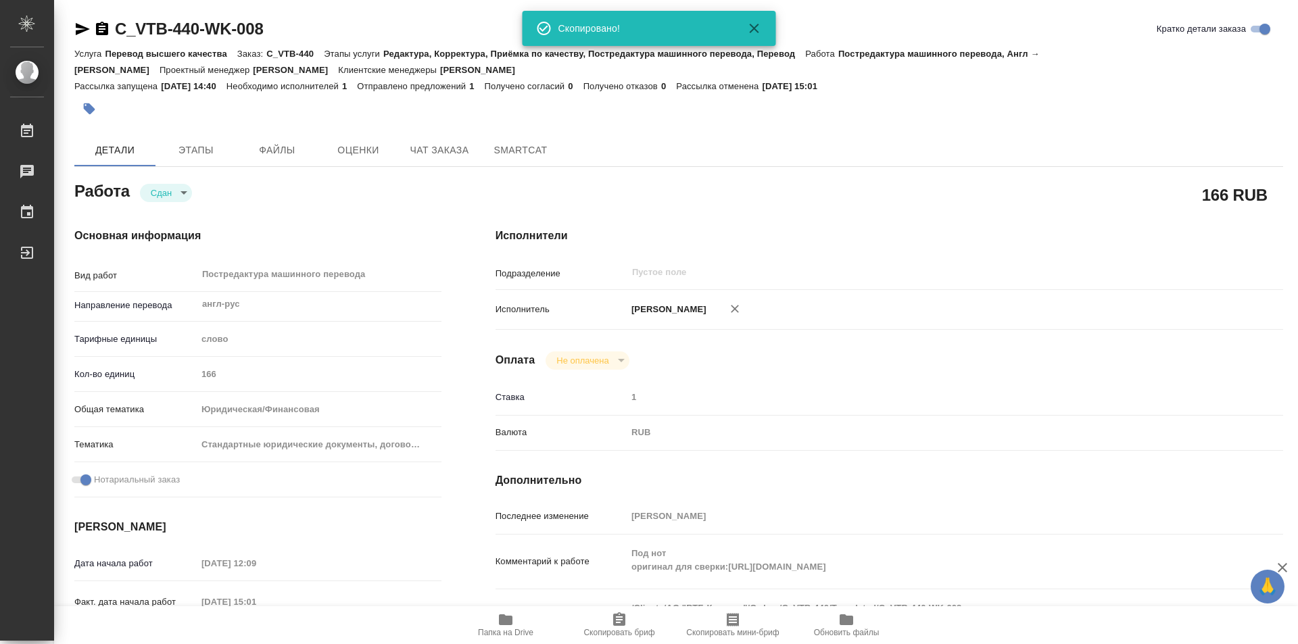
type textarea "x"
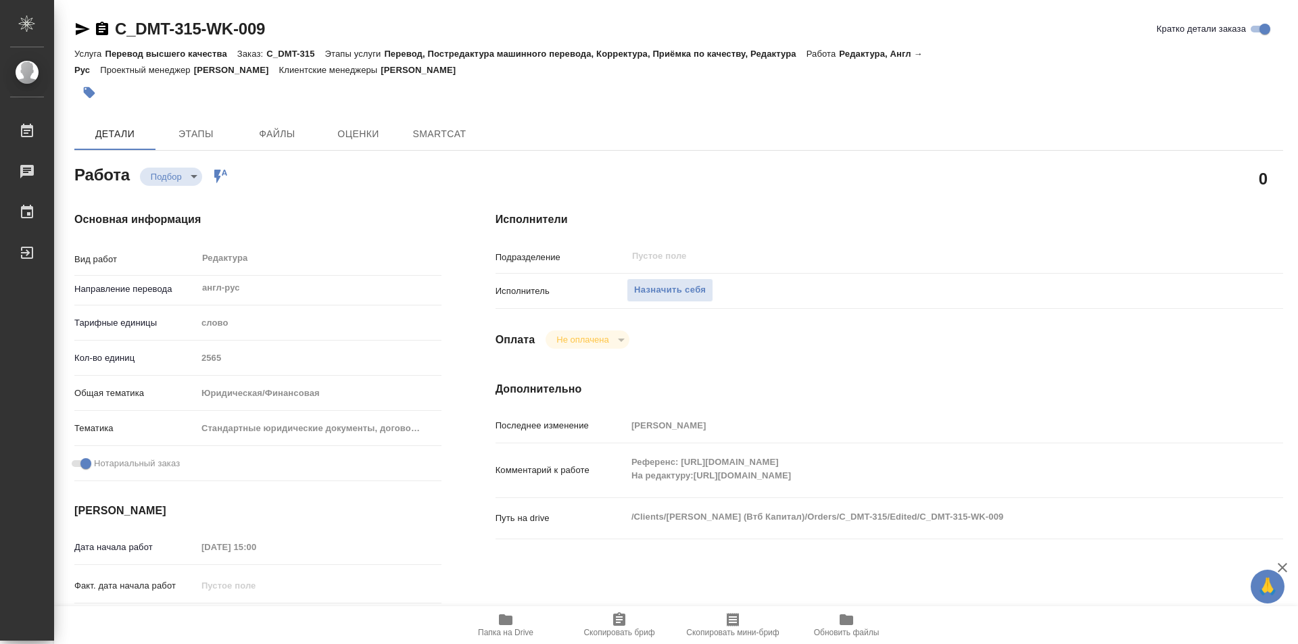
type textarea "x"
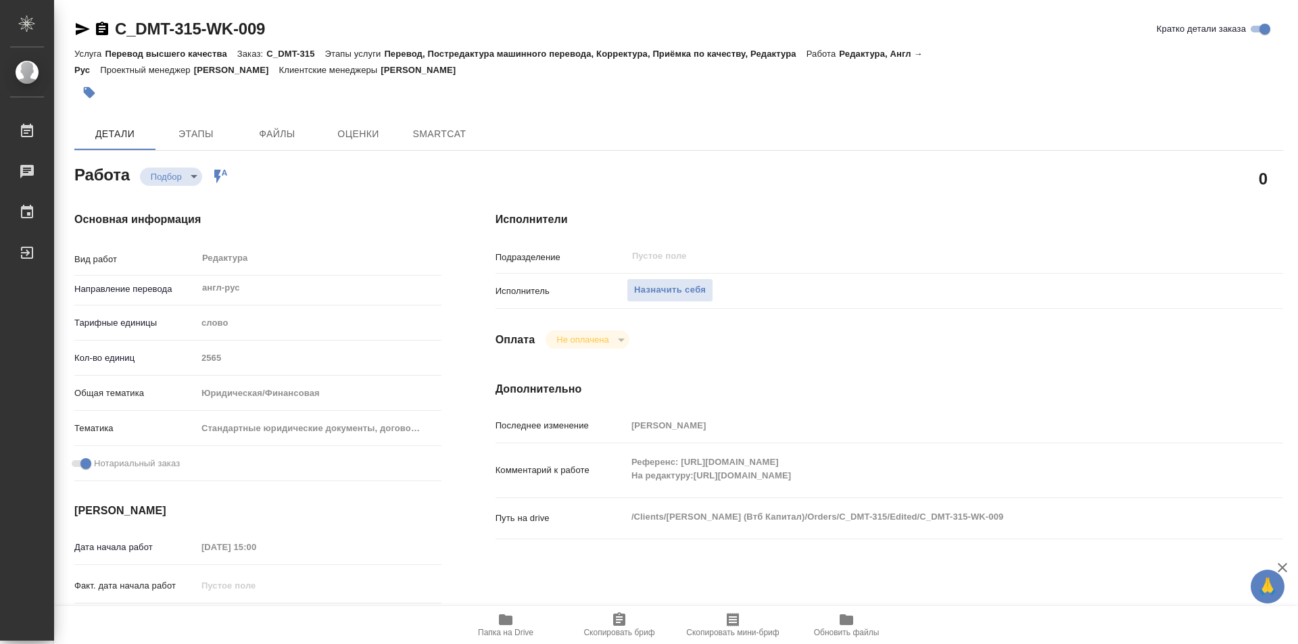
type textarea "x"
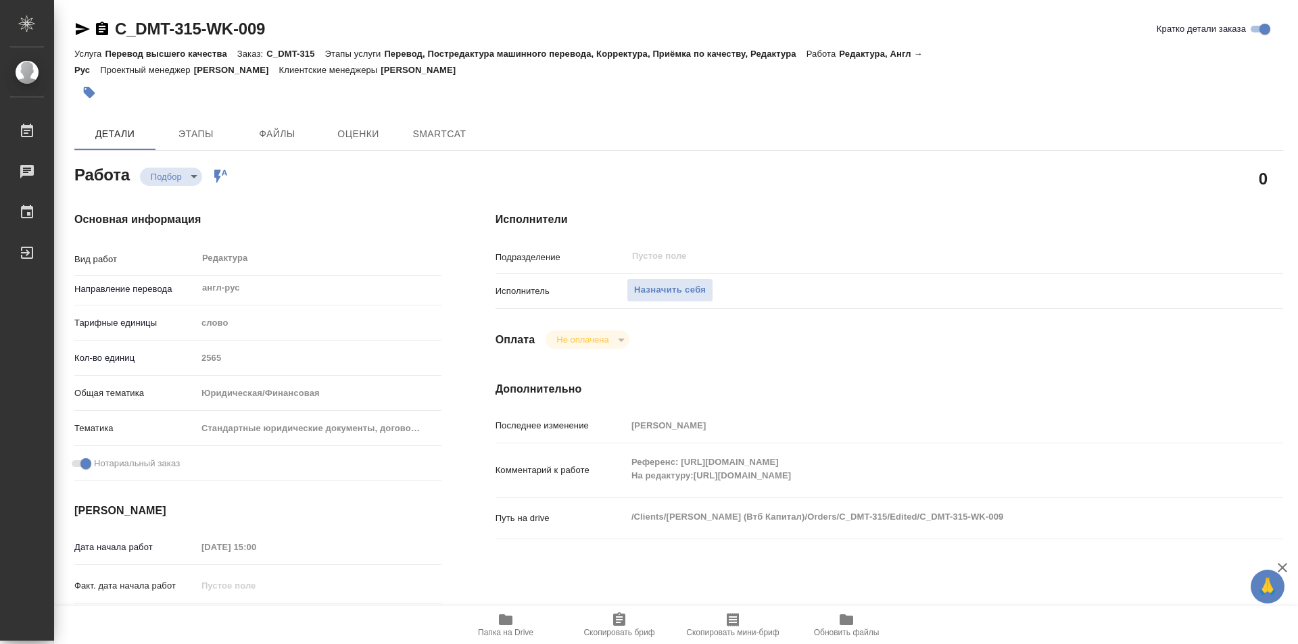
type textarea "x"
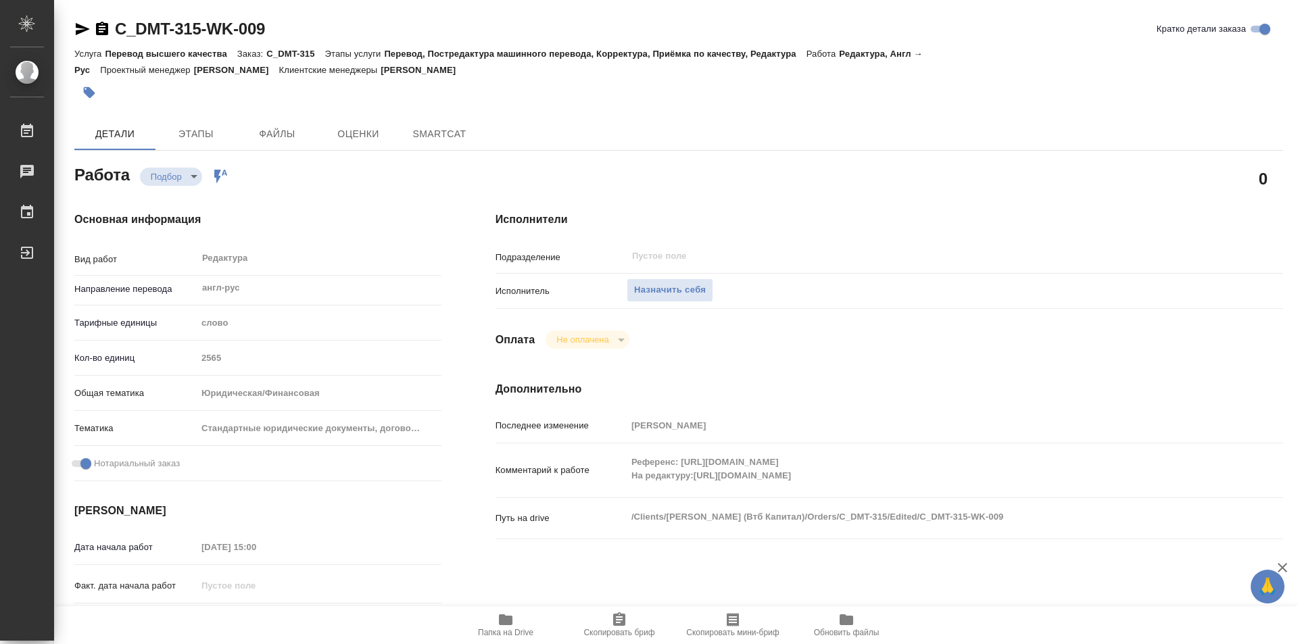
type textarea "x"
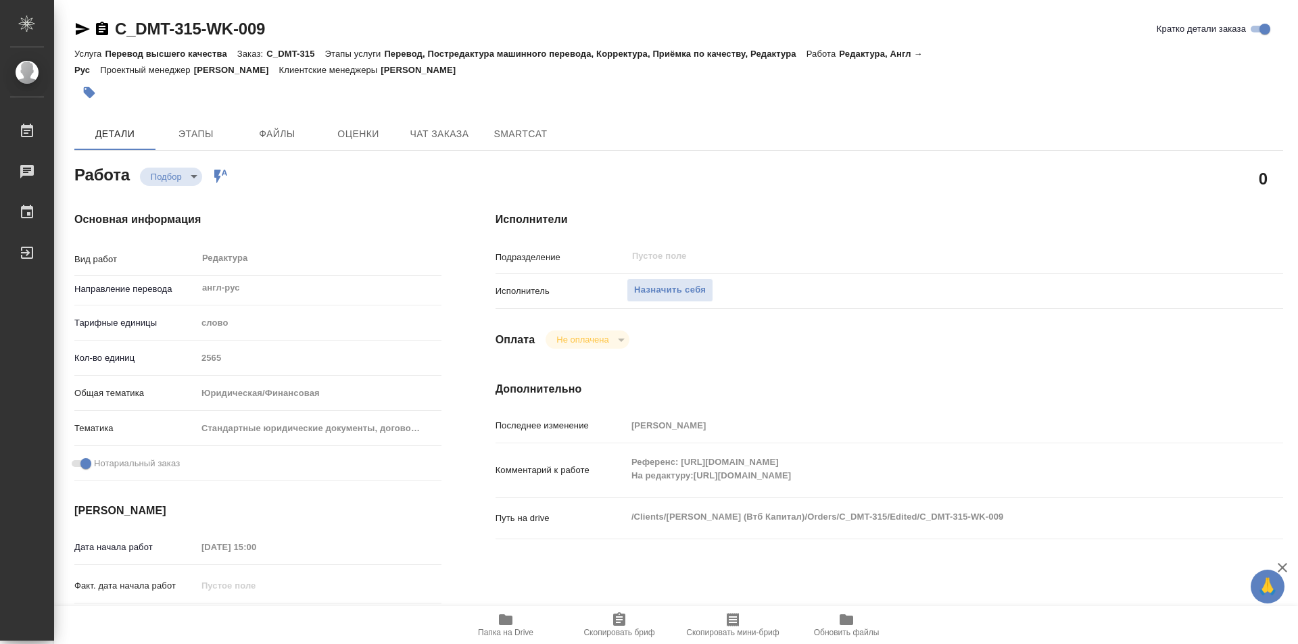
type textarea "x"
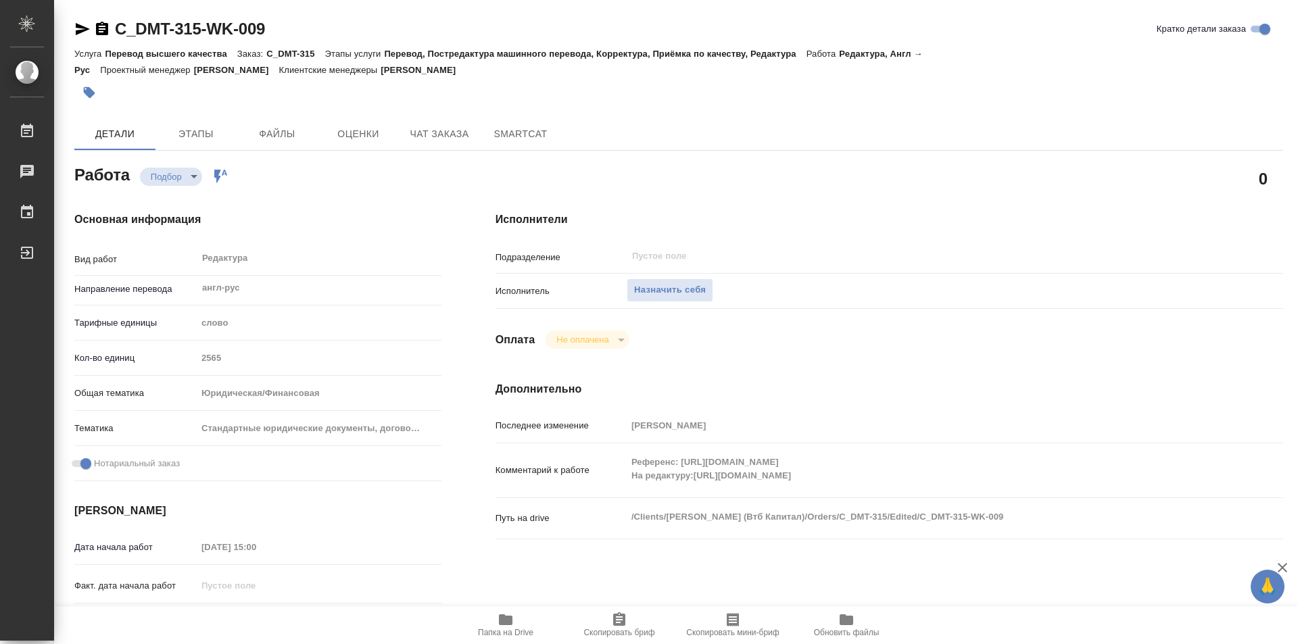
type textarea "x"
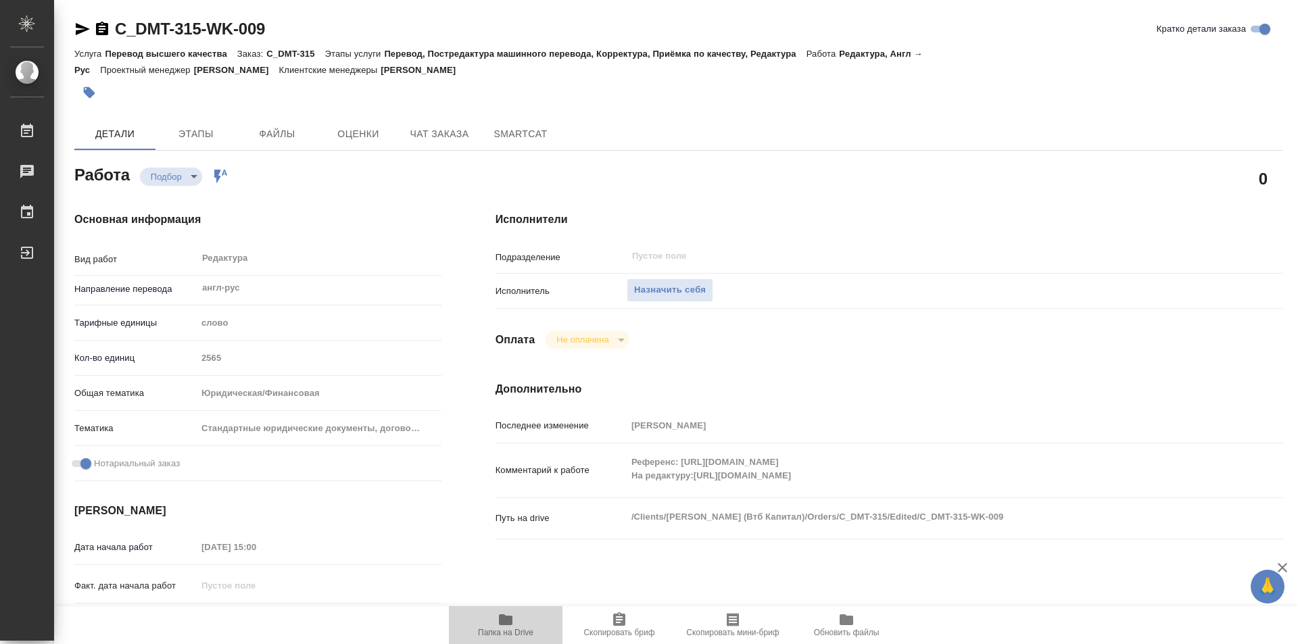
click at [508, 619] on icon "button" at bounding box center [506, 619] width 14 height 11
click at [663, 288] on span "Назначить себя" at bounding box center [670, 291] width 72 height 16
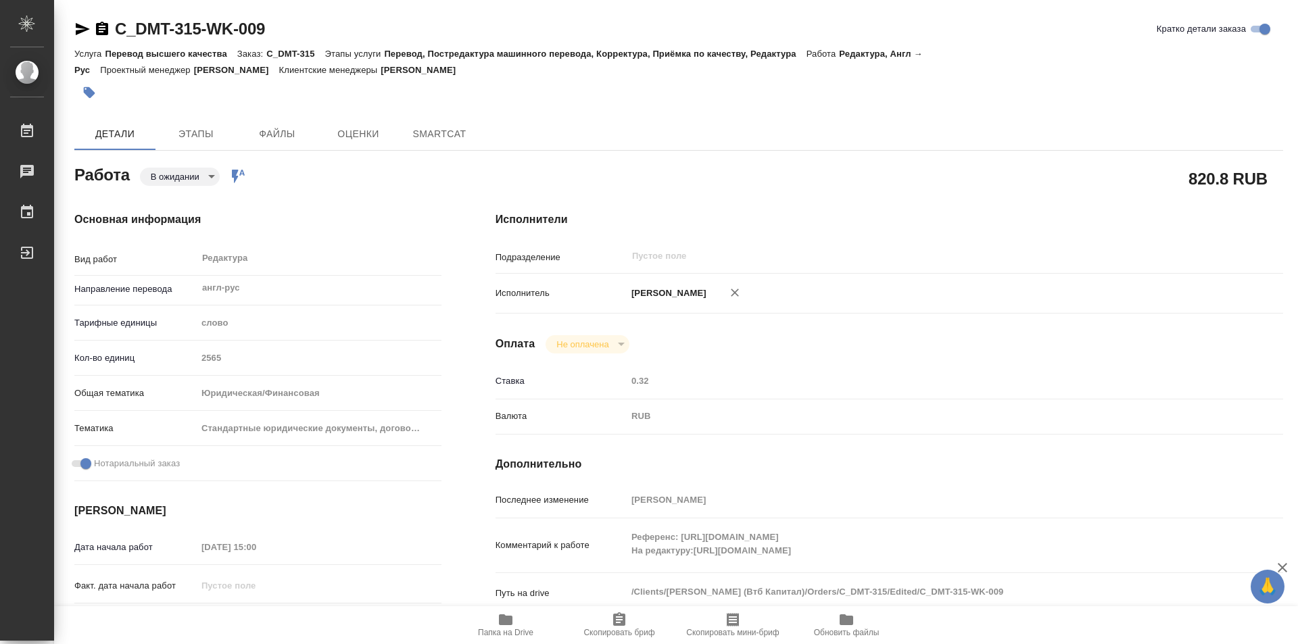
type textarea "x"
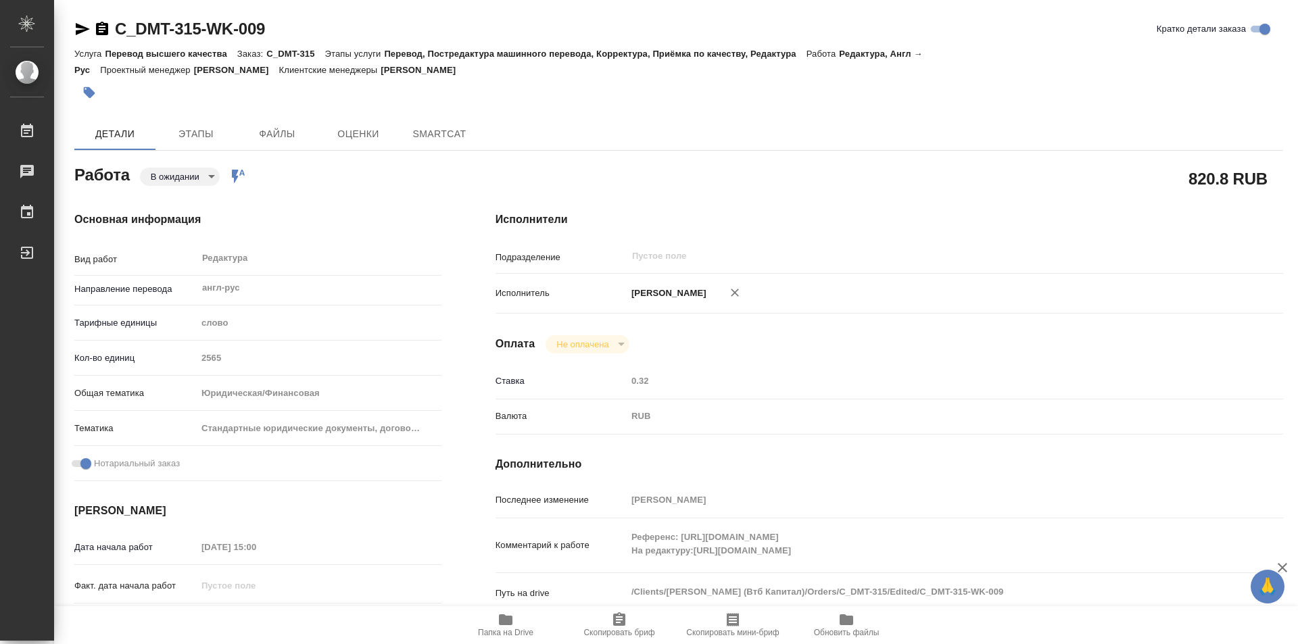
type textarea "x"
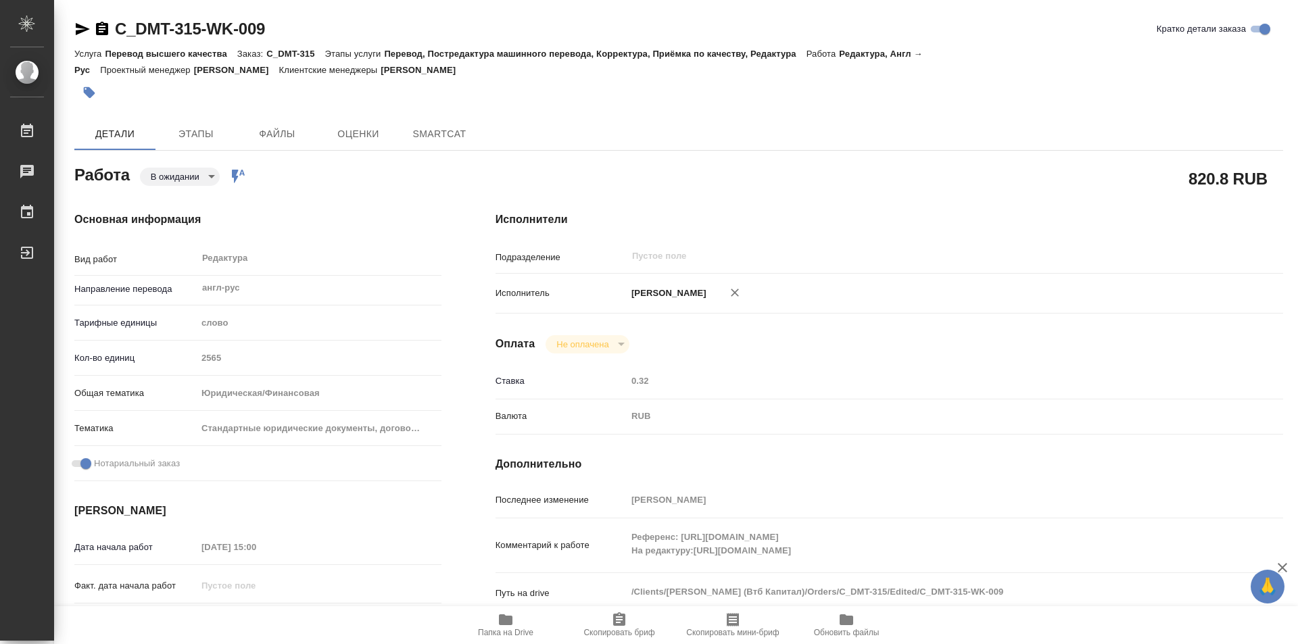
type textarea "x"
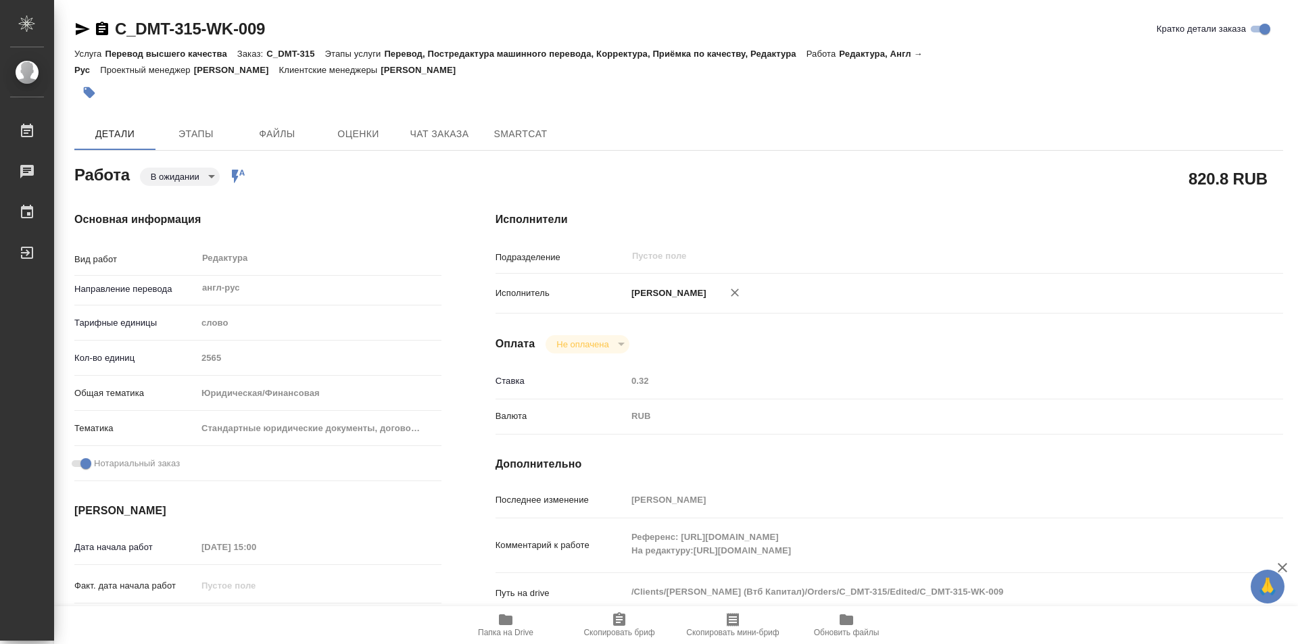
type textarea "x"
